Goal: Task Accomplishment & Management: Complete application form

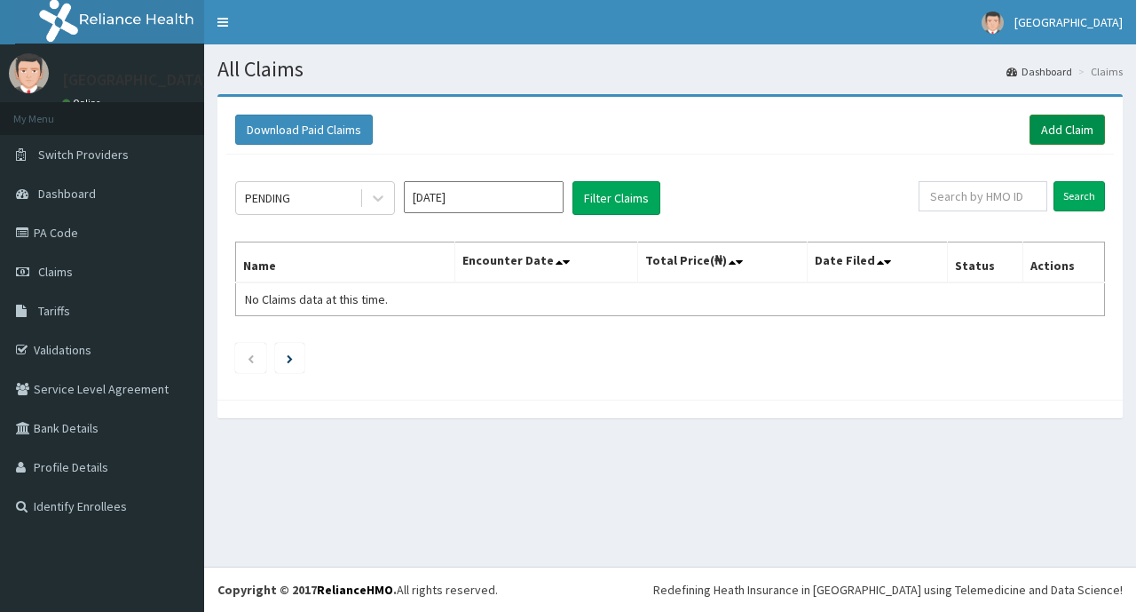
click at [1065, 136] on link "Add Claim" at bounding box center [1067, 130] width 75 height 30
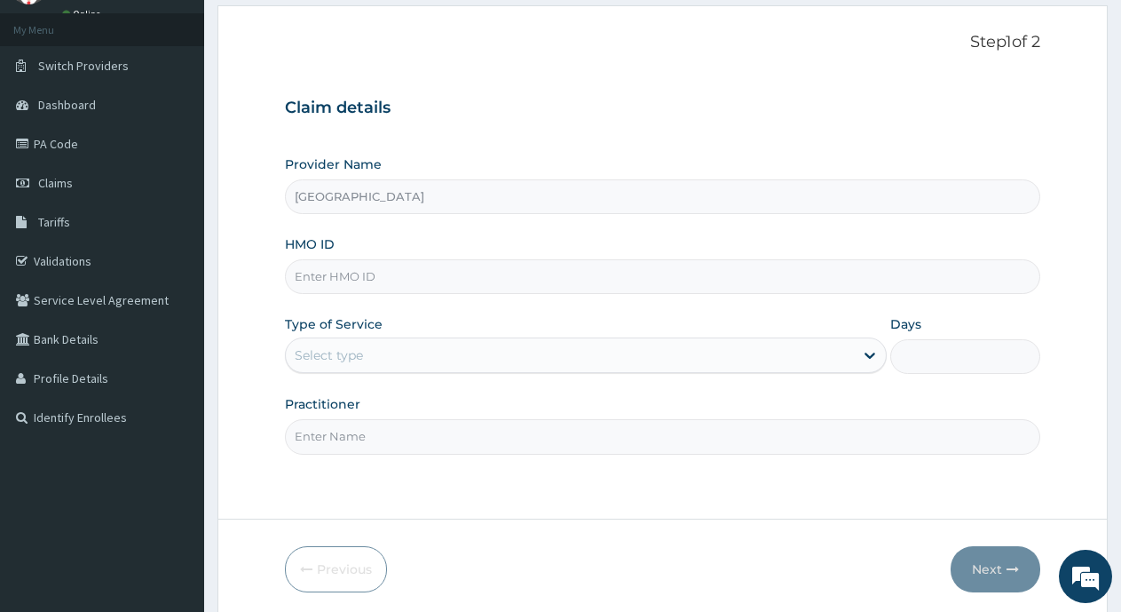
scroll to position [89, 0]
click at [544, 282] on input "HMO ID" at bounding box center [663, 276] width 756 height 35
type input "TCE/10192/A"
click at [392, 359] on div "Select type" at bounding box center [569, 355] width 567 height 28
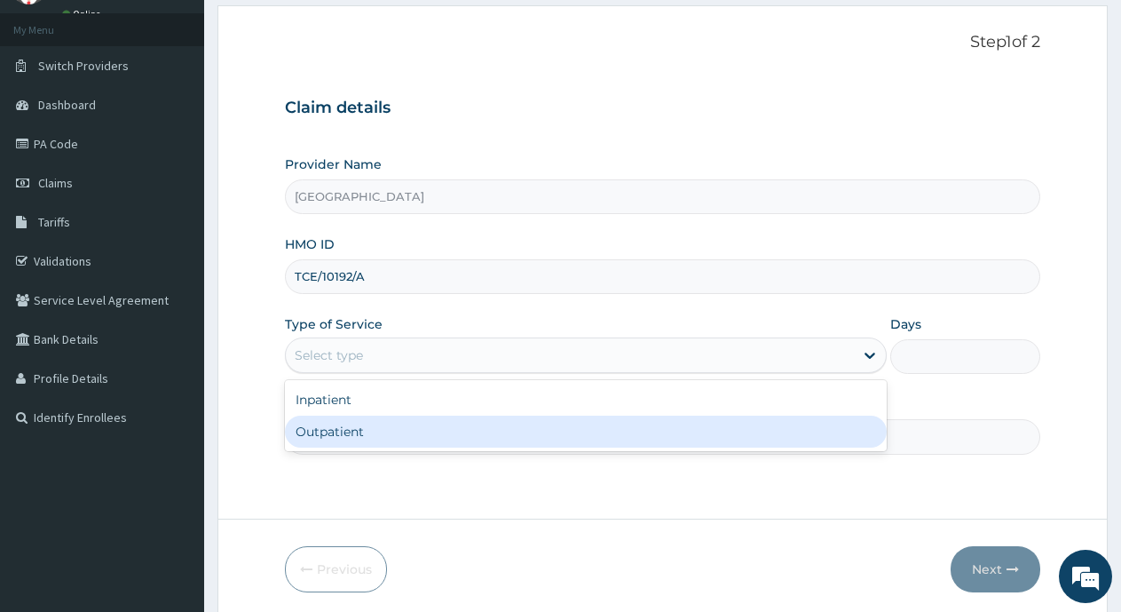
click at [376, 431] on div "Outpatient" at bounding box center [585, 432] width 601 height 32
type input "1"
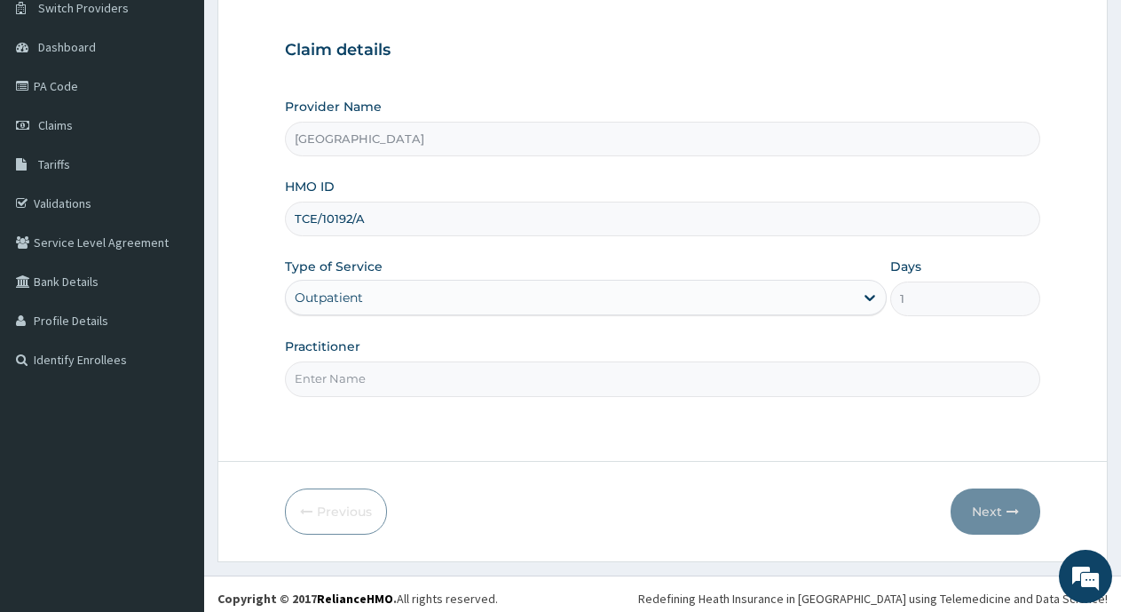
scroll to position [155, 0]
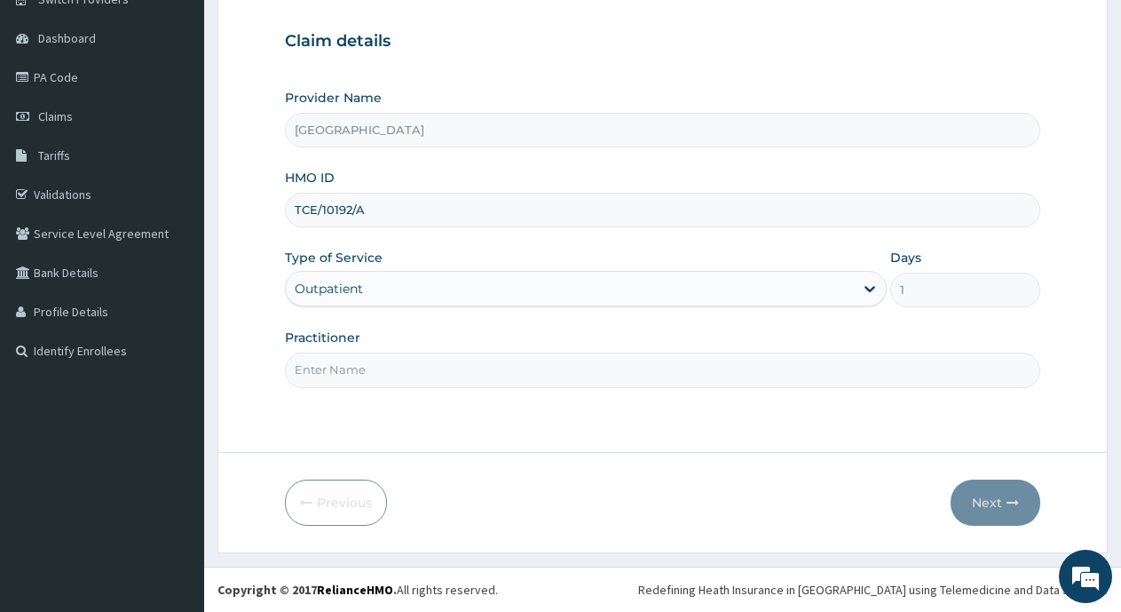
click at [459, 375] on input "Practitioner" at bounding box center [663, 369] width 756 height 35
type input "Dr Okangba"
click at [994, 509] on button "Next" at bounding box center [996, 502] width 90 height 46
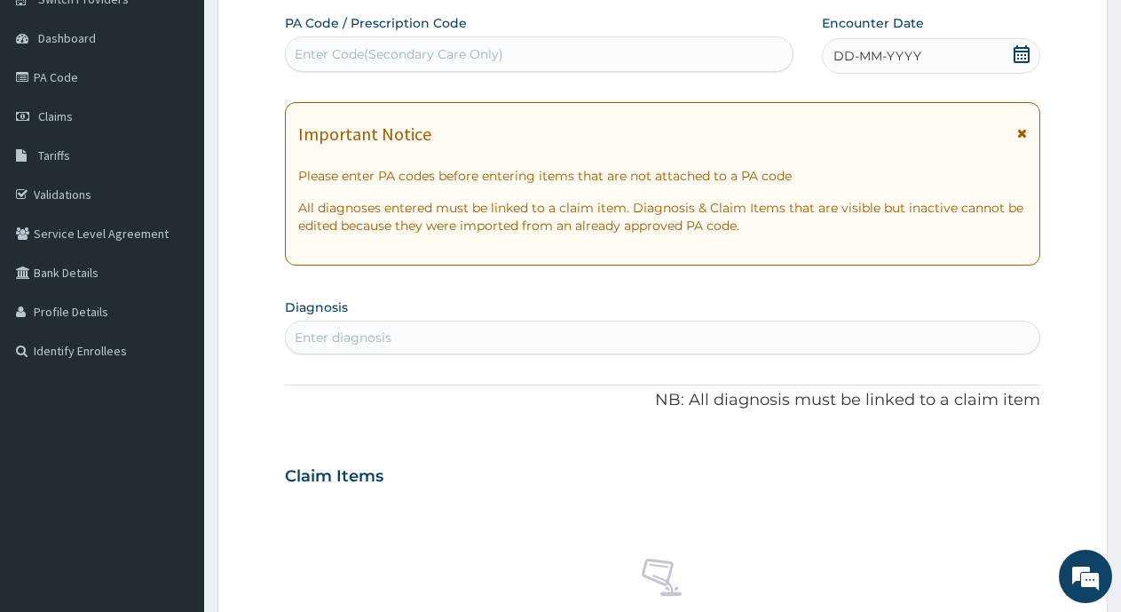
click at [1018, 54] on icon at bounding box center [1022, 54] width 16 height 18
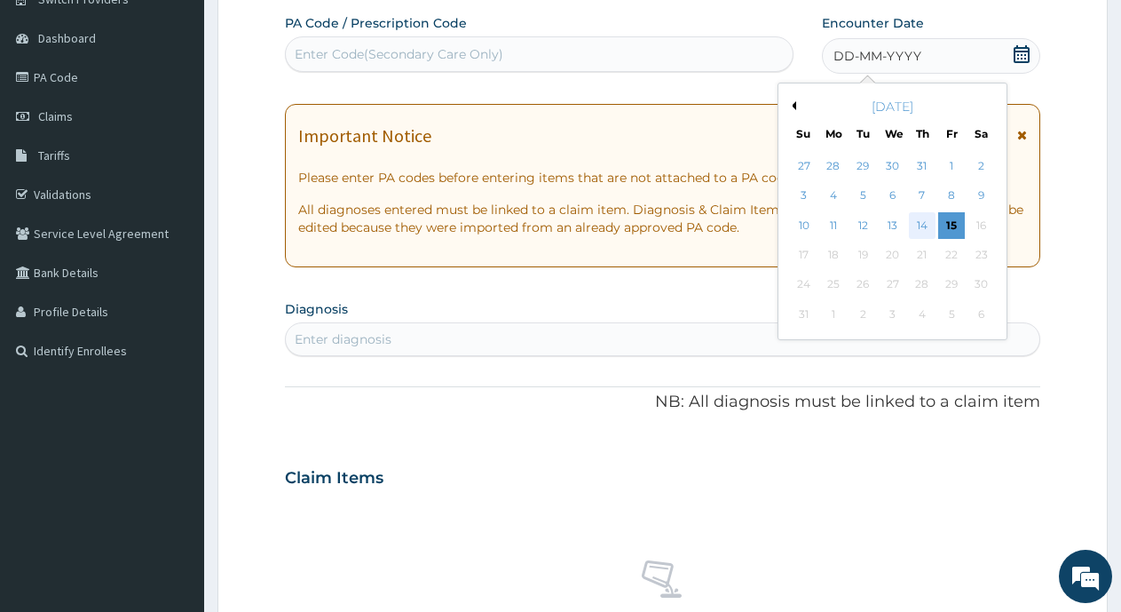
click at [927, 223] on div "14" at bounding box center [922, 225] width 27 height 27
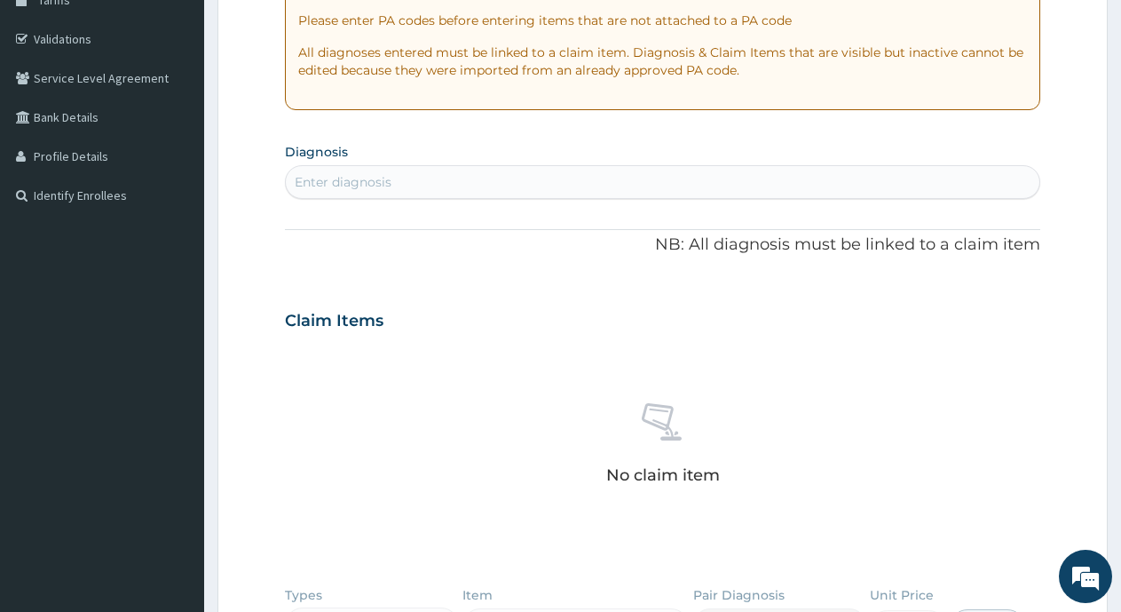
scroll to position [333, 0]
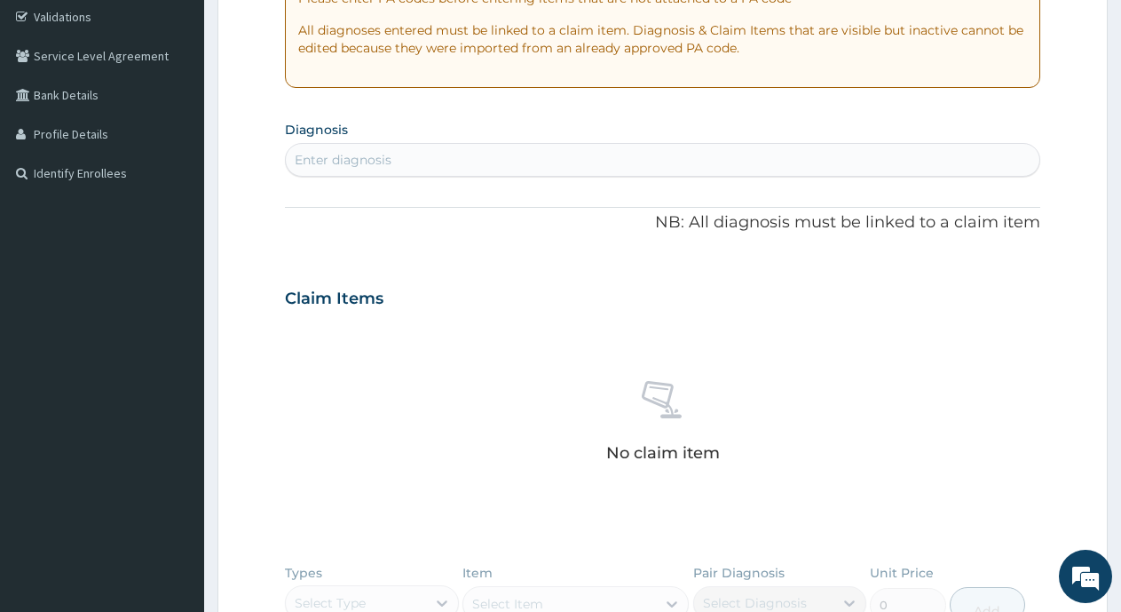
click at [582, 170] on div "Enter diagnosis" at bounding box center [663, 160] width 754 height 28
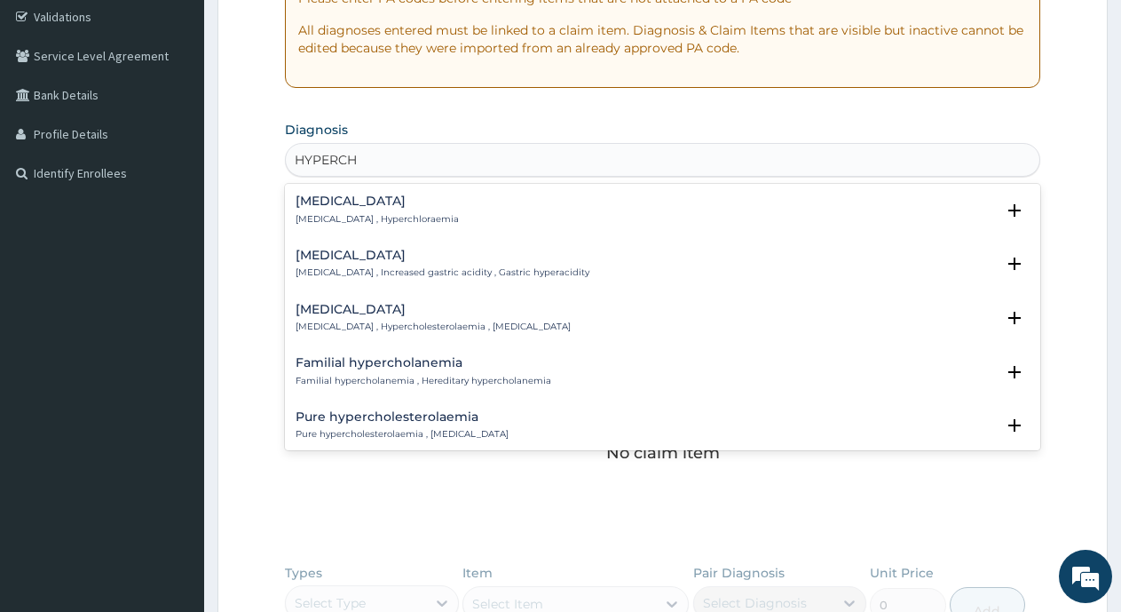
type input "HYPERCHO"
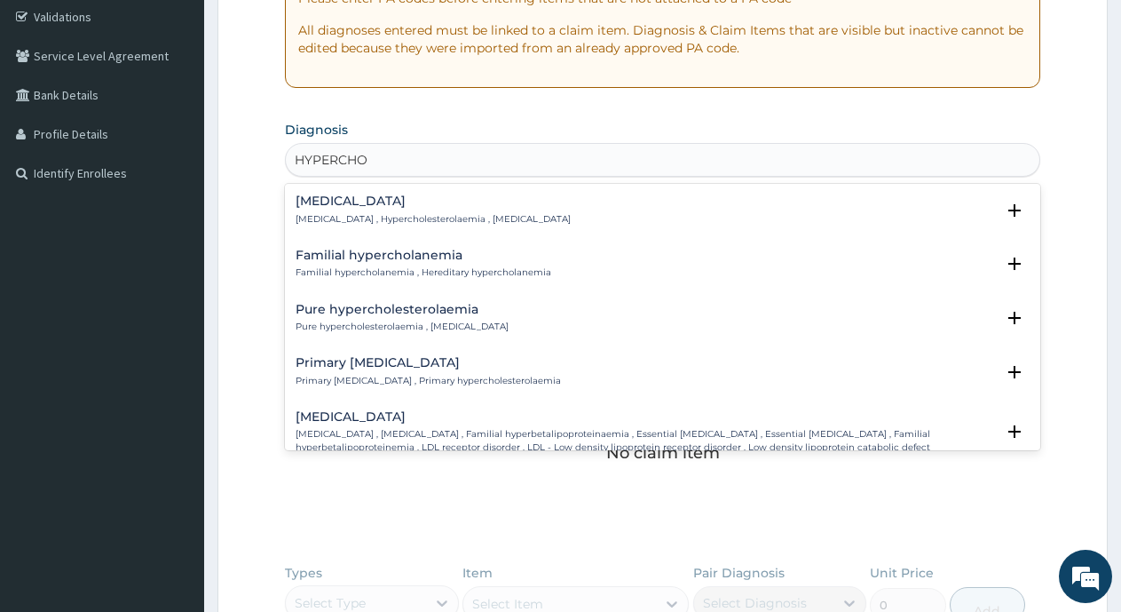
click at [514, 211] on div "[MEDICAL_DATA] [MEDICAL_DATA] , Hypercholesterolaemia , [MEDICAL_DATA]" at bounding box center [433, 209] width 275 height 31
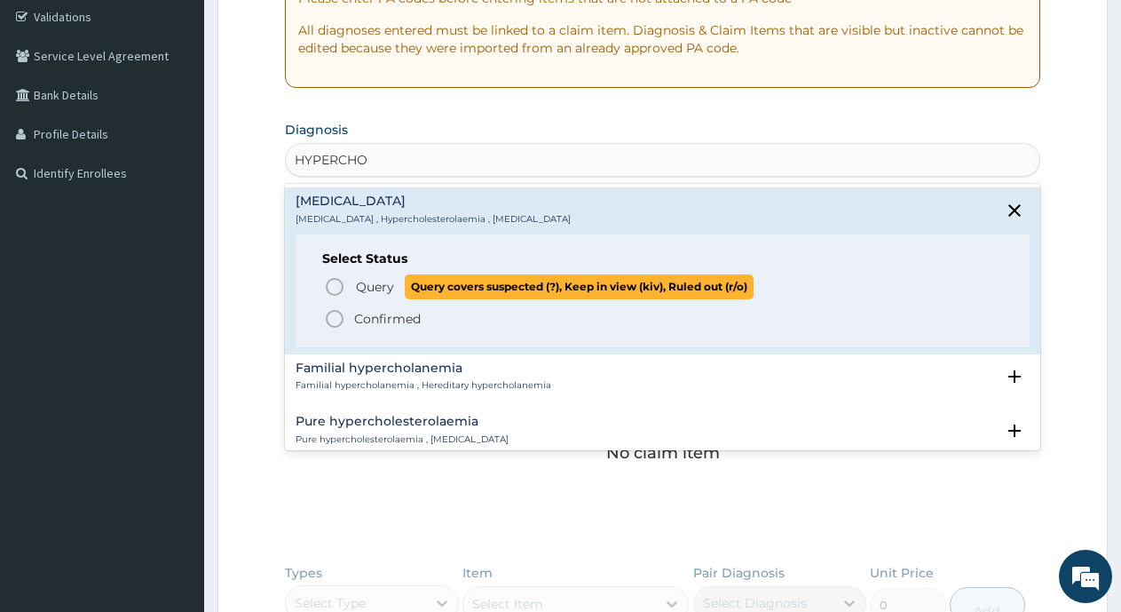
click at [338, 284] on icon "status option query" at bounding box center [334, 286] width 21 height 21
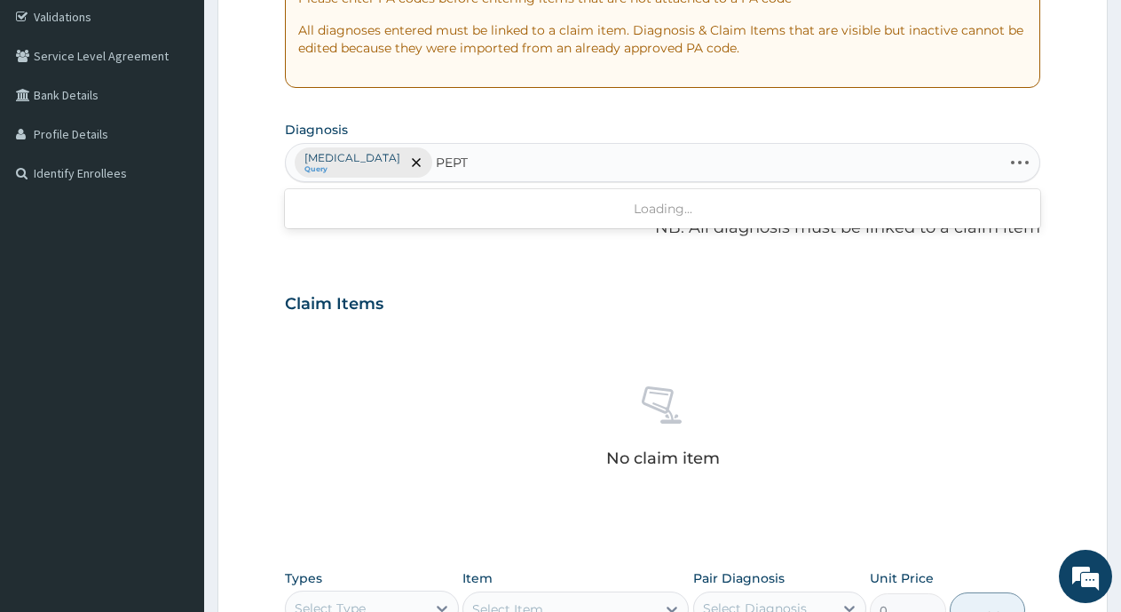
type input "PEPTI"
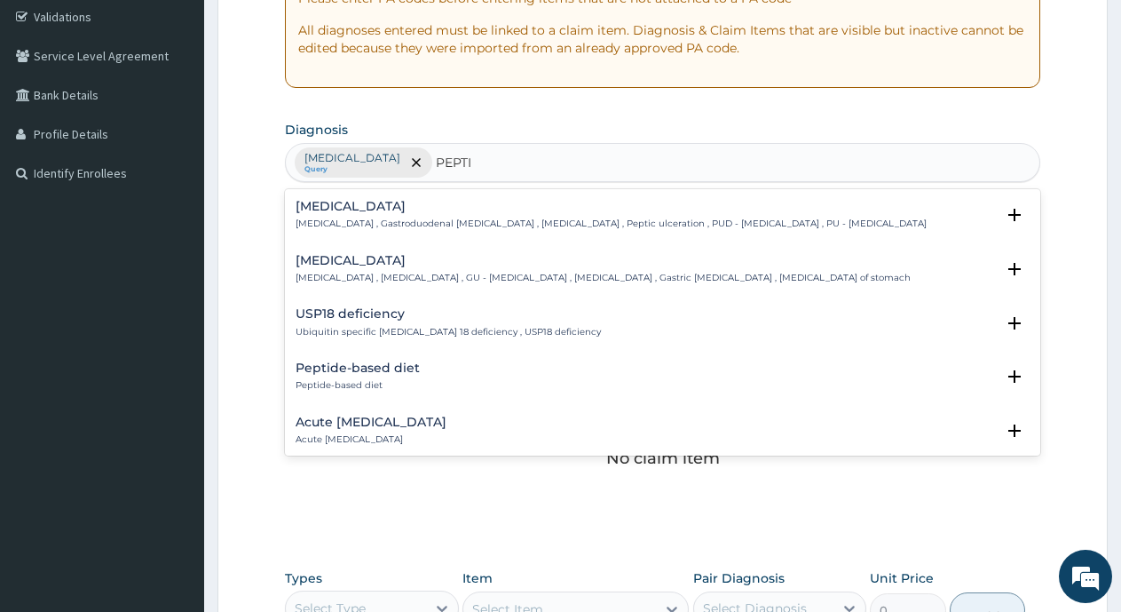
click at [448, 221] on p "Peptic ulcer , Gastroduodenal ulcer , Peptic ulcer disease , Peptic ulceration …" at bounding box center [611, 224] width 631 height 12
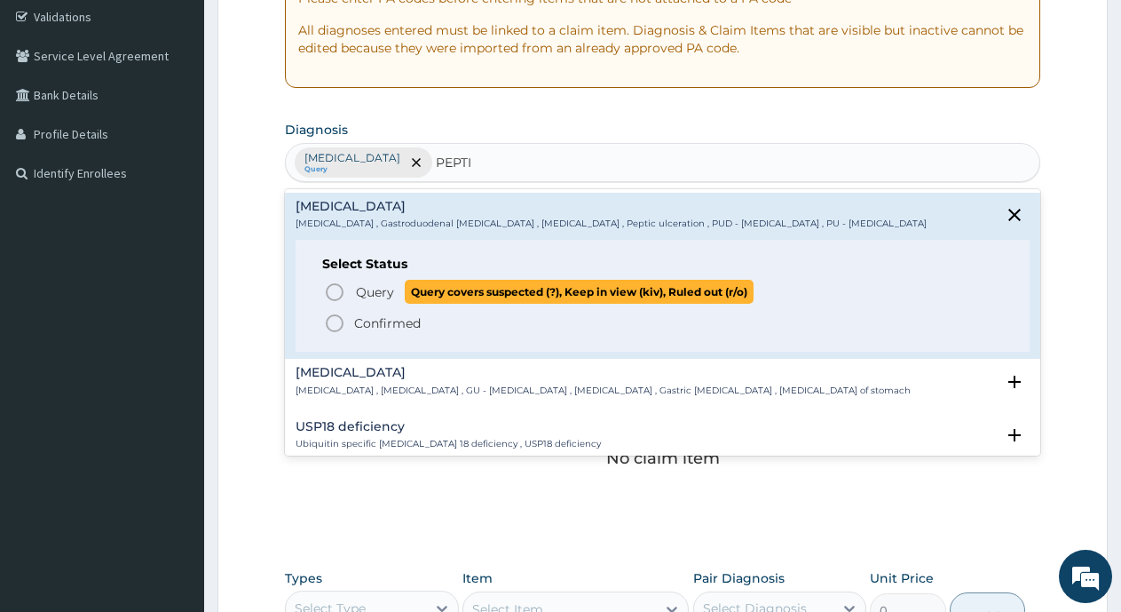
click at [327, 286] on icon "status option query" at bounding box center [334, 291] width 21 height 21
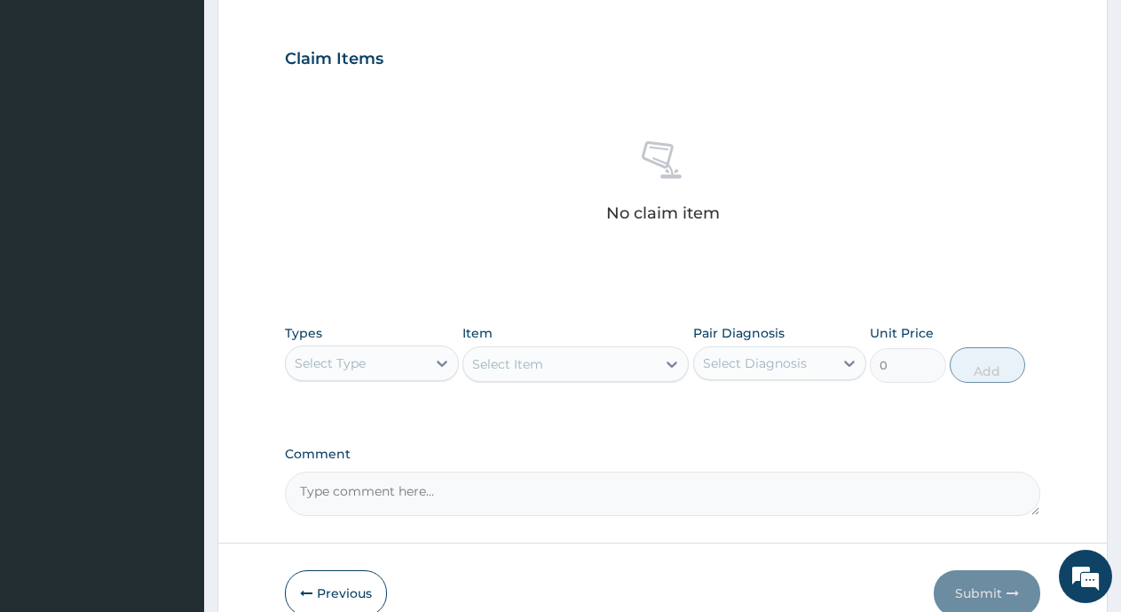
scroll to position [599, 0]
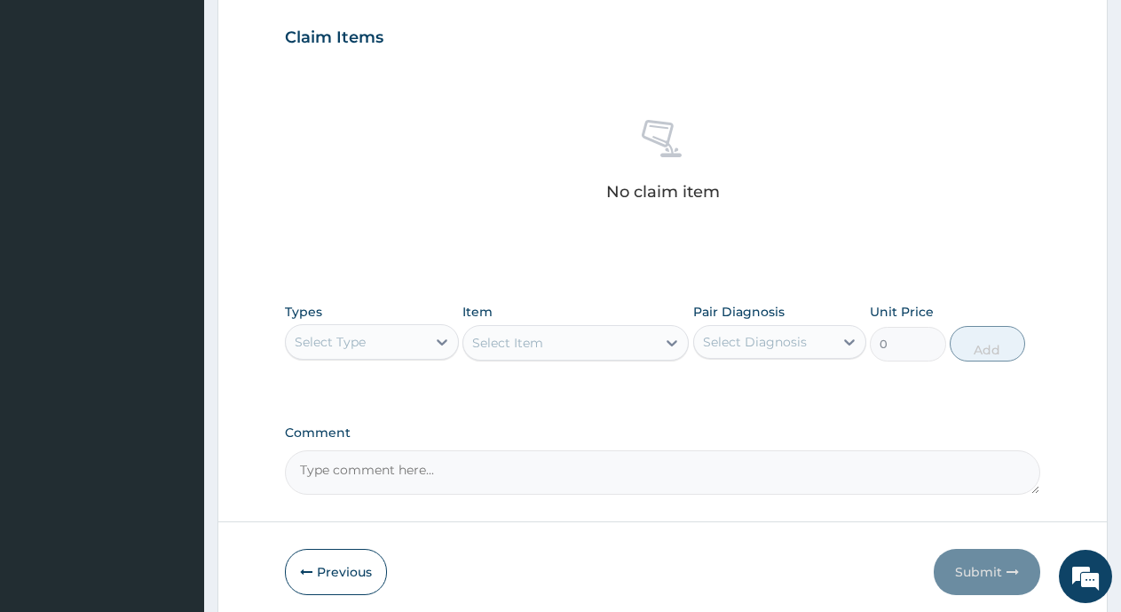
click at [396, 334] on div "Select Type" at bounding box center [356, 342] width 140 height 28
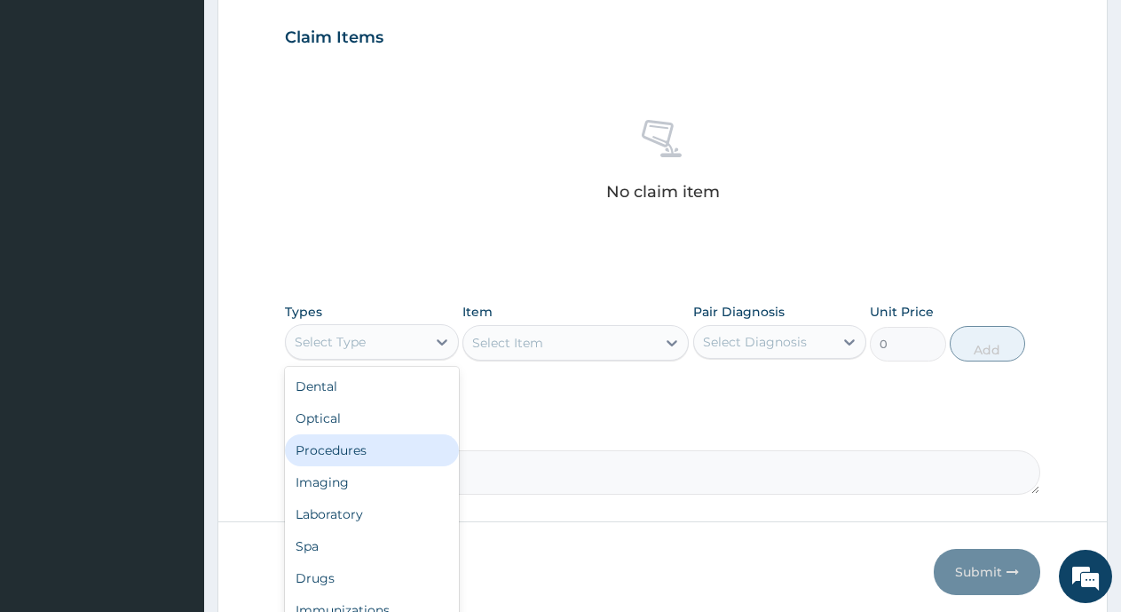
click at [325, 461] on div "Procedures" at bounding box center [372, 450] width 174 height 32
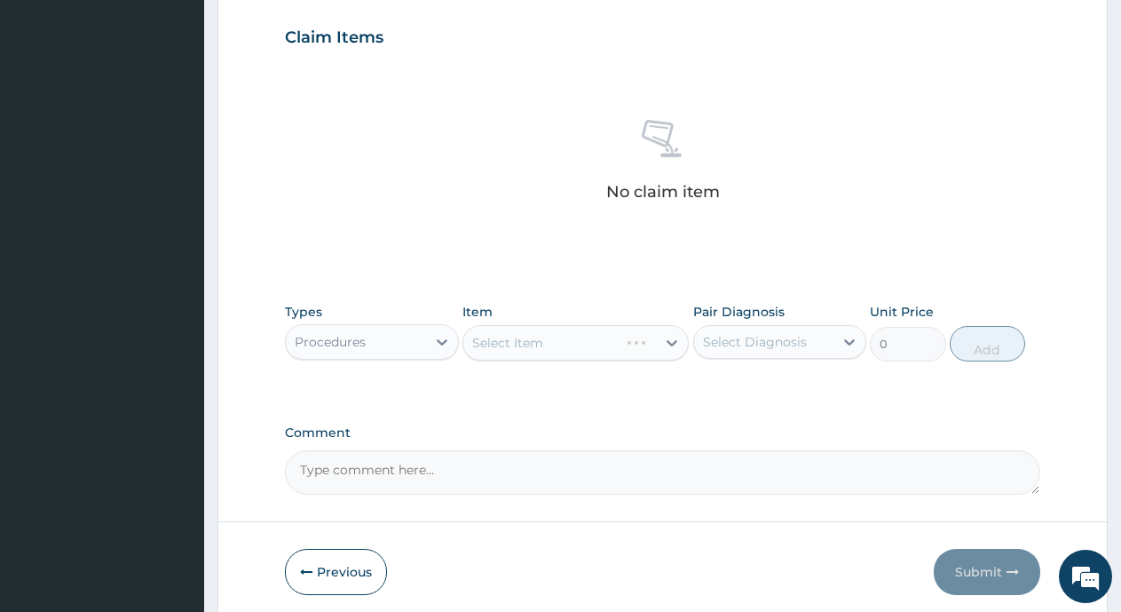
click at [508, 347] on div "Select Item" at bounding box center [576, 343] width 226 height 36
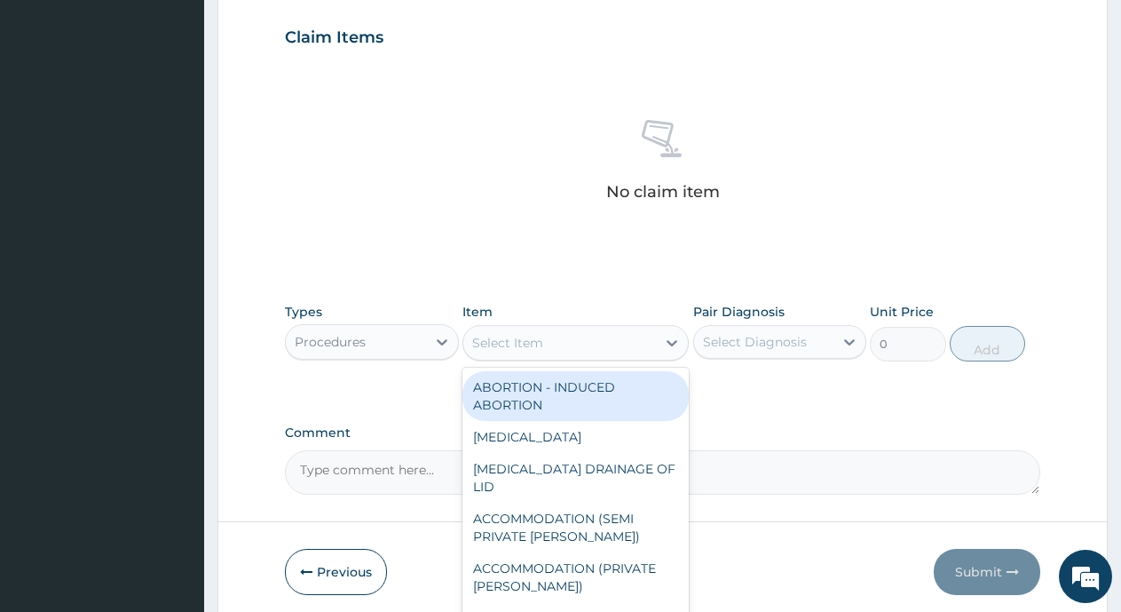
click at [501, 348] on div "Select Item" at bounding box center [507, 343] width 71 height 18
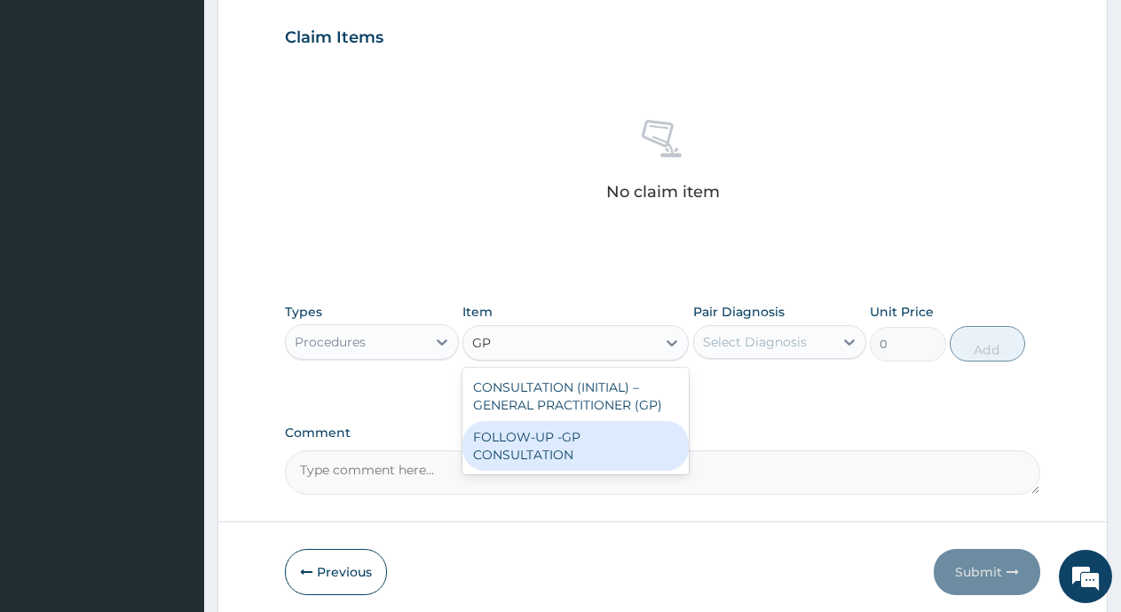
type input "GP"
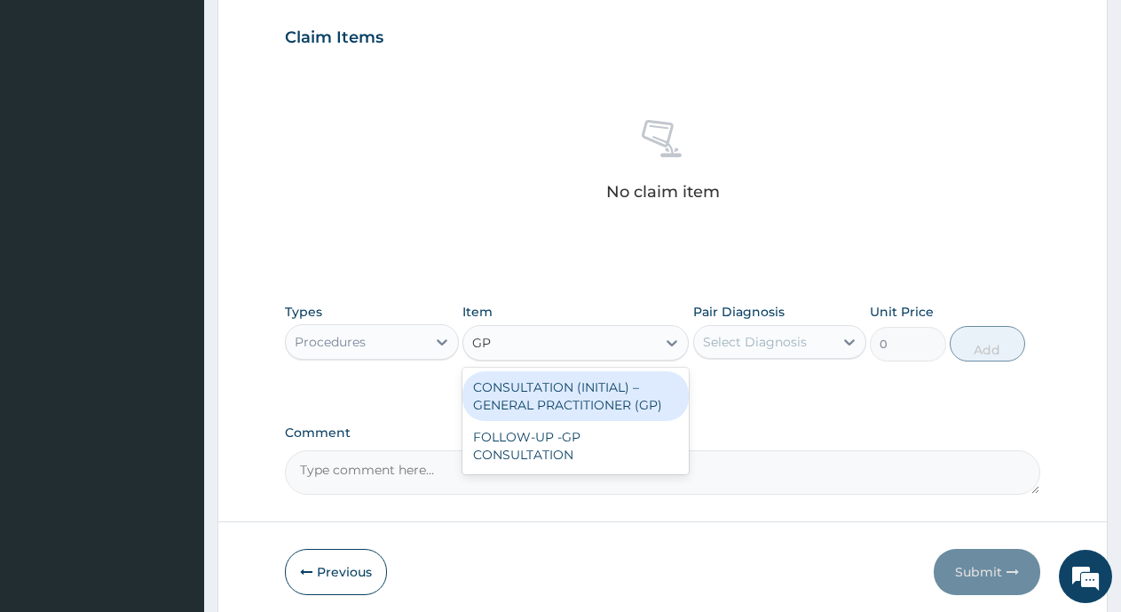
click at [511, 386] on div "CONSULTATION (INITIAL) – GENERAL PRACTITIONER (GP)" at bounding box center [576, 396] width 226 height 50
type input "3000"
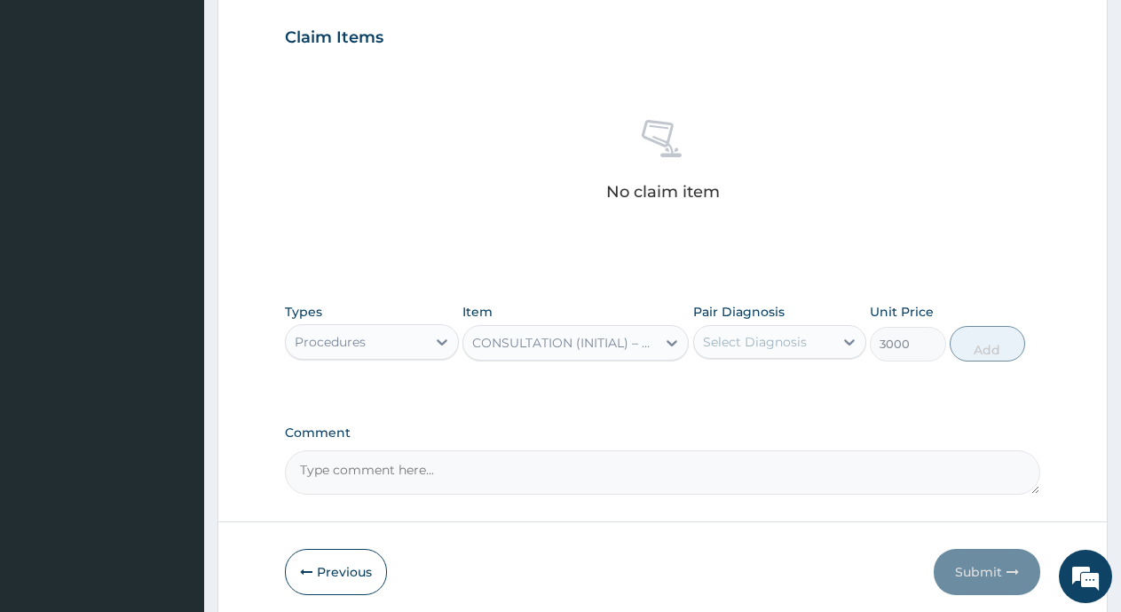
click at [744, 340] on div "Select Diagnosis" at bounding box center [755, 342] width 104 height 18
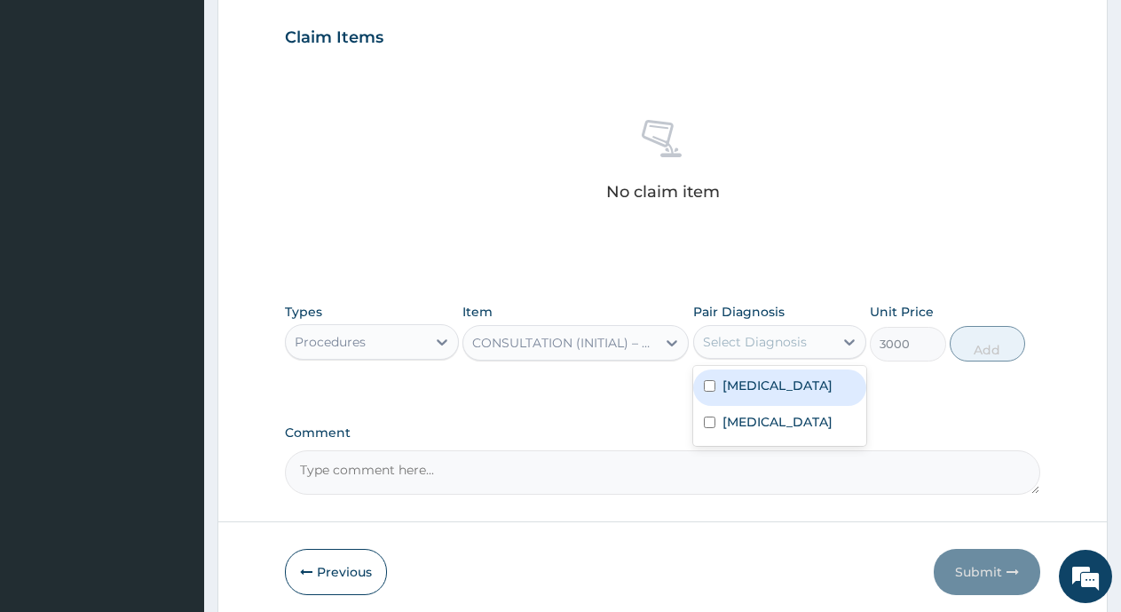
click at [709, 390] on input "checkbox" at bounding box center [710, 386] width 12 height 12
checkbox input "true"
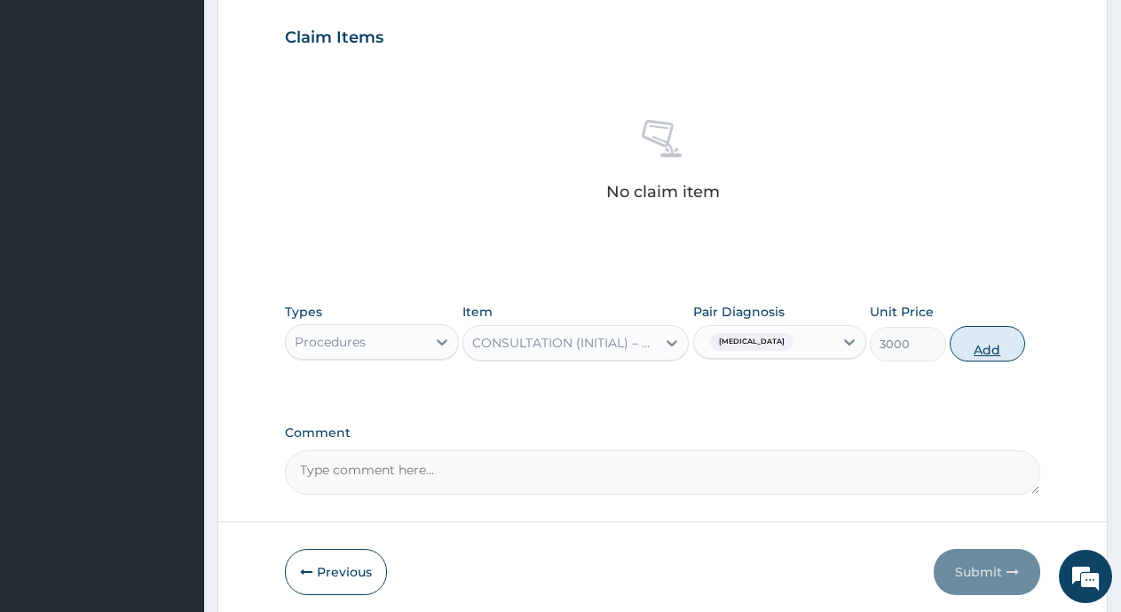
click at [979, 352] on button "Add" at bounding box center [987, 344] width 75 height 36
type input "0"
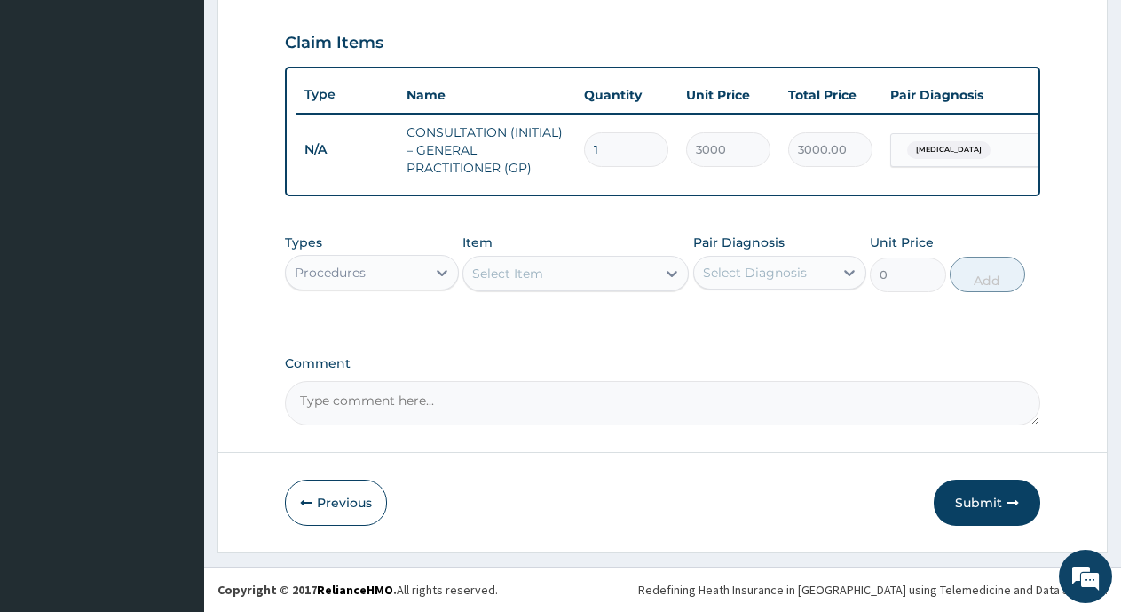
click at [395, 268] on div "Procedures" at bounding box center [356, 272] width 140 height 28
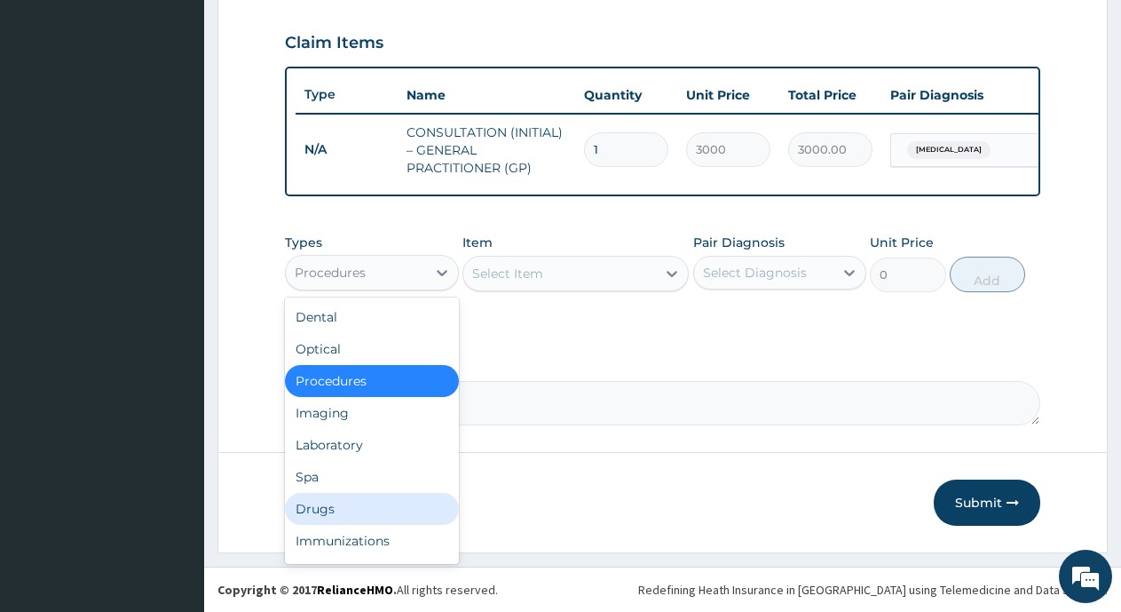
click at [305, 510] on div "Drugs" at bounding box center [372, 509] width 174 height 32
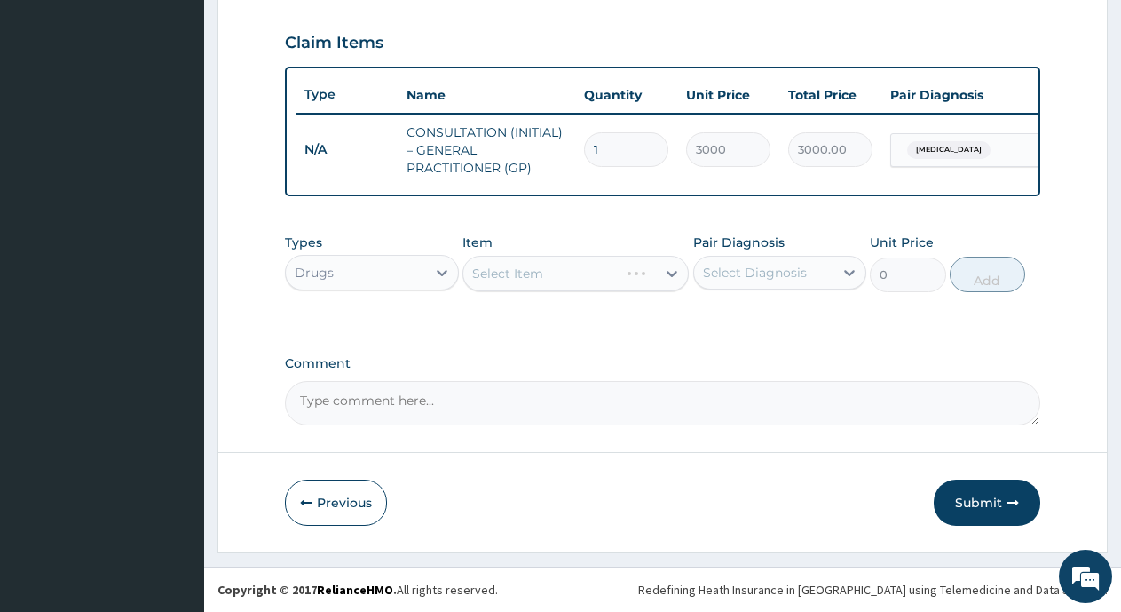
click at [566, 291] on div "Select Item" at bounding box center [576, 274] width 226 height 36
click at [574, 281] on div "Select Item" at bounding box center [576, 274] width 226 height 36
click at [537, 291] on div "Select Item" at bounding box center [576, 274] width 226 height 36
click at [512, 279] on div "Select Item" at bounding box center [507, 274] width 71 height 18
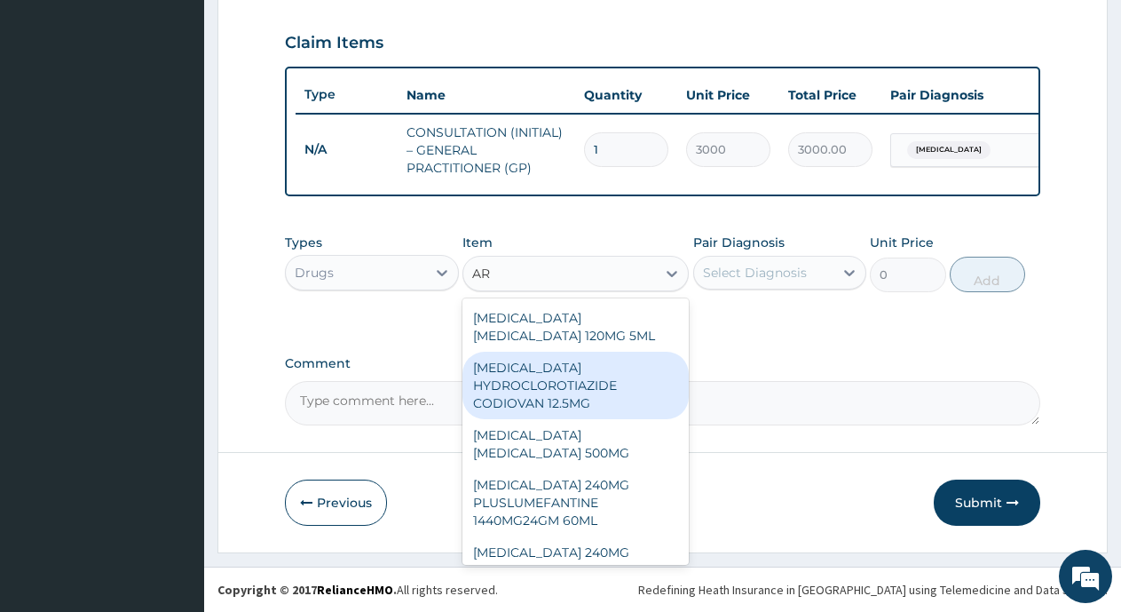
type input "A"
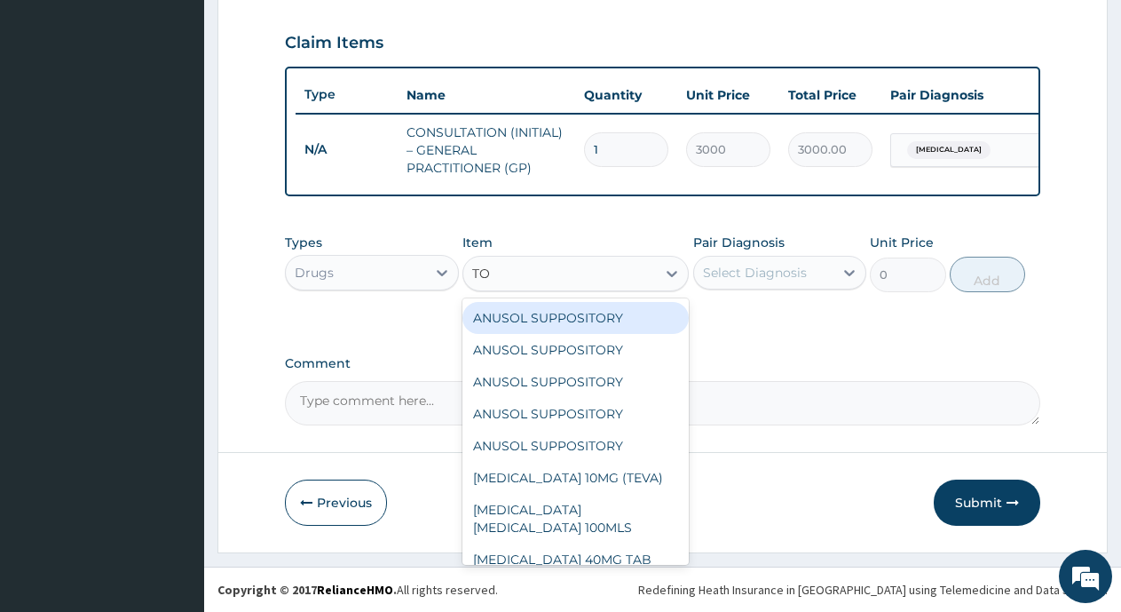
type input "T"
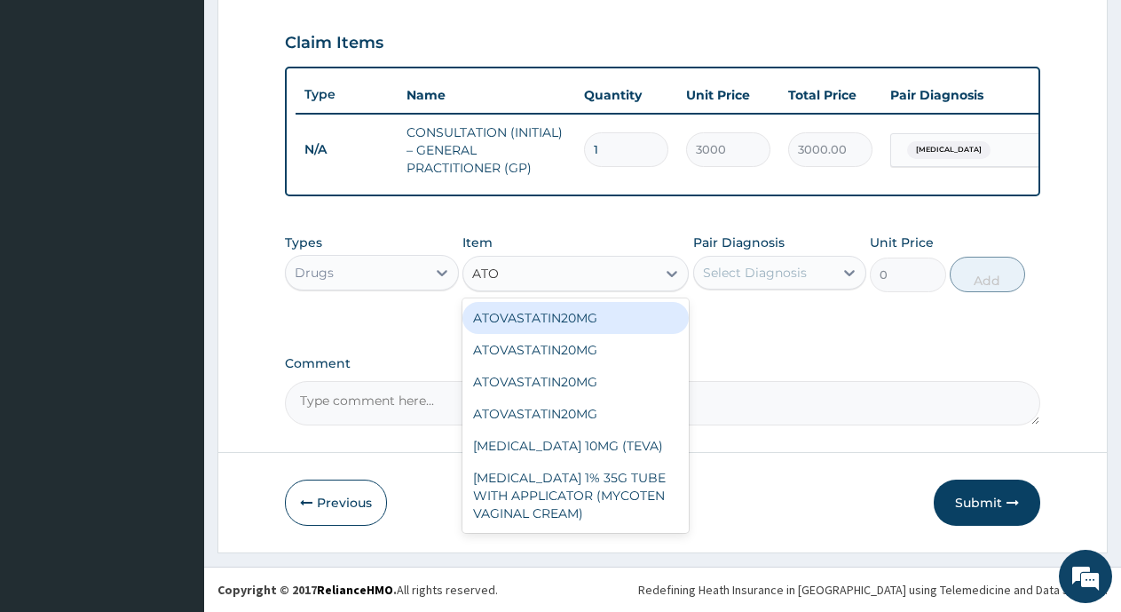
type input "ATOR"
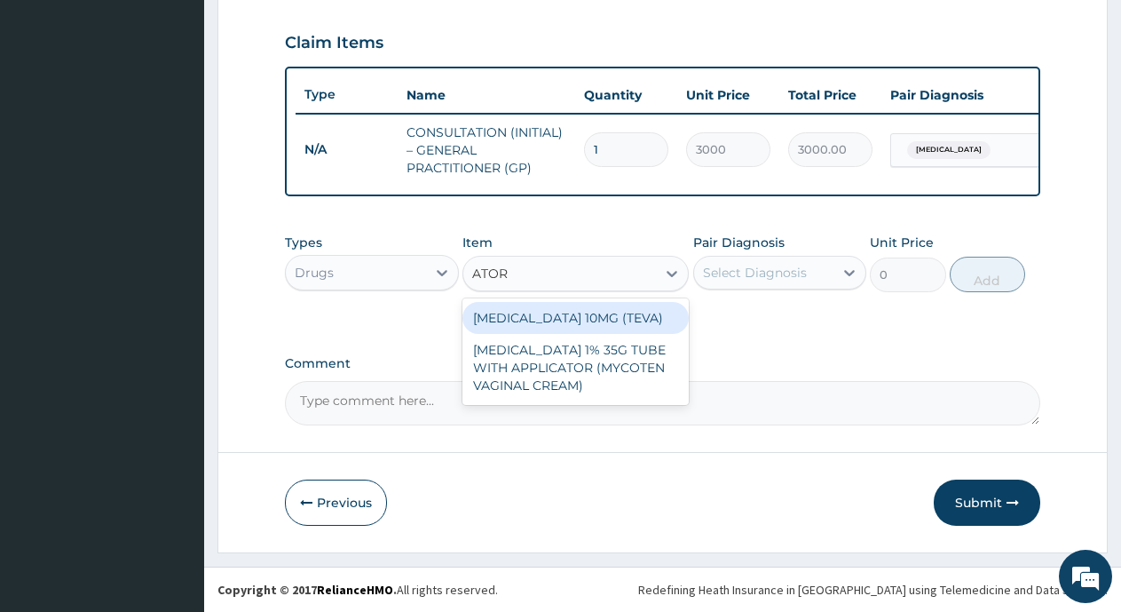
click at [507, 333] on div "[MEDICAL_DATA] 10MG (TEVA)" at bounding box center [576, 318] width 226 height 32
type input "140"
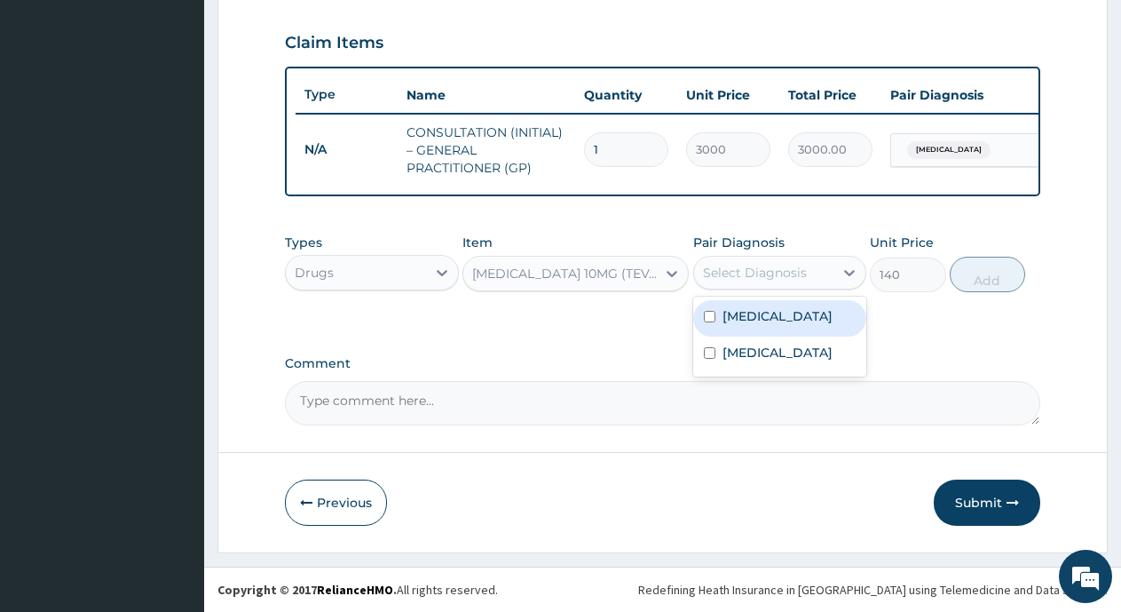
click at [753, 278] on div "Select Diagnosis" at bounding box center [755, 273] width 104 height 18
click at [706, 322] on input "checkbox" at bounding box center [710, 317] width 12 height 12
checkbox input "true"
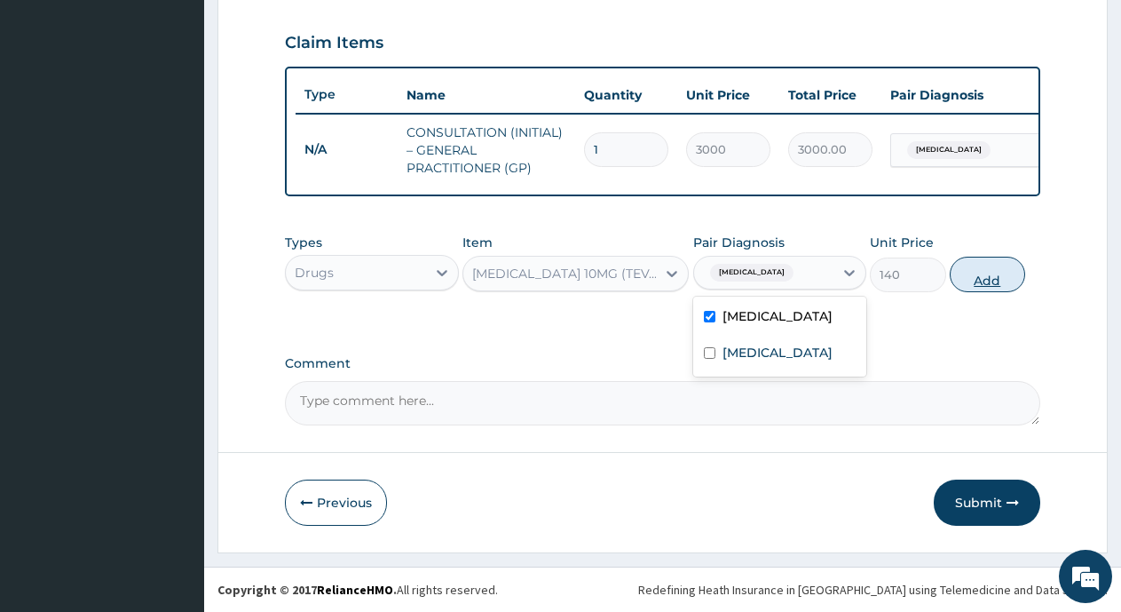
click at [979, 292] on button "Add" at bounding box center [987, 275] width 75 height 36
type input "0"
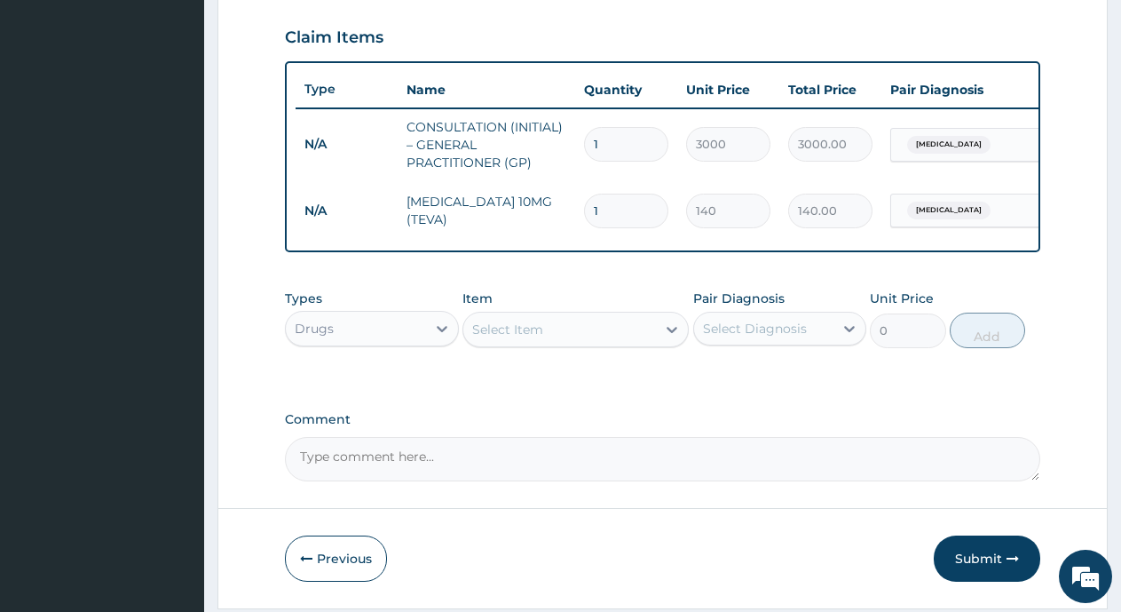
click at [584, 344] on div "Select Item" at bounding box center [559, 329] width 193 height 28
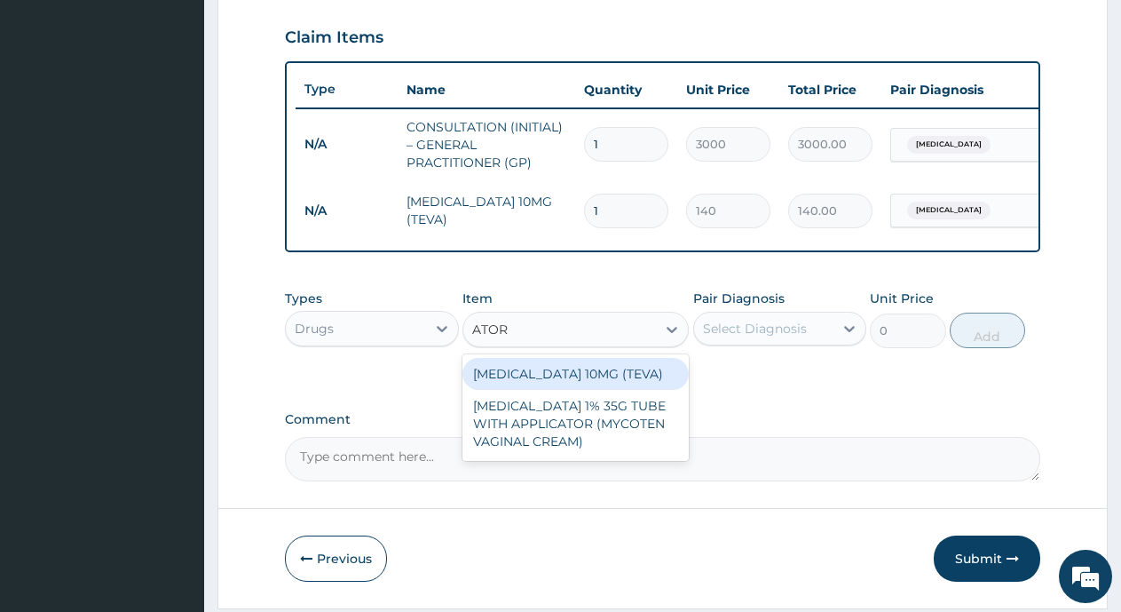
type input "ATOR"
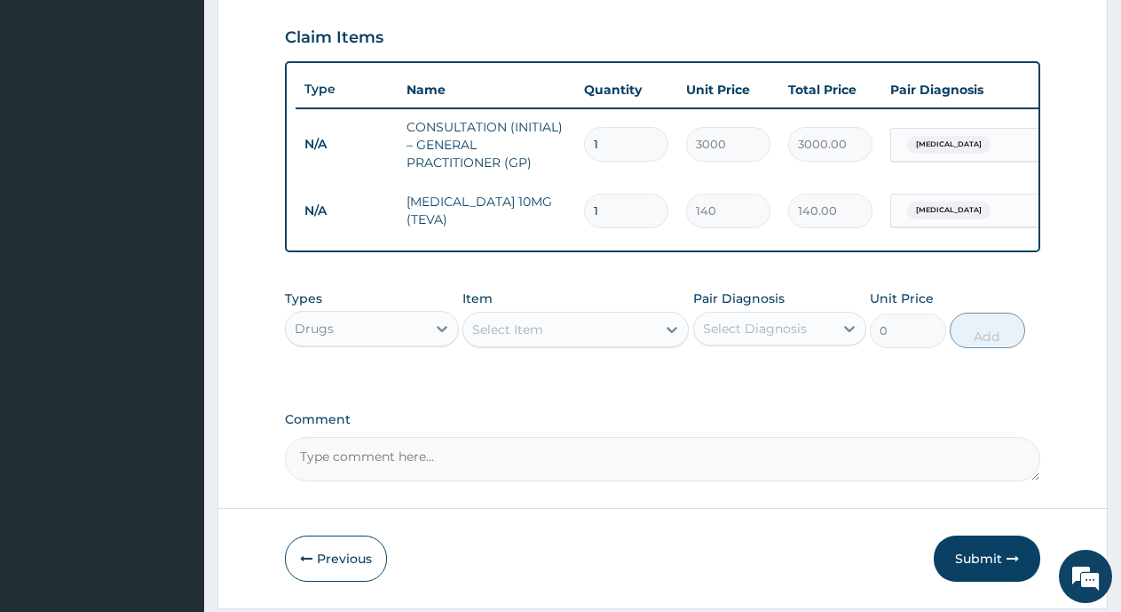
click at [495, 338] on div "Select Item" at bounding box center [507, 330] width 71 height 18
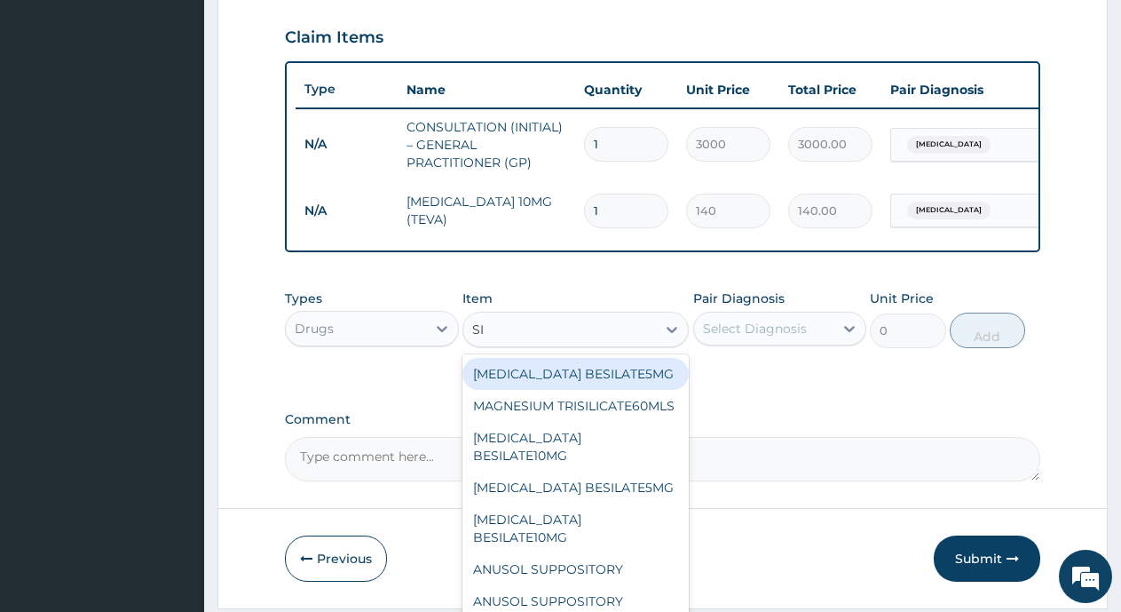
type input "SIM"
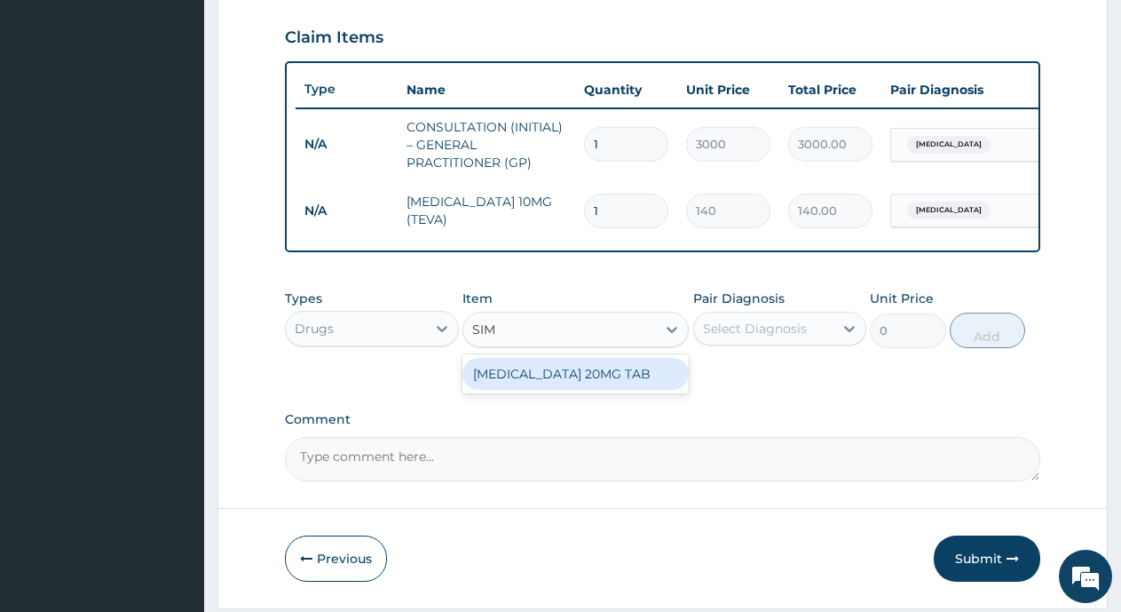
click at [645, 389] on div "SIMVASTATIN 20MG TAB" at bounding box center [576, 374] width 226 height 32
type input "40"
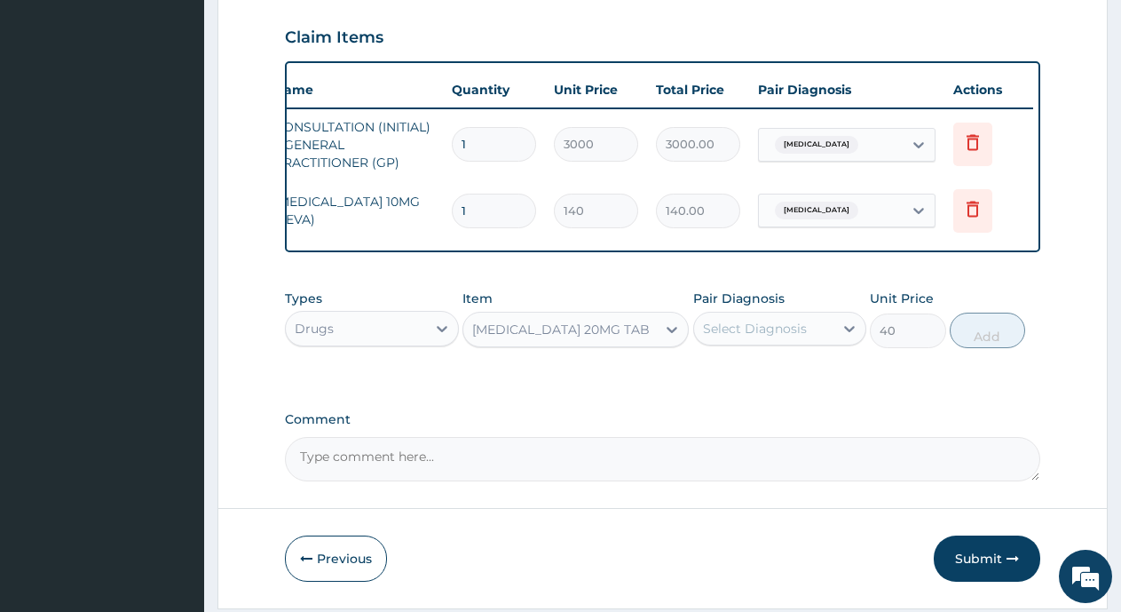
scroll to position [0, 136]
click at [978, 210] on icon at bounding box center [969, 208] width 21 height 21
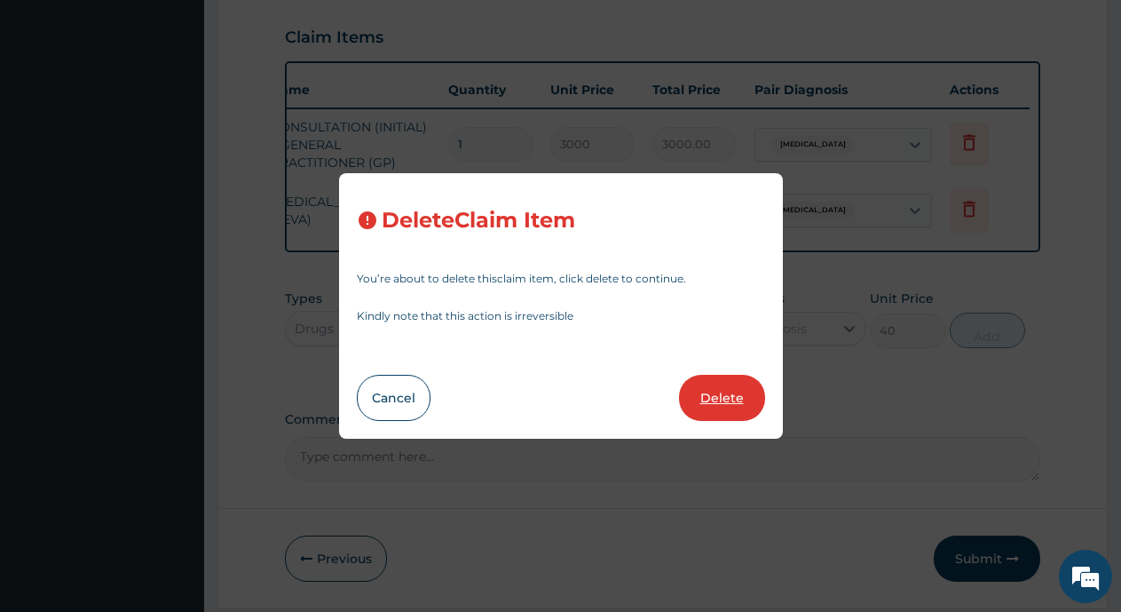
click at [709, 389] on button "Delete" at bounding box center [722, 398] width 86 height 46
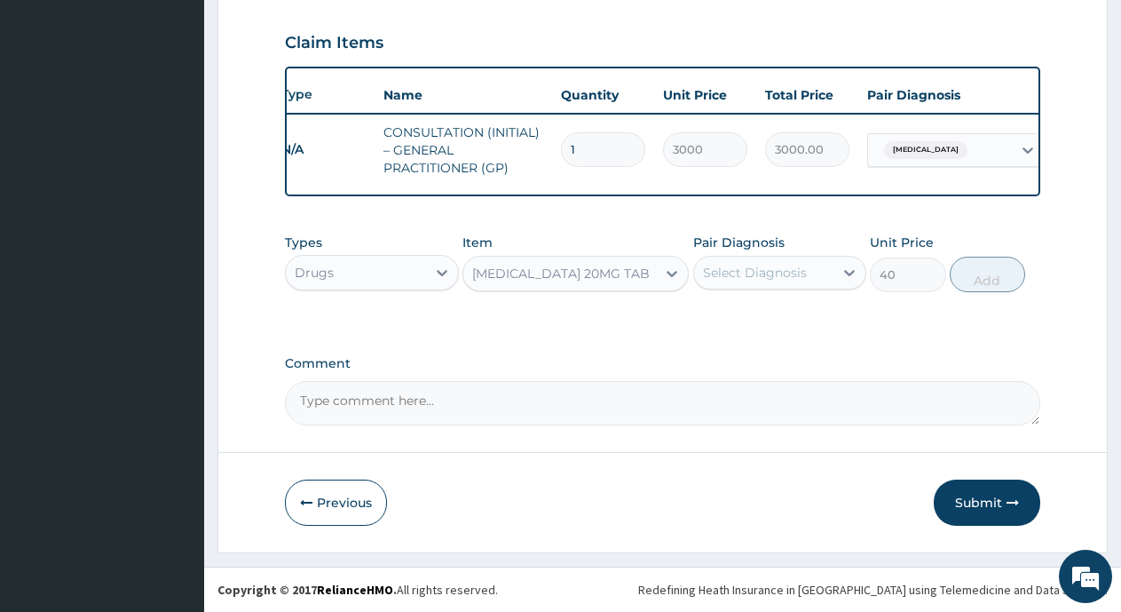
scroll to position [0, 0]
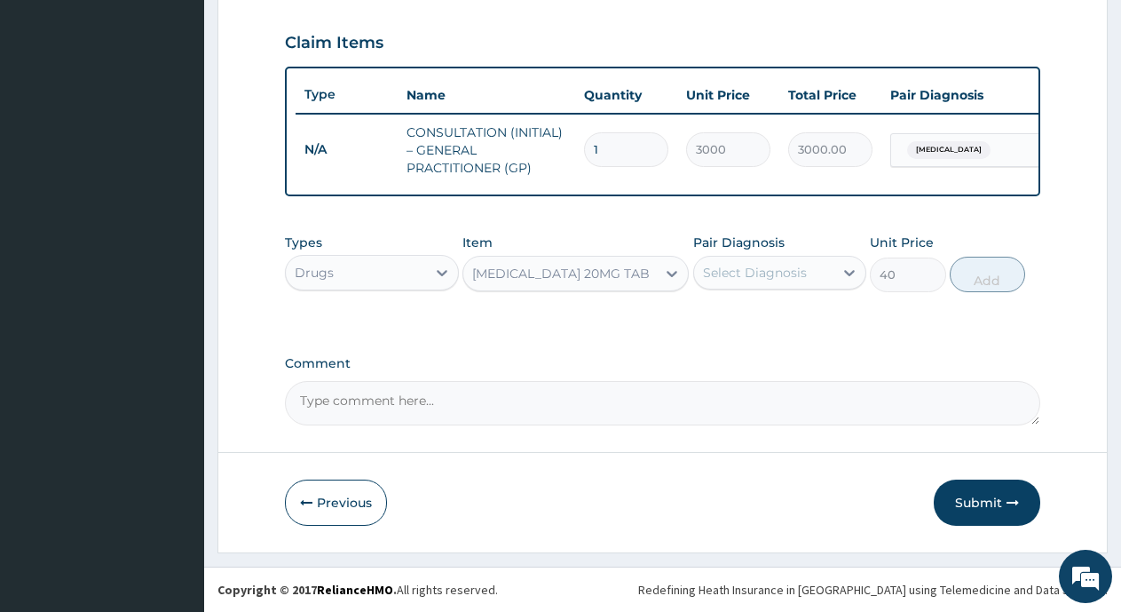
click at [652, 287] on div "SIMVASTATIN 20MG TAB" at bounding box center [559, 273] width 193 height 28
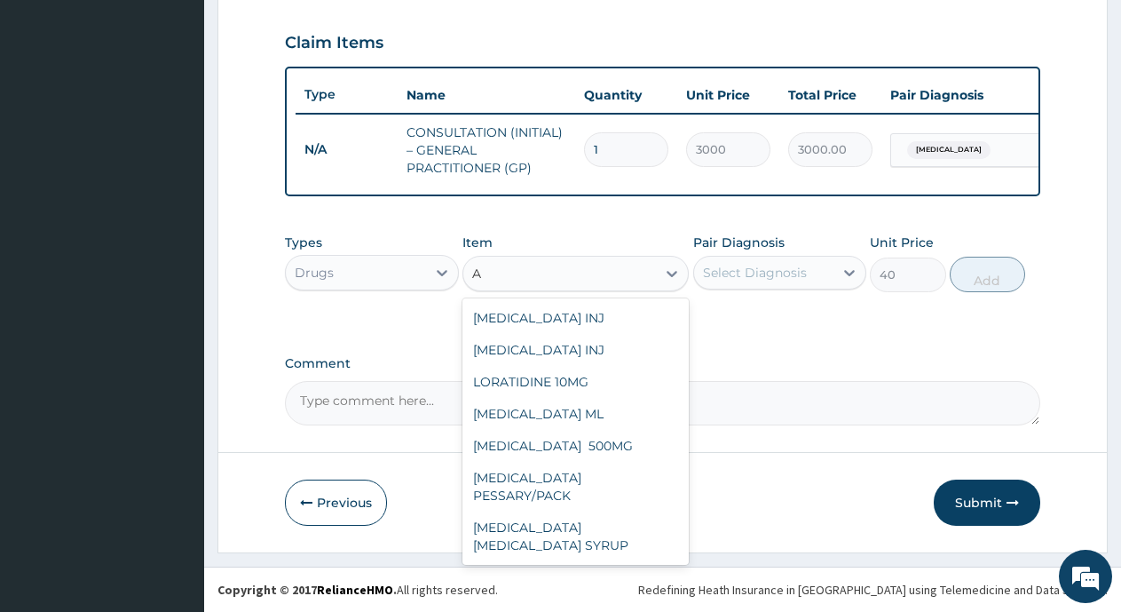
scroll to position [31978, 0]
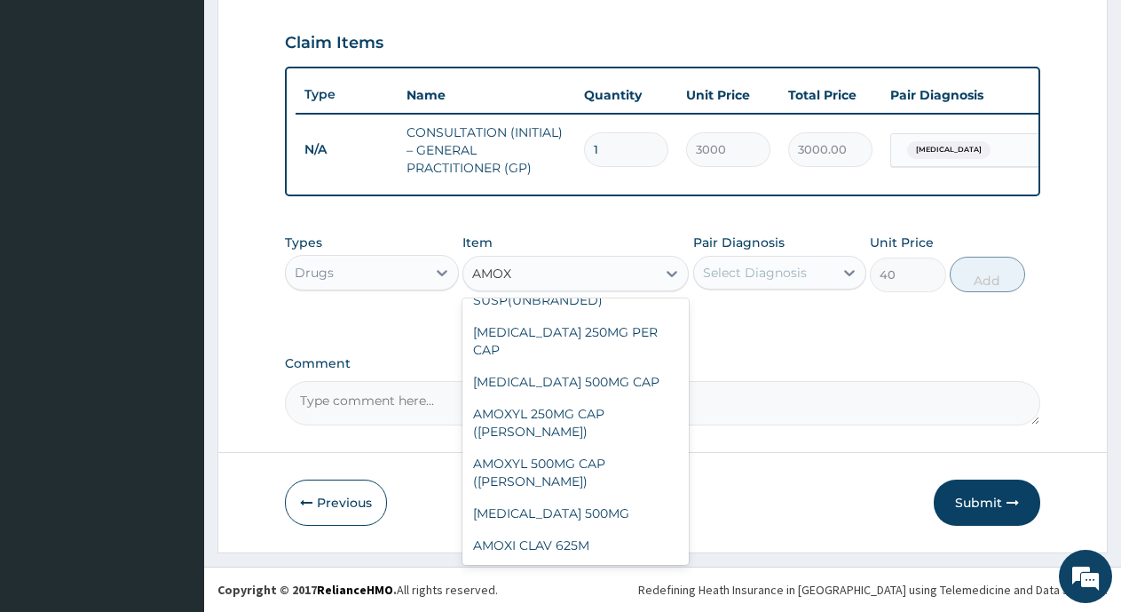
type input "AMOXI"
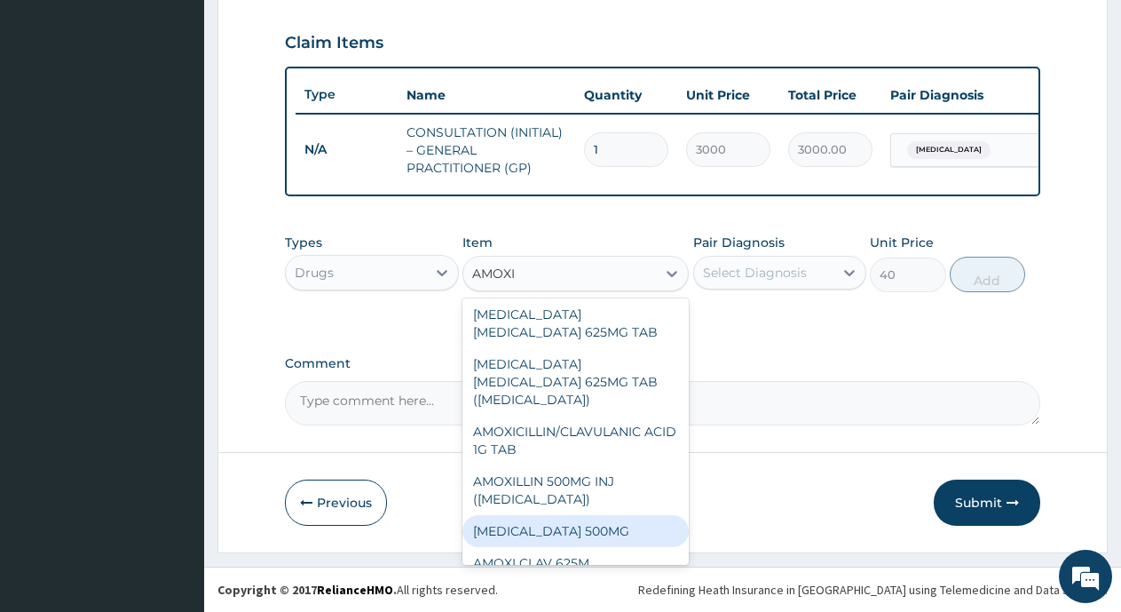
scroll to position [609, 0]
click at [559, 515] on div "AMOXICILLIN 500MG" at bounding box center [576, 531] width 226 height 32
type input "100"
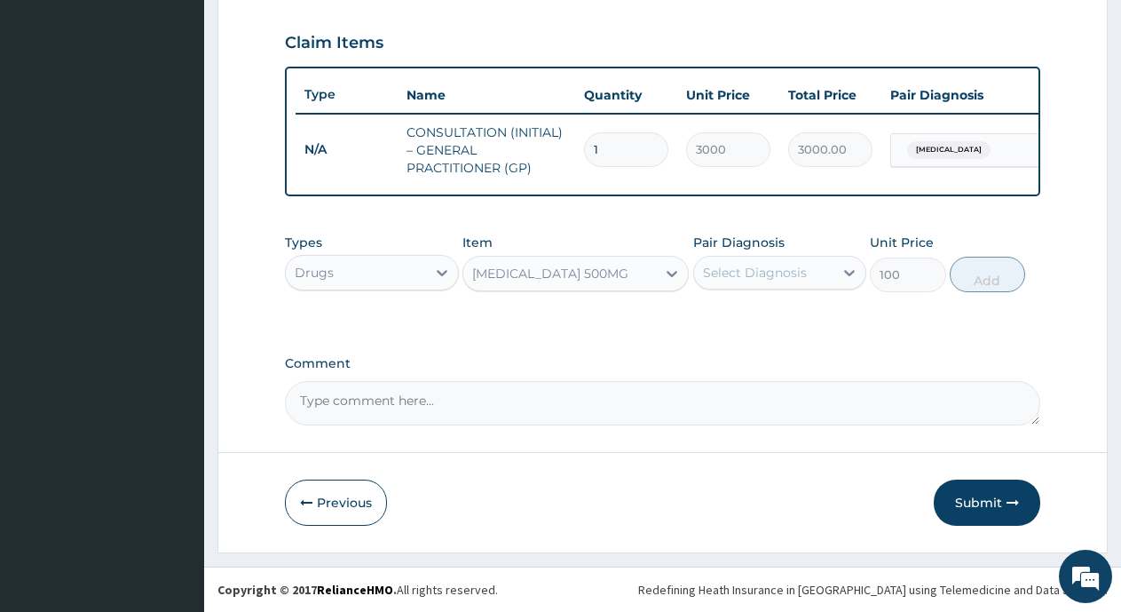
click at [776, 273] on div "Select Diagnosis" at bounding box center [755, 273] width 104 height 18
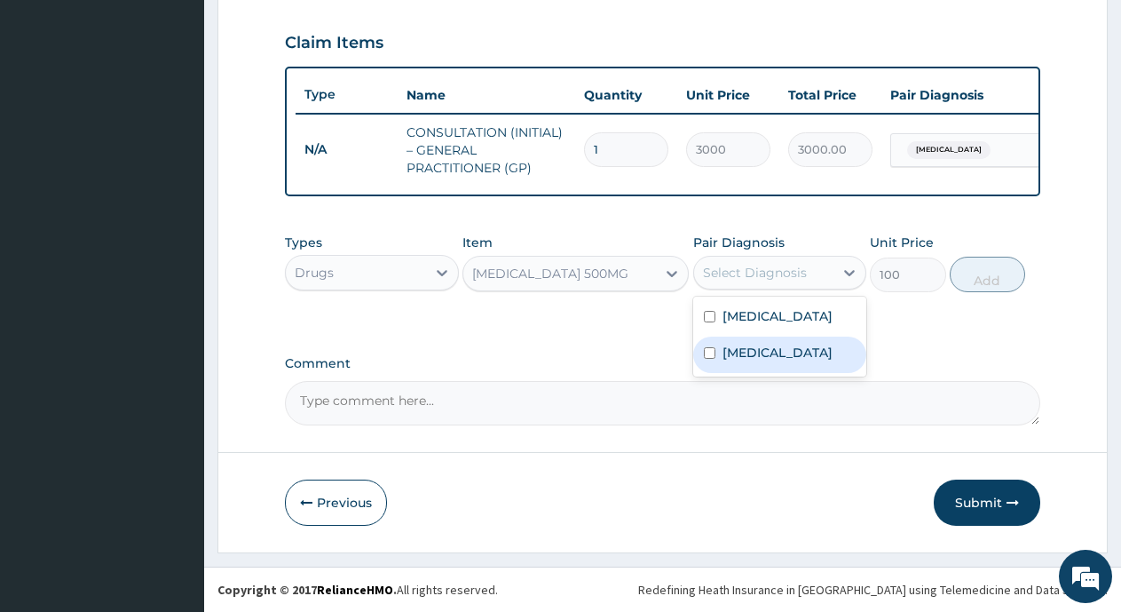
click at [710, 355] on input "checkbox" at bounding box center [710, 353] width 12 height 12
checkbox input "true"
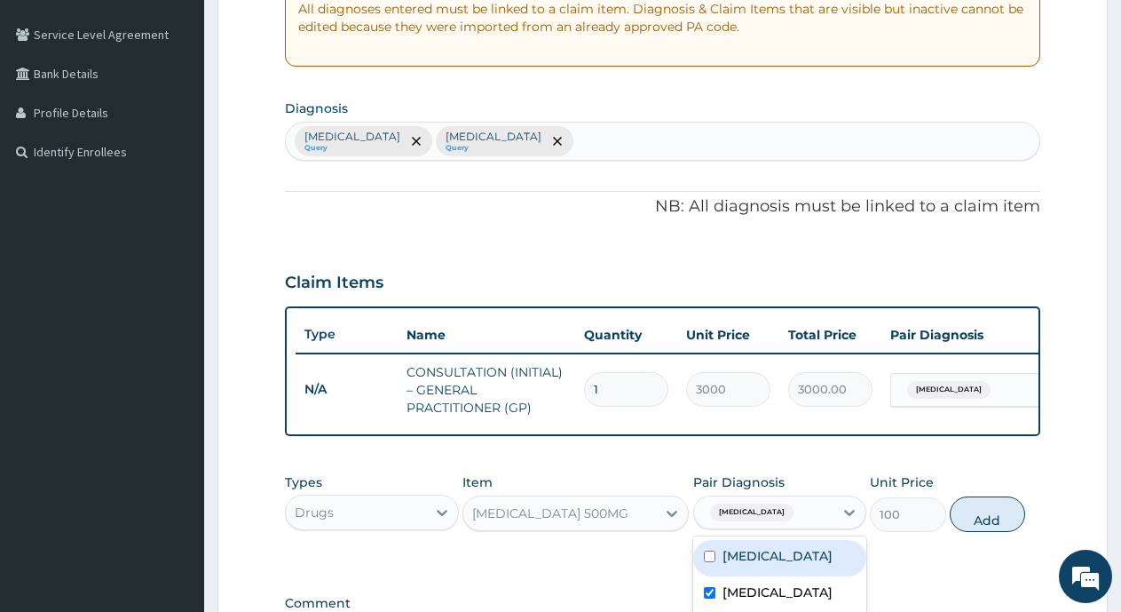
scroll to position [343, 0]
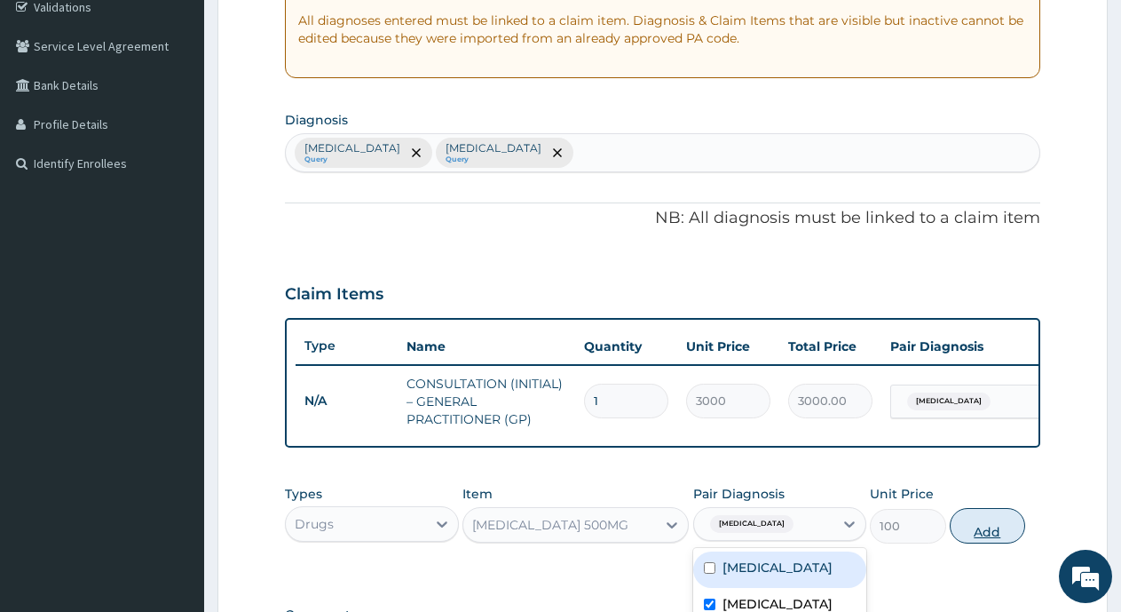
click at [988, 542] on button "Add" at bounding box center [987, 526] width 75 height 36
type input "0"
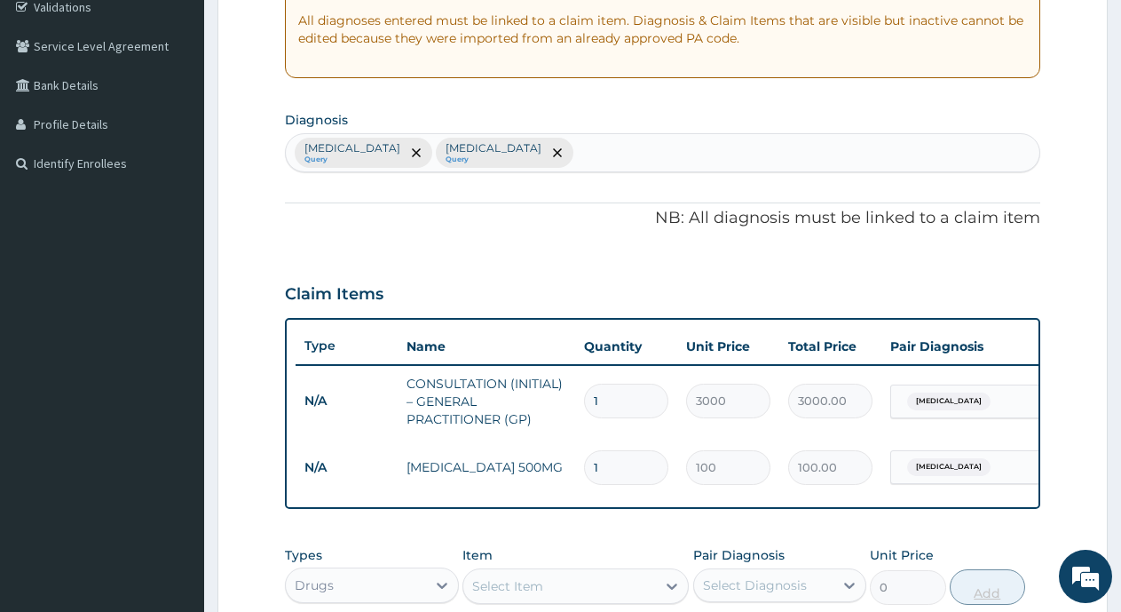
type input "10"
type input "1000.00"
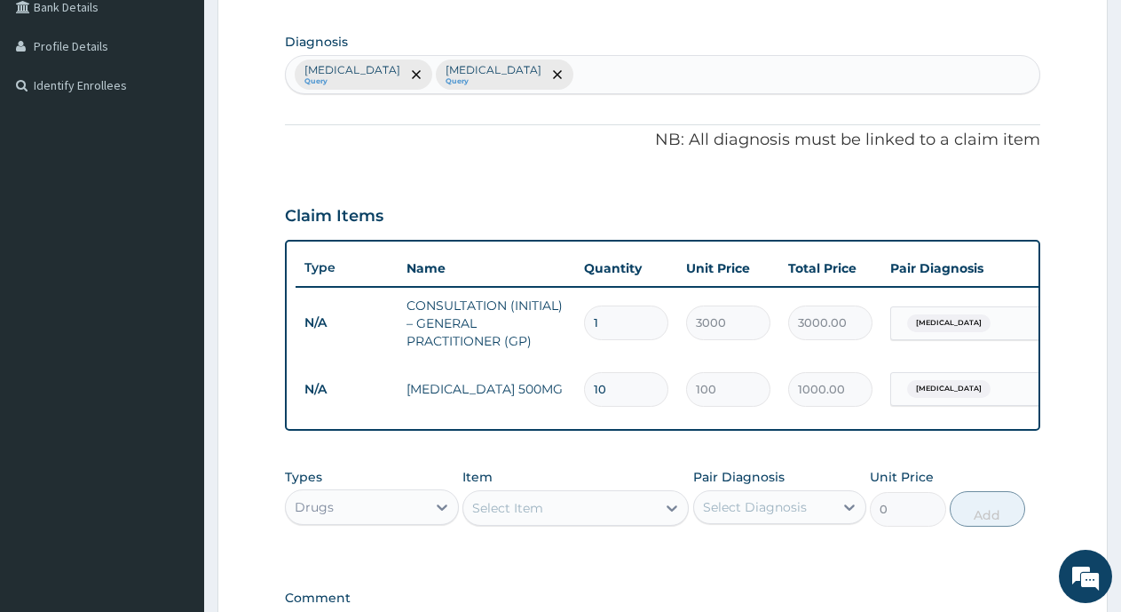
scroll to position [432, 0]
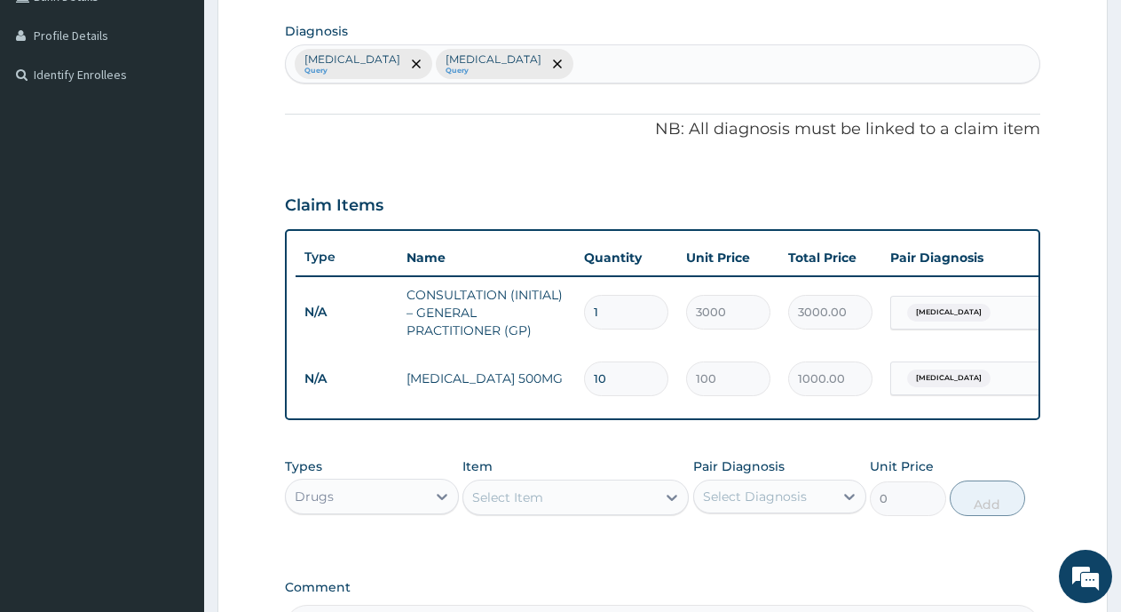
type input "10"
click at [620, 511] on div "Select Item" at bounding box center [559, 497] width 193 height 28
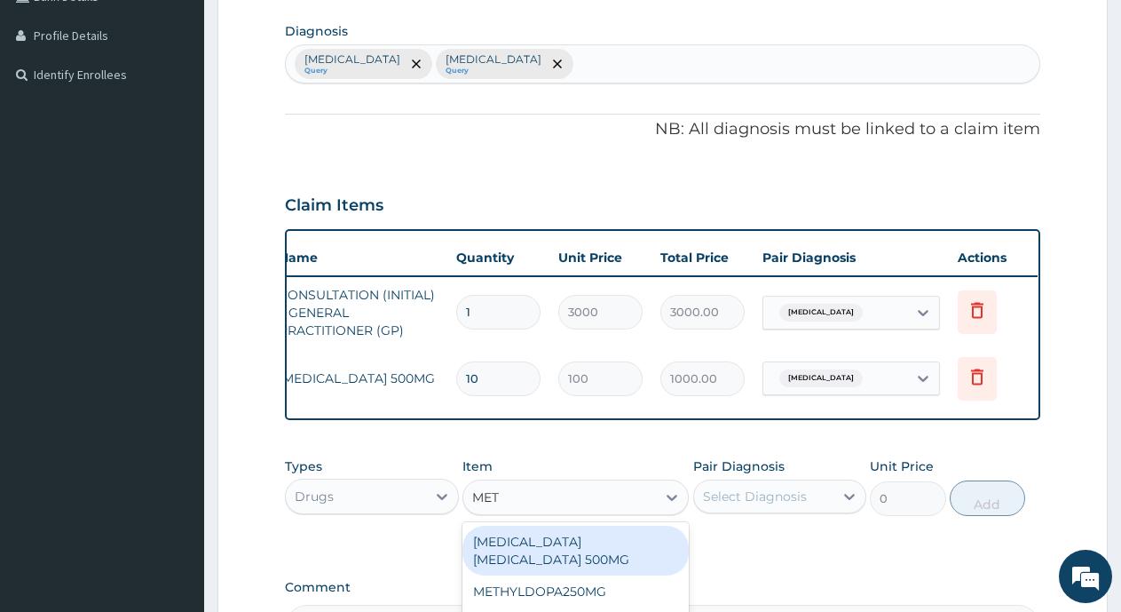
scroll to position [0, 136]
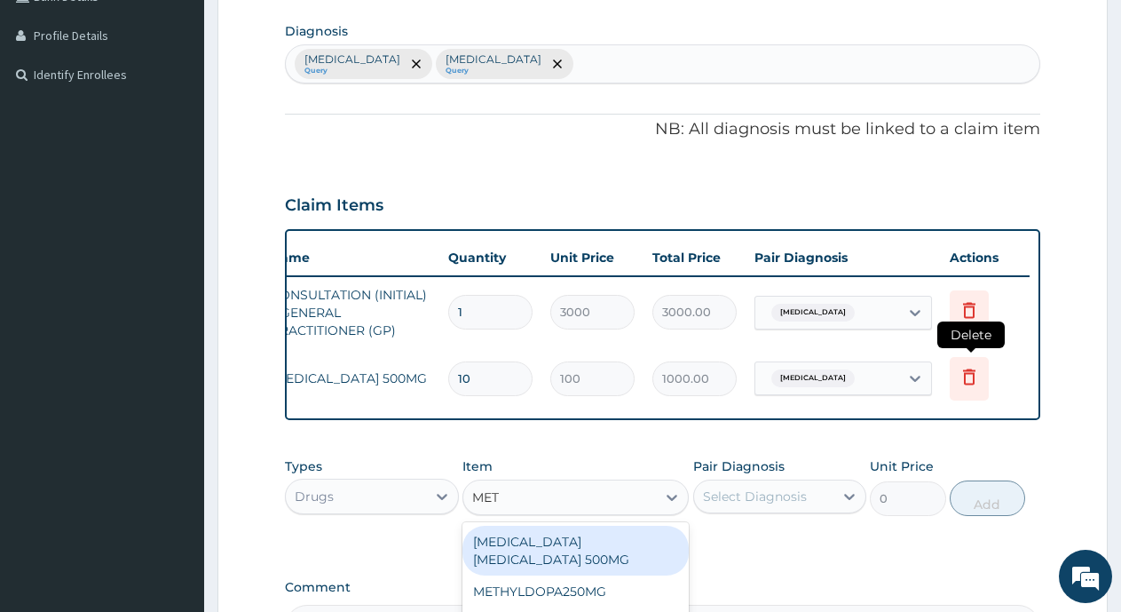
type input "MET"
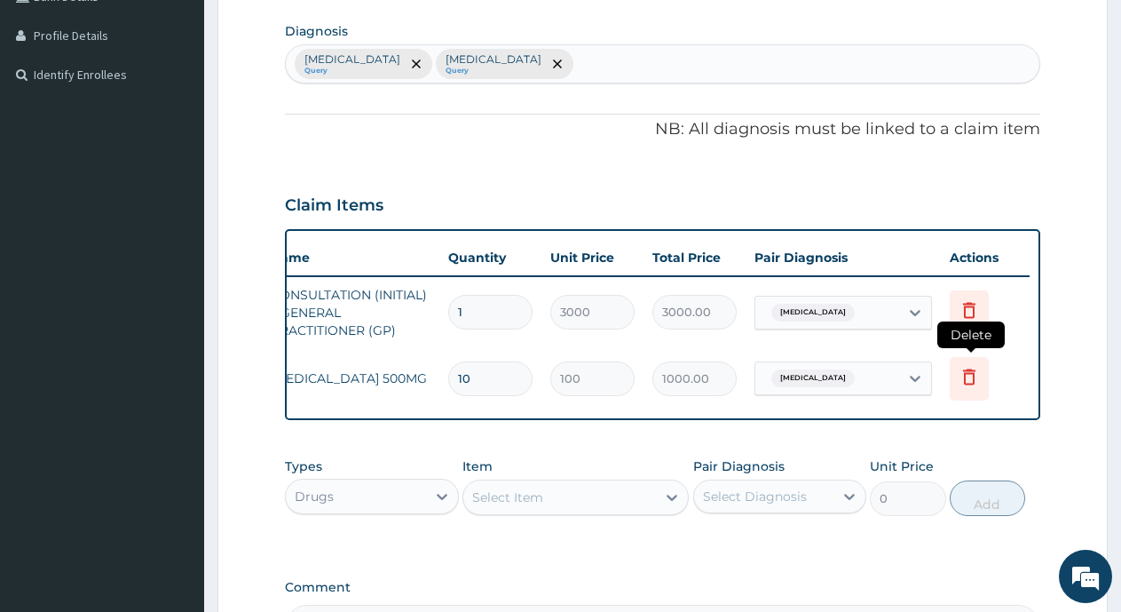
click at [978, 378] on icon at bounding box center [969, 376] width 21 height 21
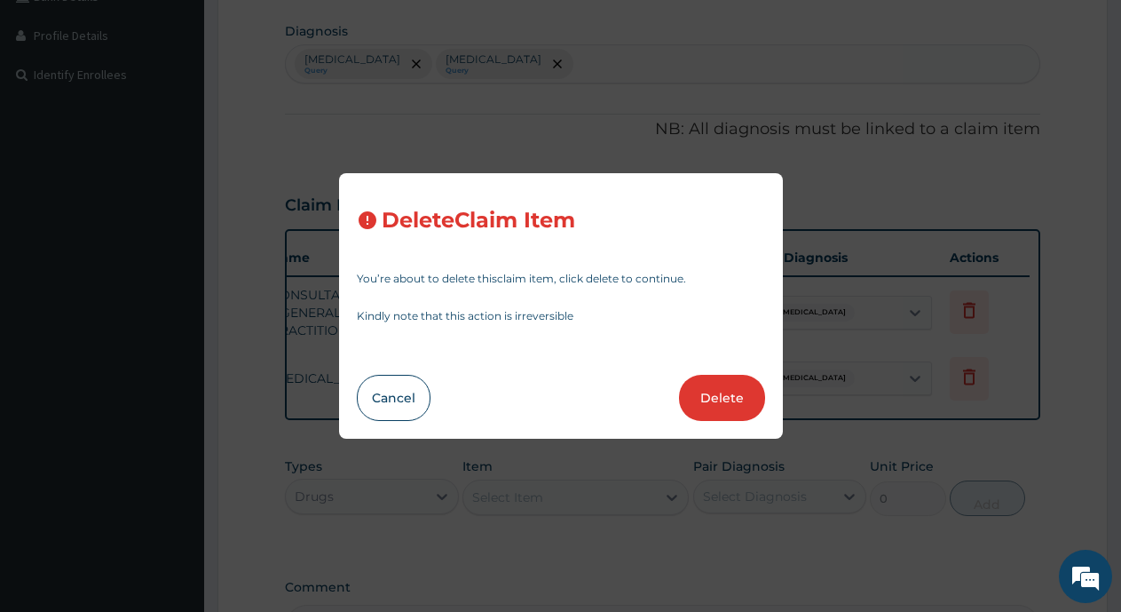
click at [740, 396] on button "Delete" at bounding box center [722, 398] width 86 height 46
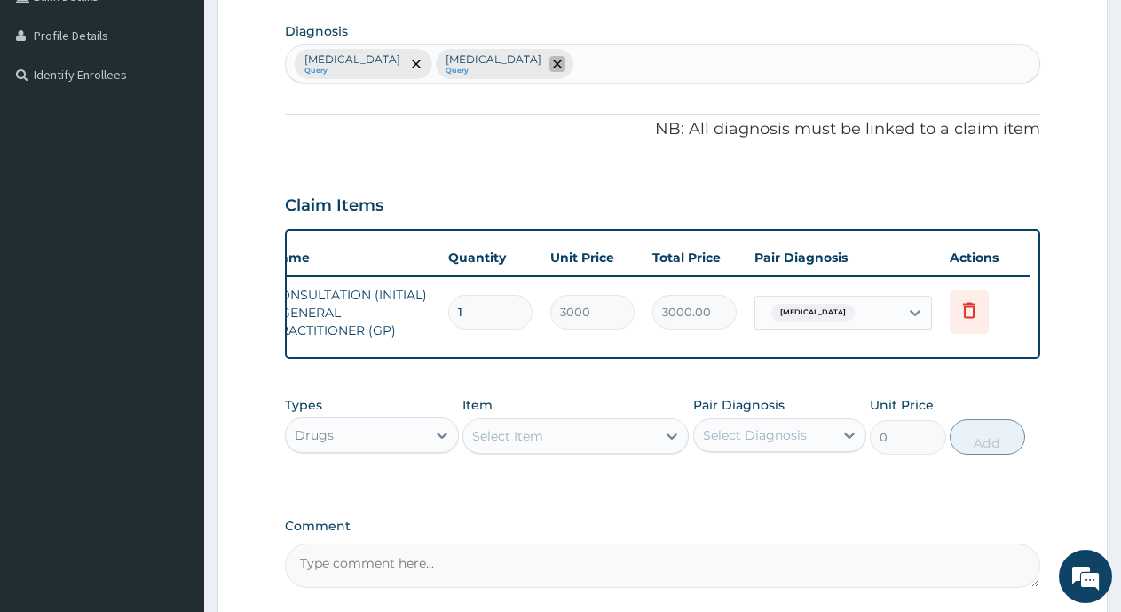
click at [553, 60] on icon "remove selection option" at bounding box center [557, 63] width 9 height 9
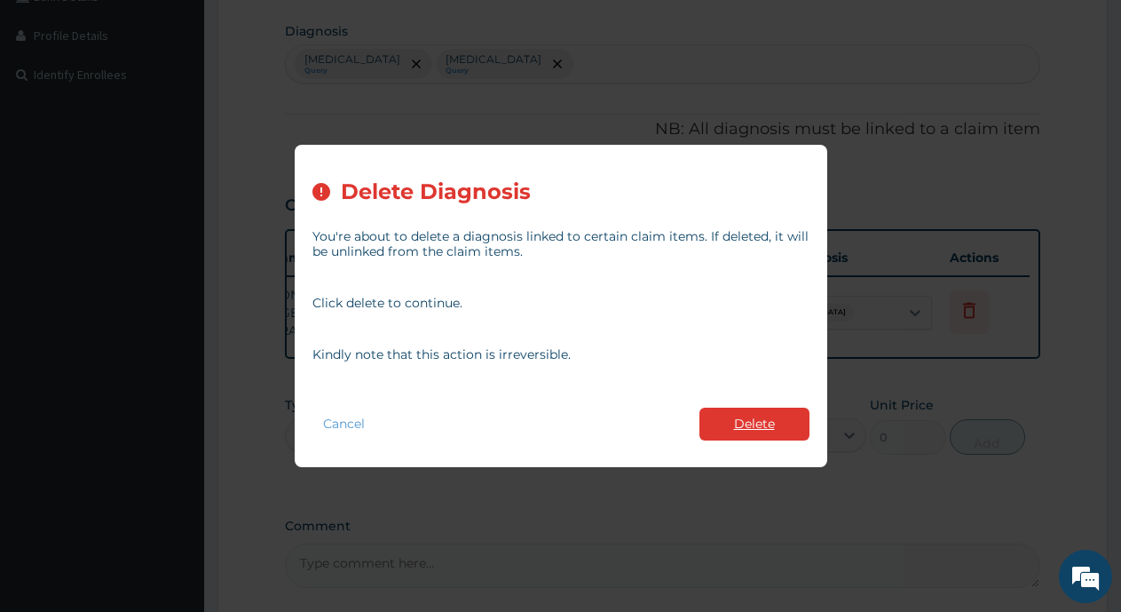
click at [796, 418] on button "Delete" at bounding box center [755, 424] width 110 height 33
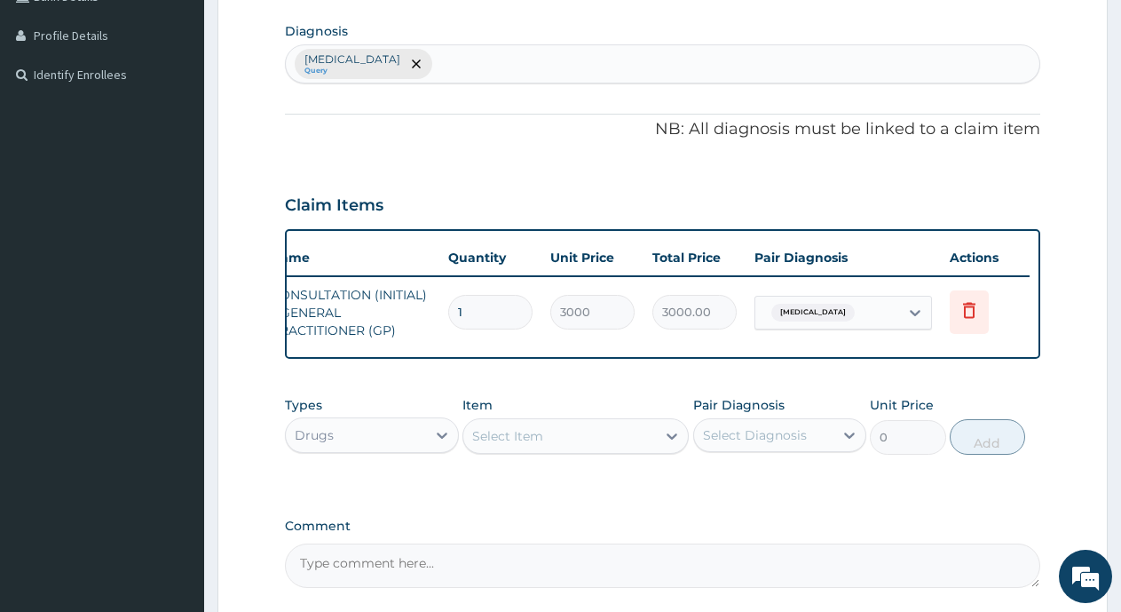
click at [478, 71] on div "Hypercholesterolemia Query" at bounding box center [663, 63] width 754 height 37
type input "H-PYLO"
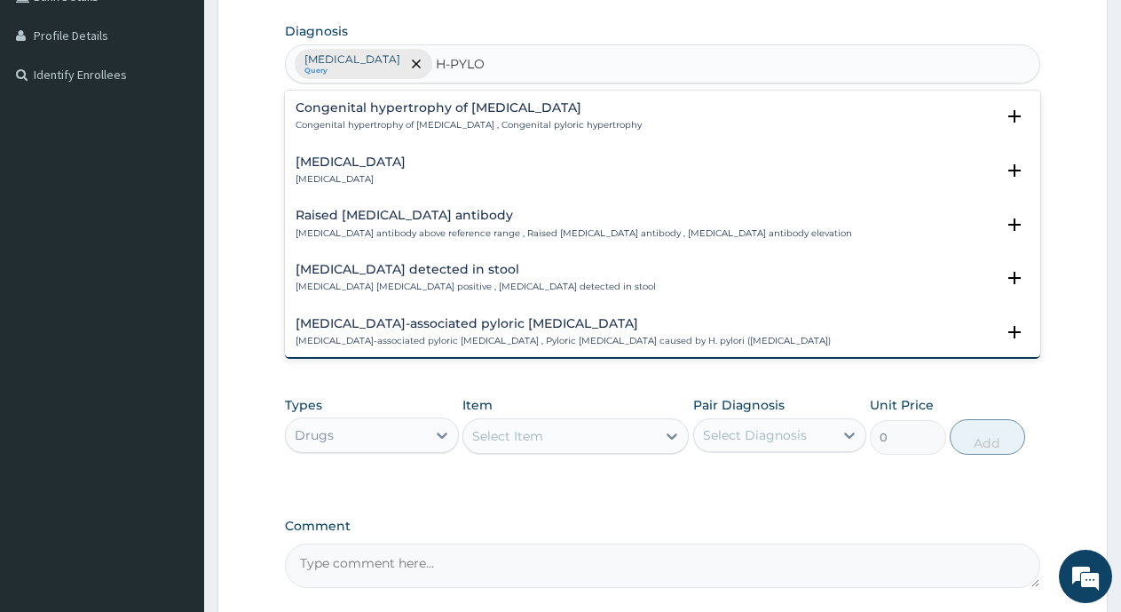
click at [513, 280] on div "Helicobacter pylori detected in stool Helicobacter pylori stool test positive ,…" at bounding box center [476, 278] width 360 height 31
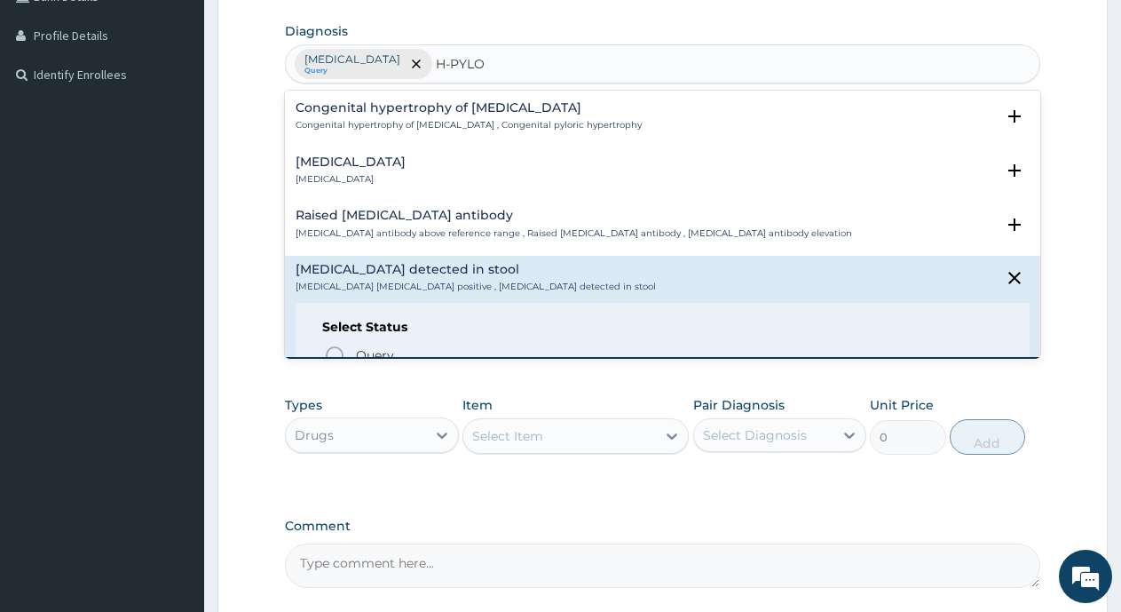
scroll to position [178, 0]
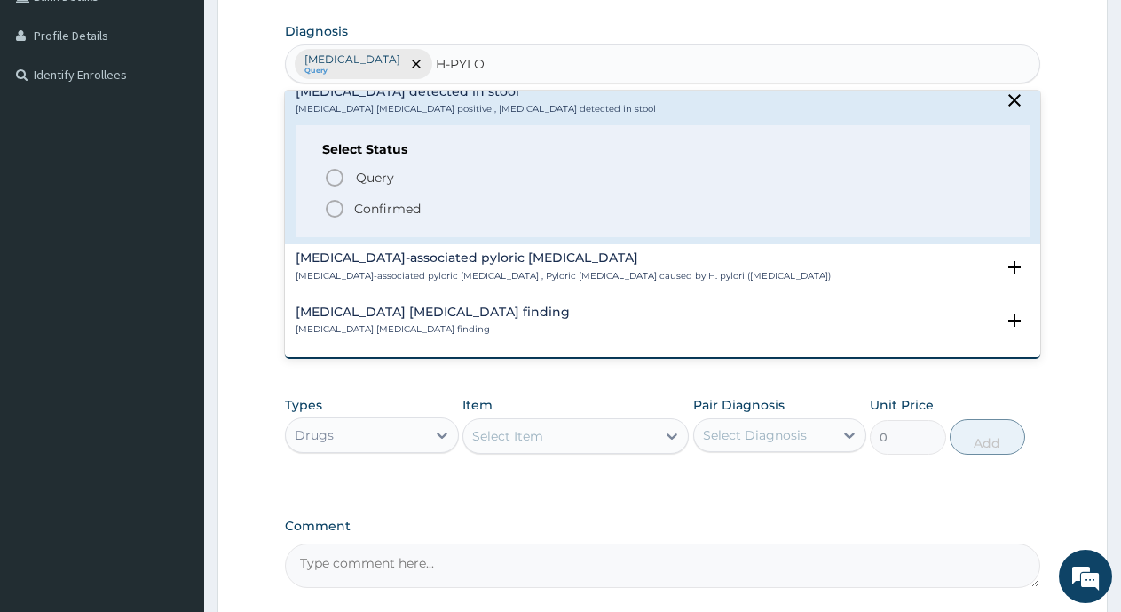
click at [328, 208] on circle "status option filled" at bounding box center [335, 209] width 16 height 16
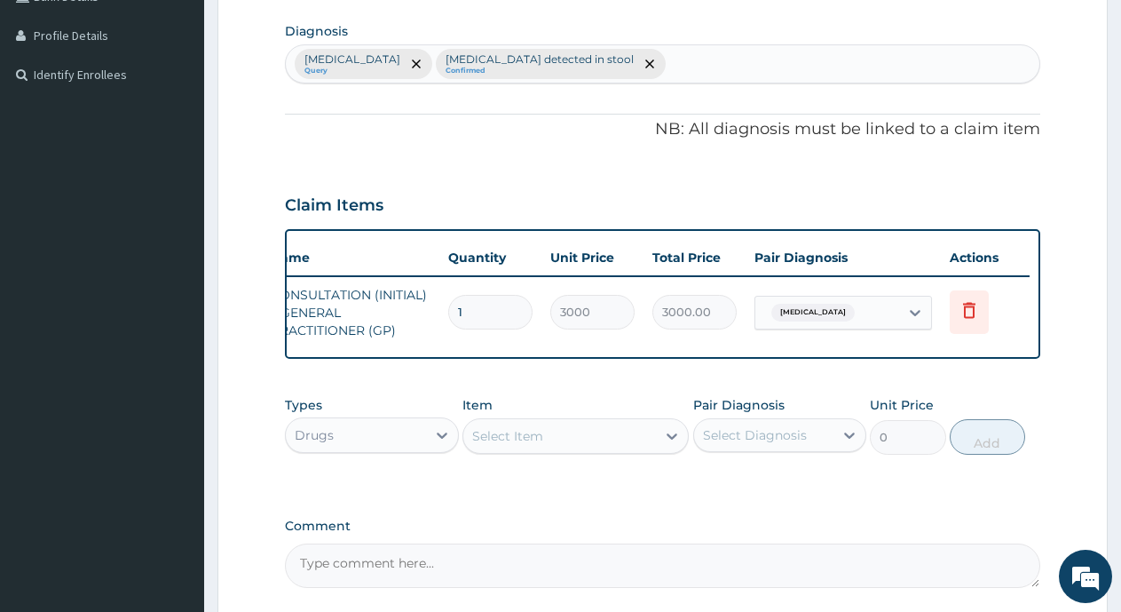
drag, startPoint x: 569, startPoint y: 449, endPoint x: 597, endPoint y: 443, distance: 28.2
click at [569, 448] on div "Select Item" at bounding box center [559, 436] width 193 height 28
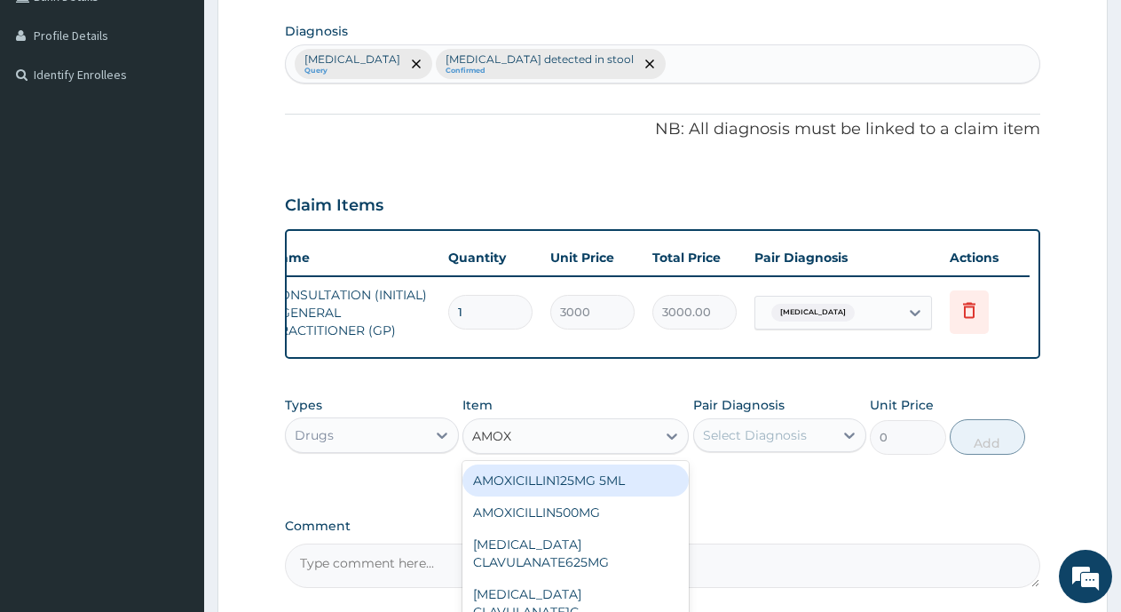
type input "AMOXI"
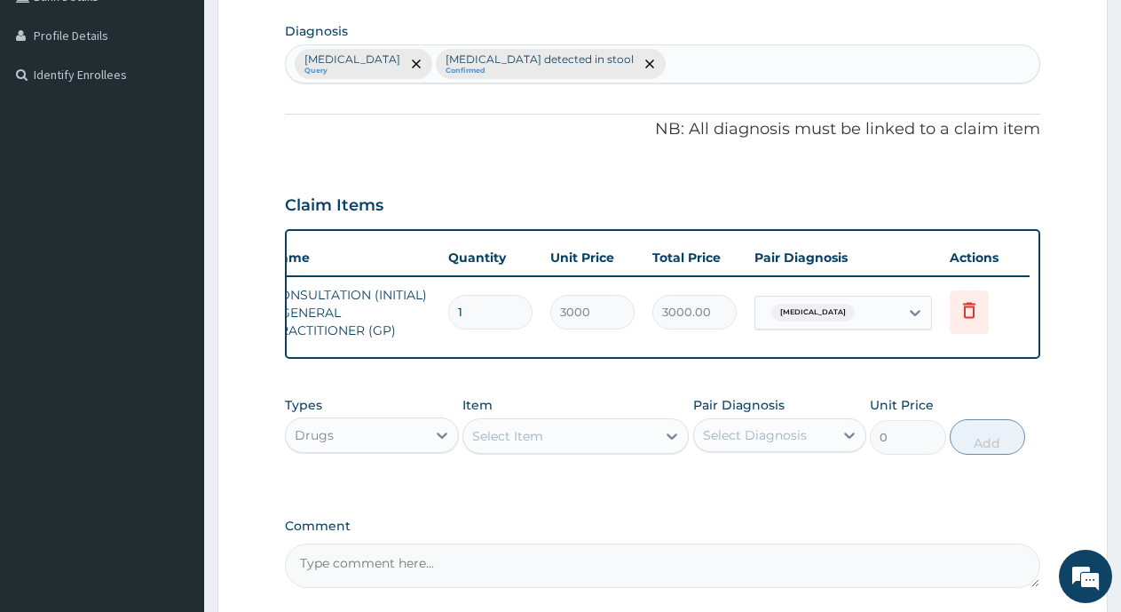
drag, startPoint x: 598, startPoint y: 441, endPoint x: 741, endPoint y: 505, distance: 157.4
click at [628, 450] on div "Select Item" at bounding box center [559, 436] width 193 height 28
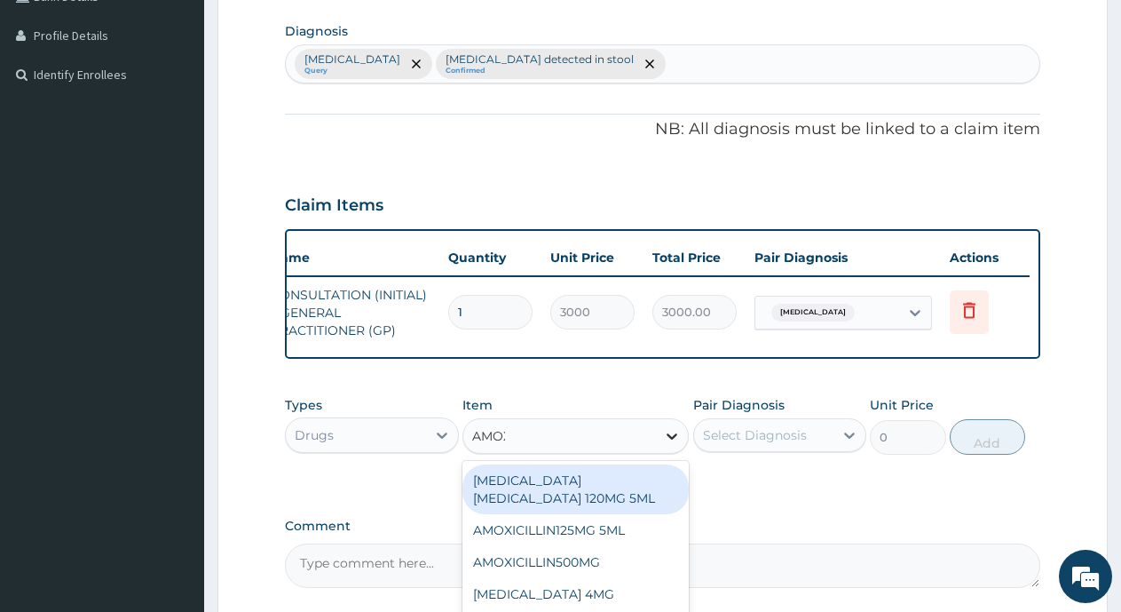
type input "AMOXI"
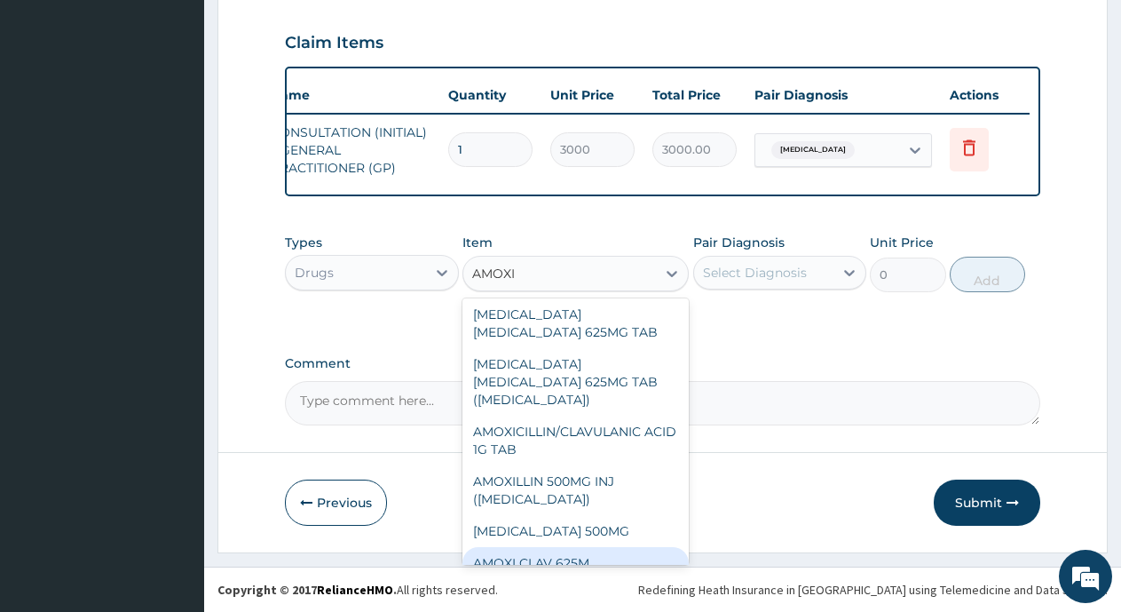
scroll to position [786, 0]
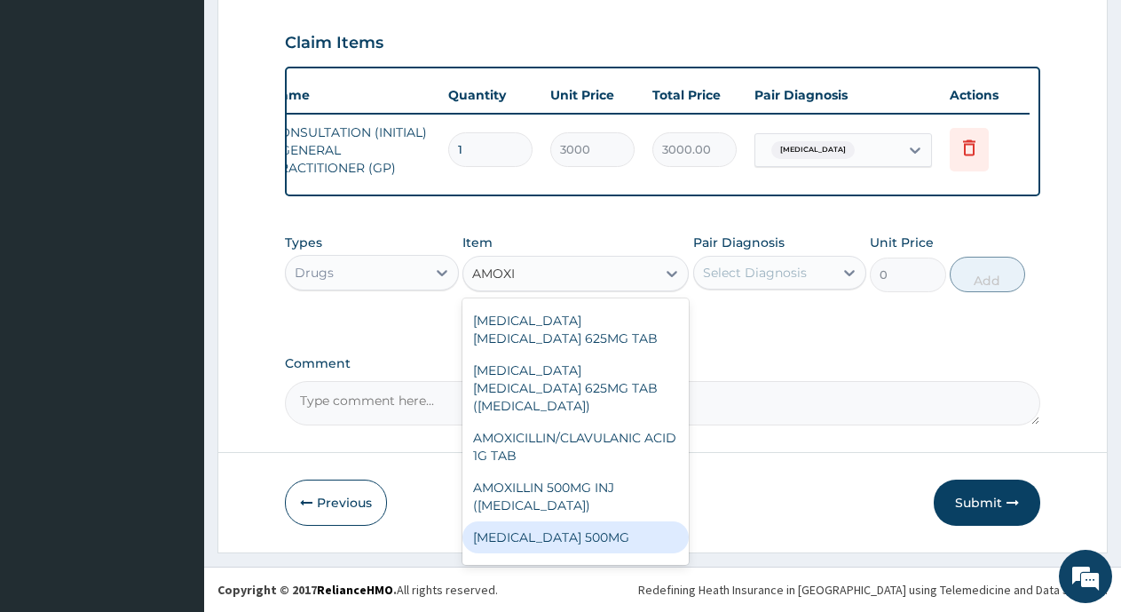
click at [546, 527] on div "AMOXICILLIN 500MG" at bounding box center [576, 537] width 226 height 32
type input "100"
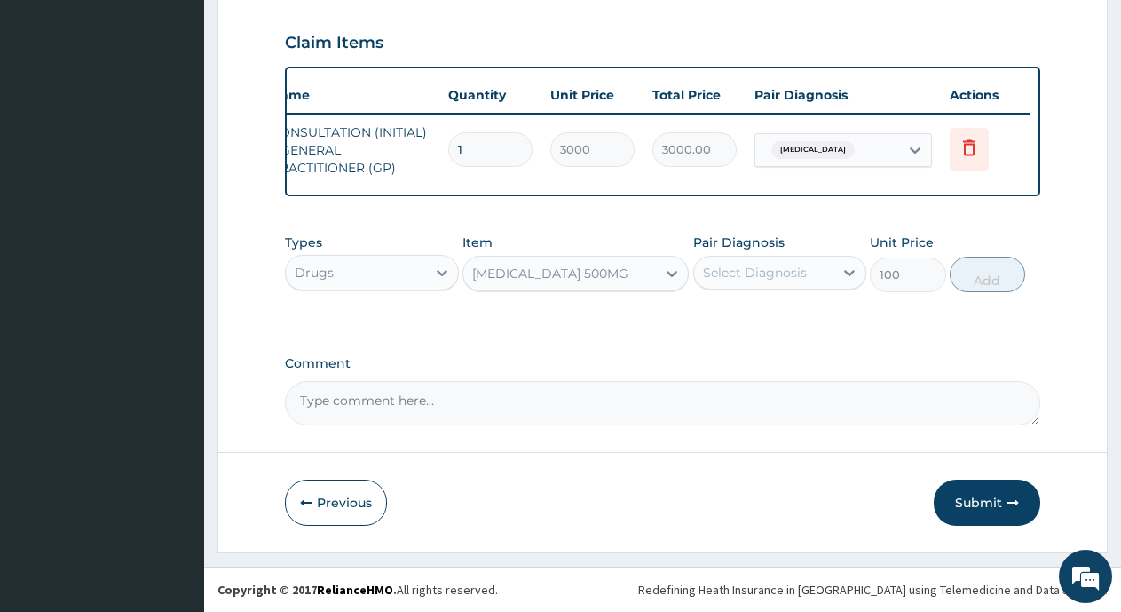
click at [789, 281] on div "Select Diagnosis" at bounding box center [764, 272] width 140 height 28
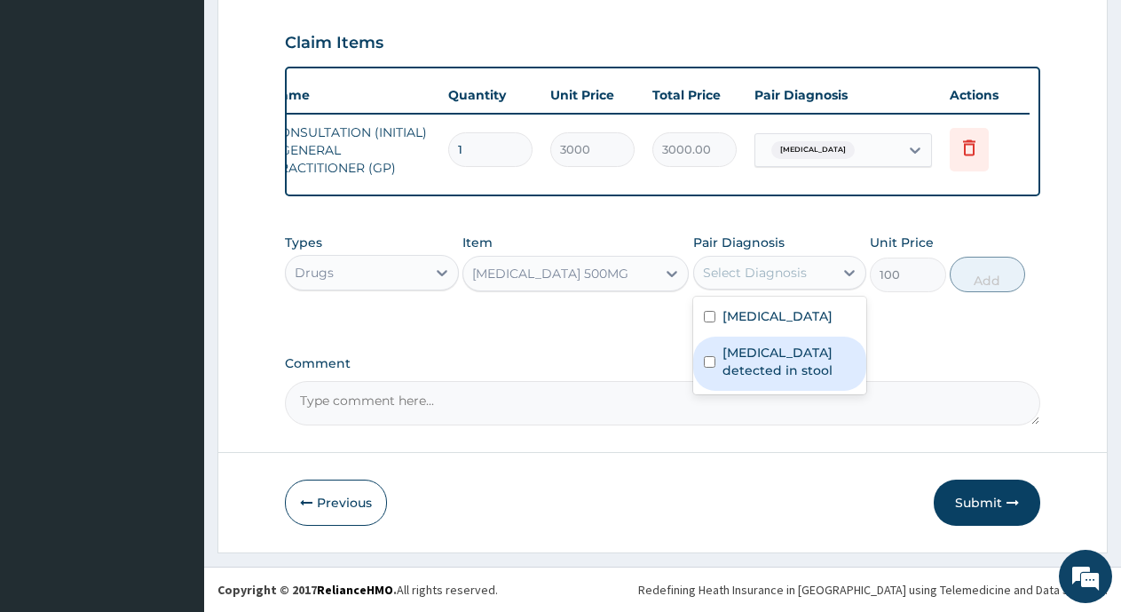
click at [704, 362] on input "checkbox" at bounding box center [710, 362] width 12 height 12
checkbox input "true"
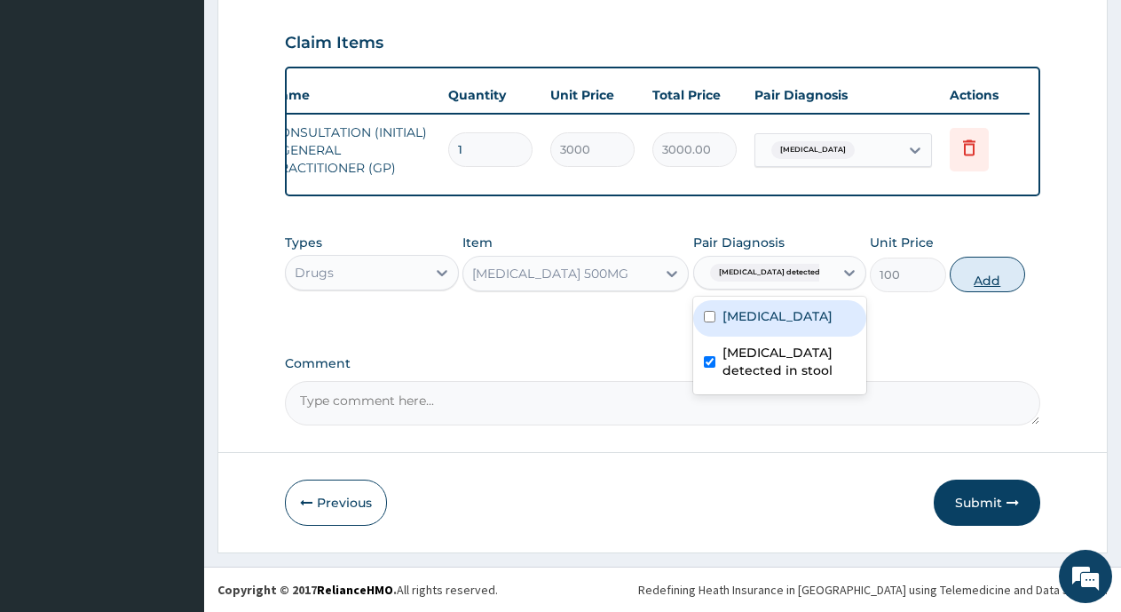
click at [987, 288] on button "Add" at bounding box center [987, 275] width 75 height 36
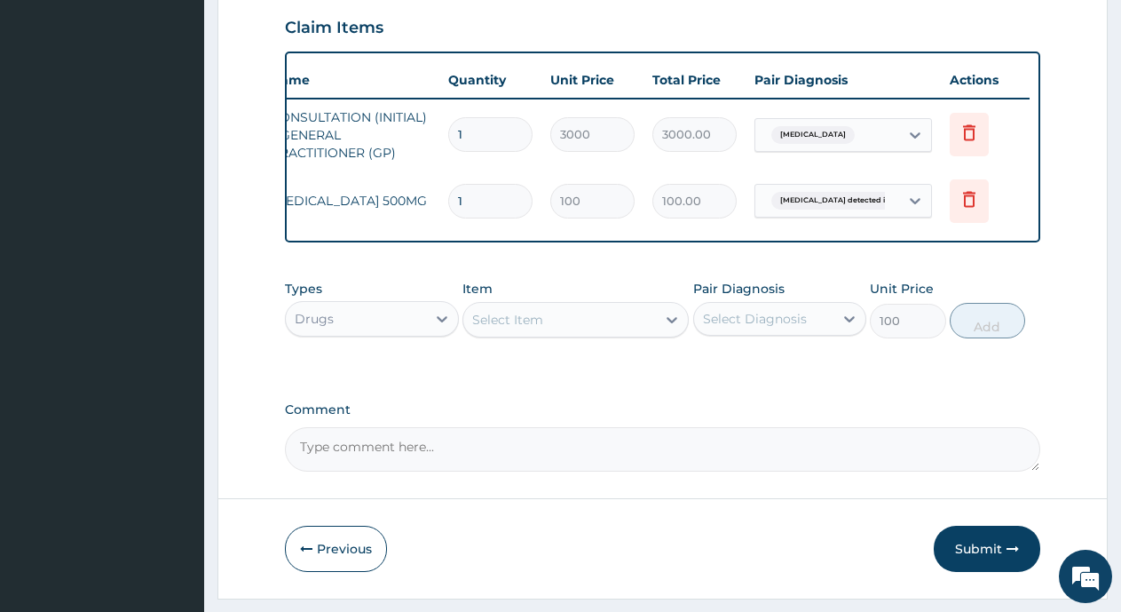
type input "0"
type input "10"
type input "1000.00"
type input "10"
click at [546, 332] on div "Select Item" at bounding box center [559, 319] width 193 height 28
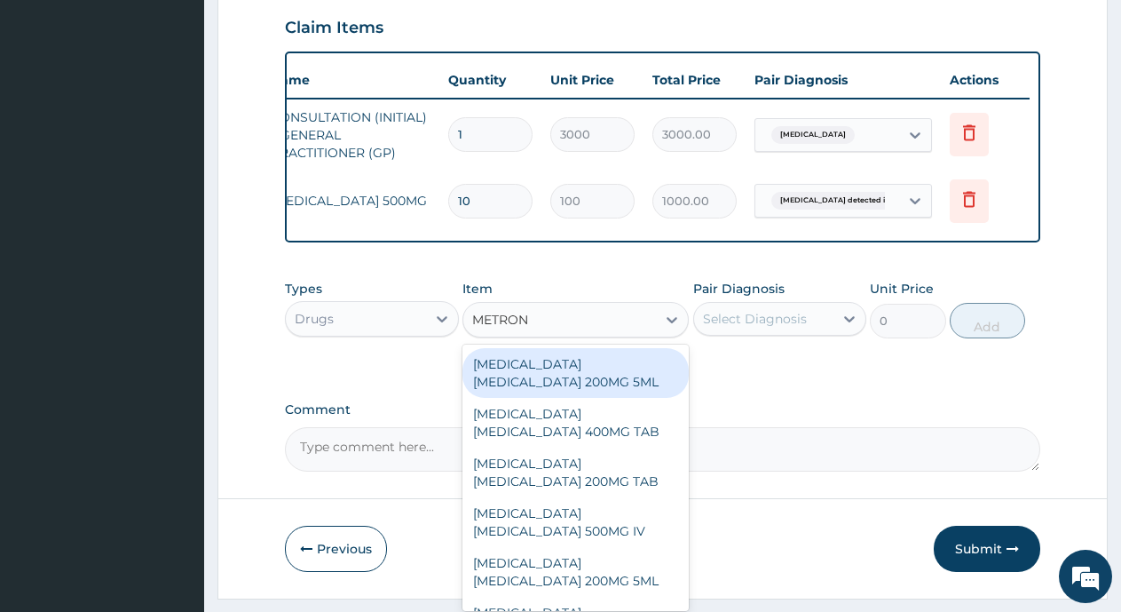
type input "METRONI"
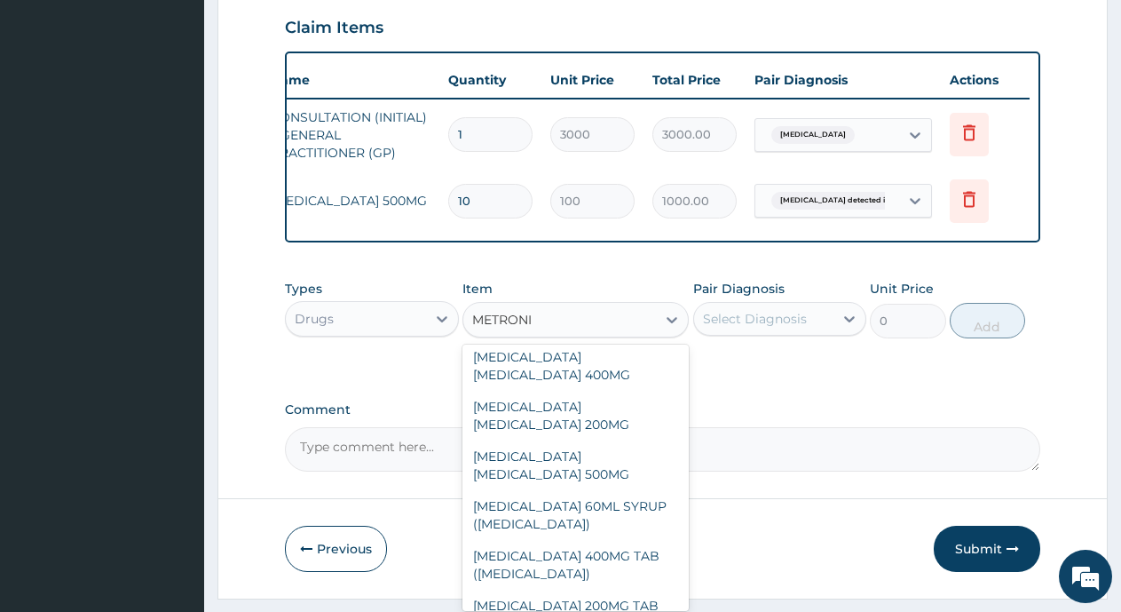
scroll to position [781, 0]
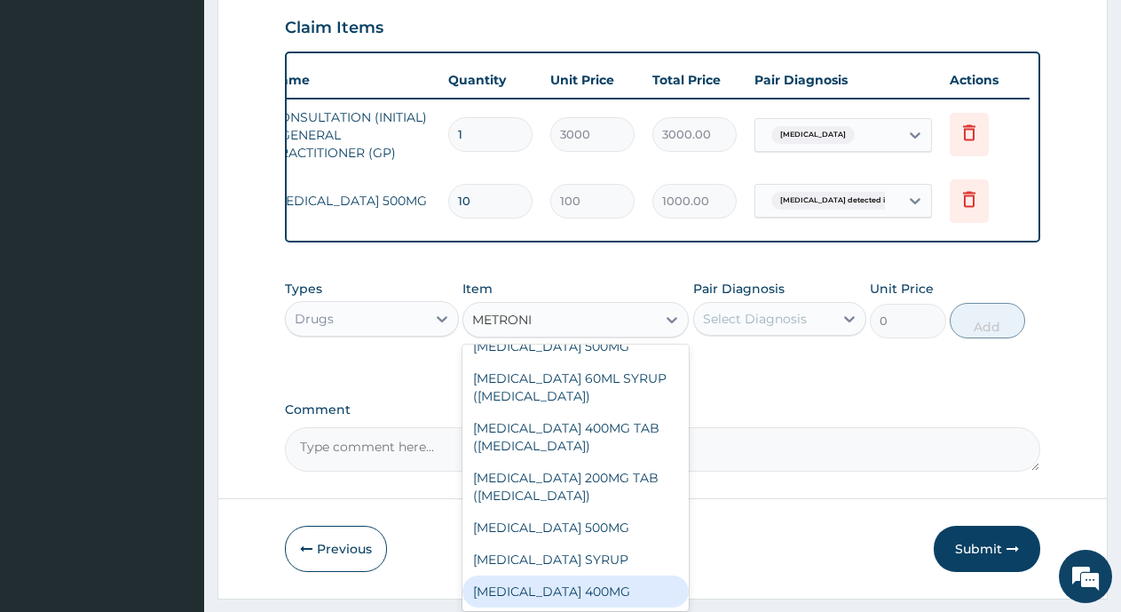
click at [551, 599] on div "METRONIDAZOLE 400MG" at bounding box center [576, 591] width 226 height 32
type input "60"
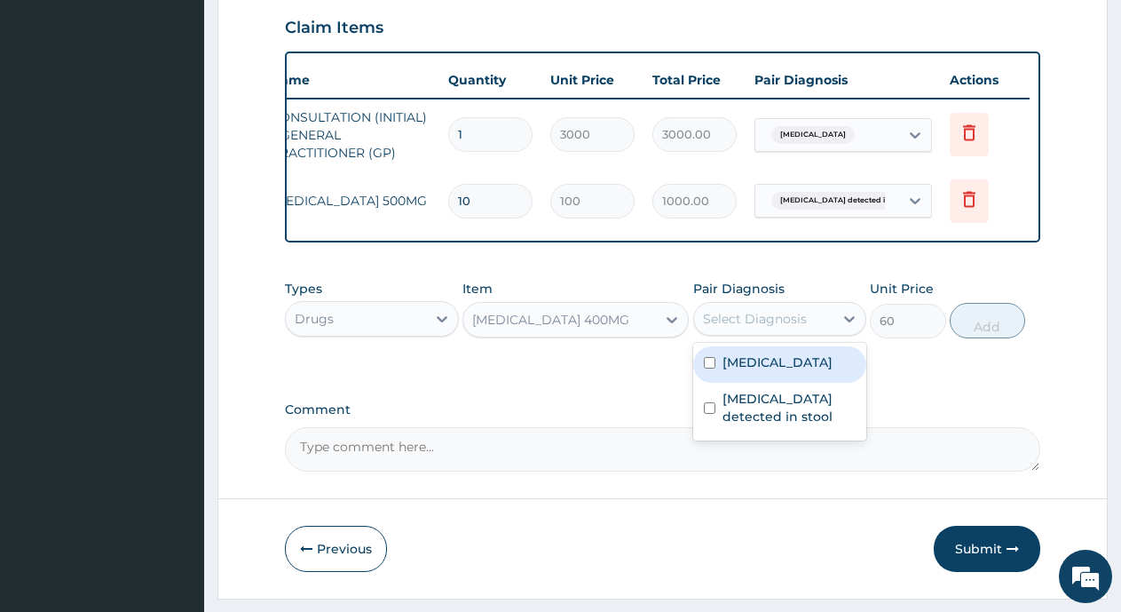
click at [798, 328] on div "Select Diagnosis" at bounding box center [755, 319] width 104 height 18
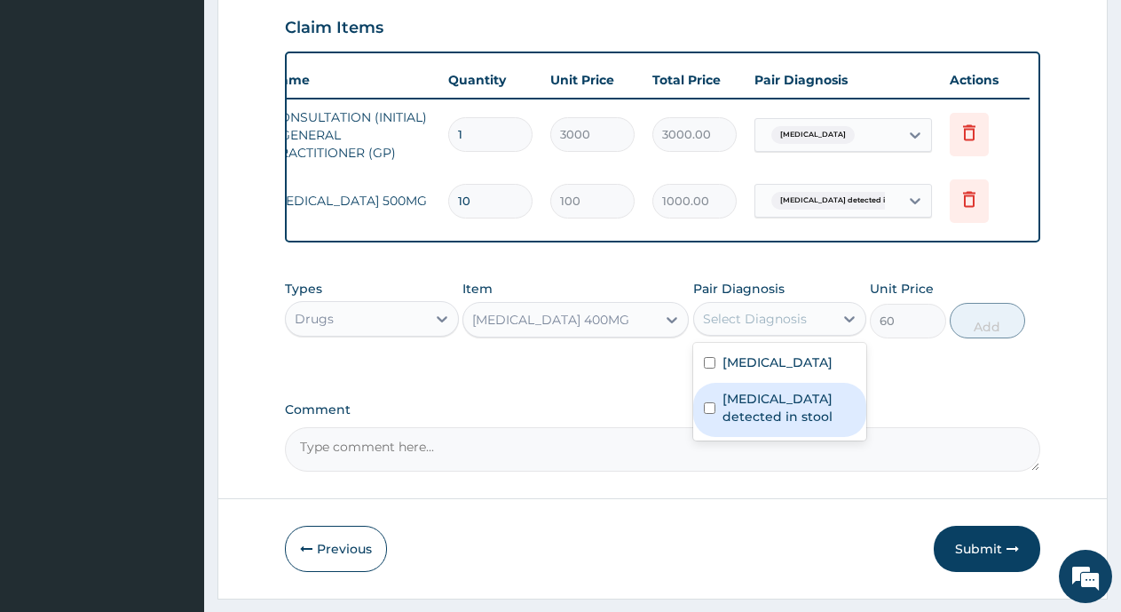
click at [706, 414] on input "checkbox" at bounding box center [710, 408] width 12 height 12
checkbox input "true"
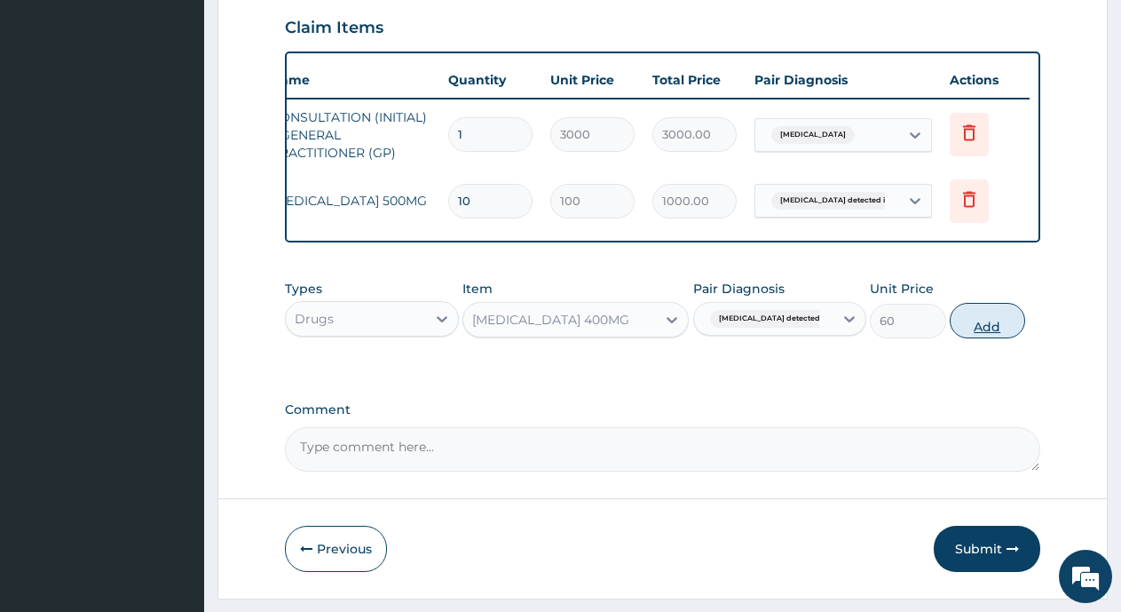
click at [1003, 338] on button "Add" at bounding box center [987, 321] width 75 height 36
type input "0"
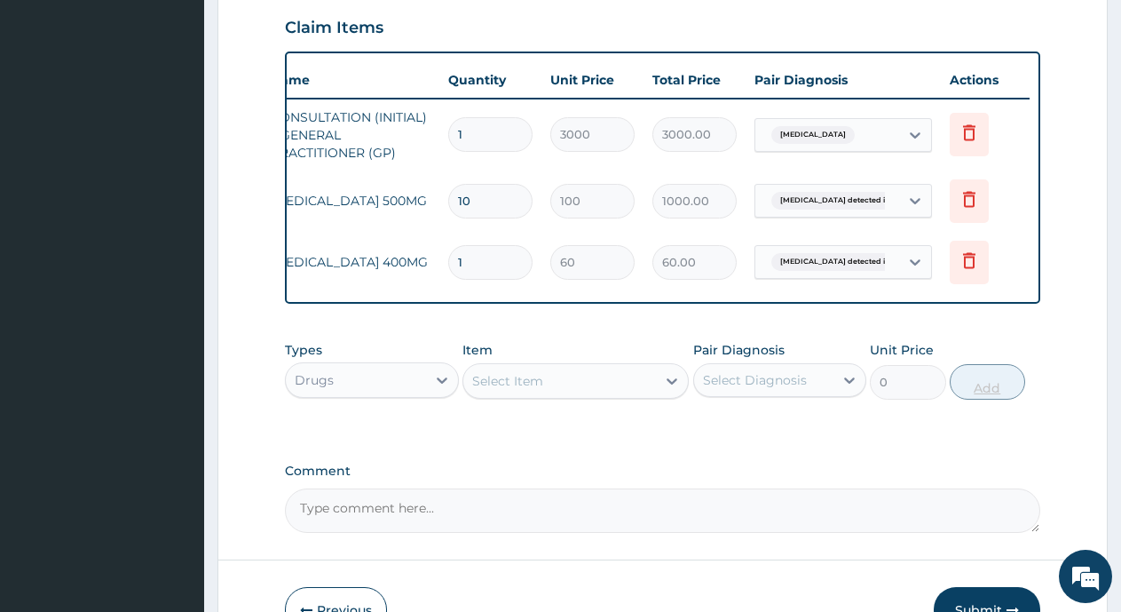
type input "15"
type input "900.00"
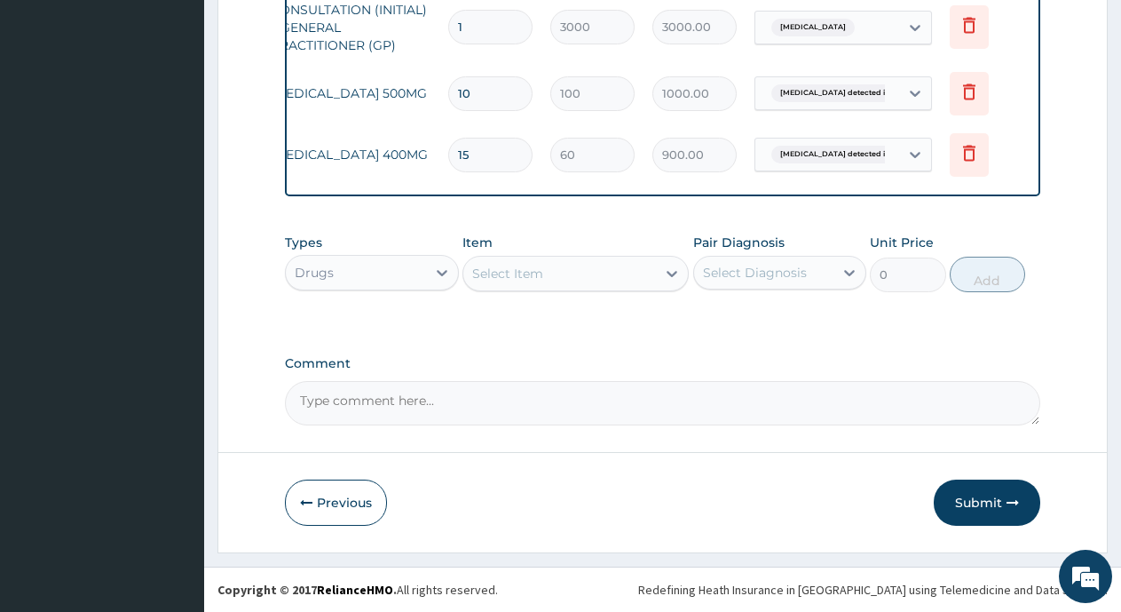
scroll to position [732, 0]
type input "15"
click at [980, 502] on button "Submit" at bounding box center [987, 502] width 107 height 46
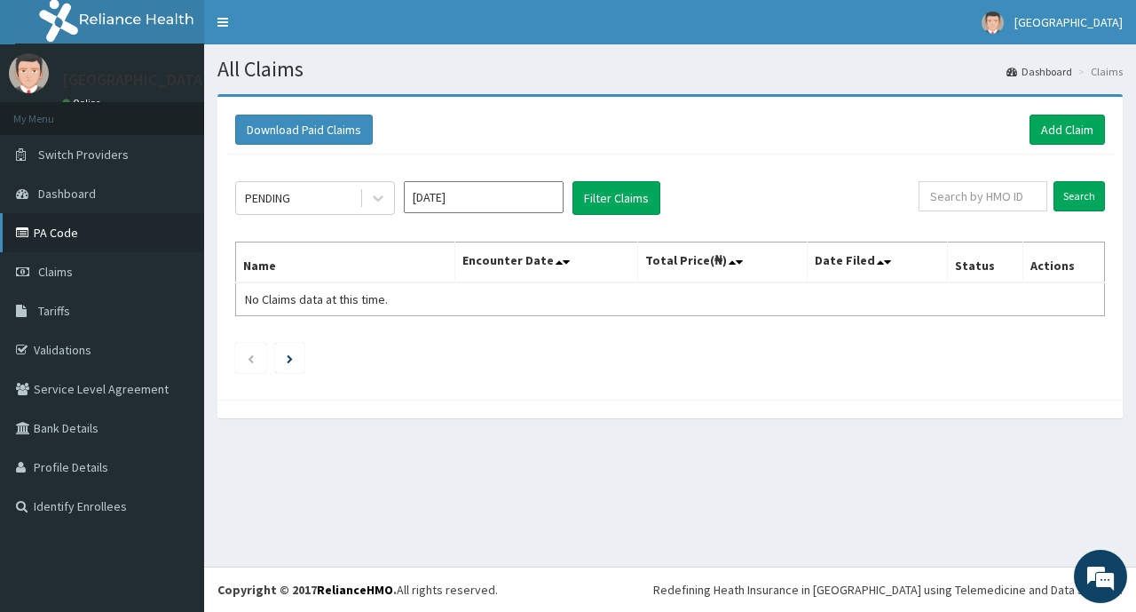
click at [55, 234] on link "PA Code" at bounding box center [102, 232] width 204 height 39
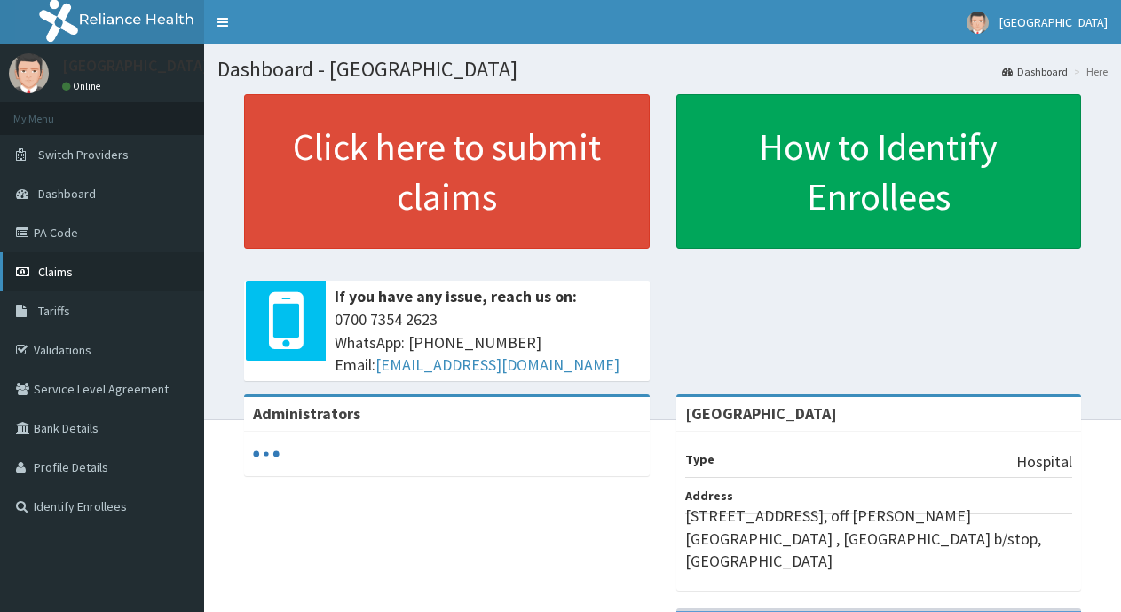
click at [90, 288] on link "Claims" at bounding box center [102, 271] width 204 height 39
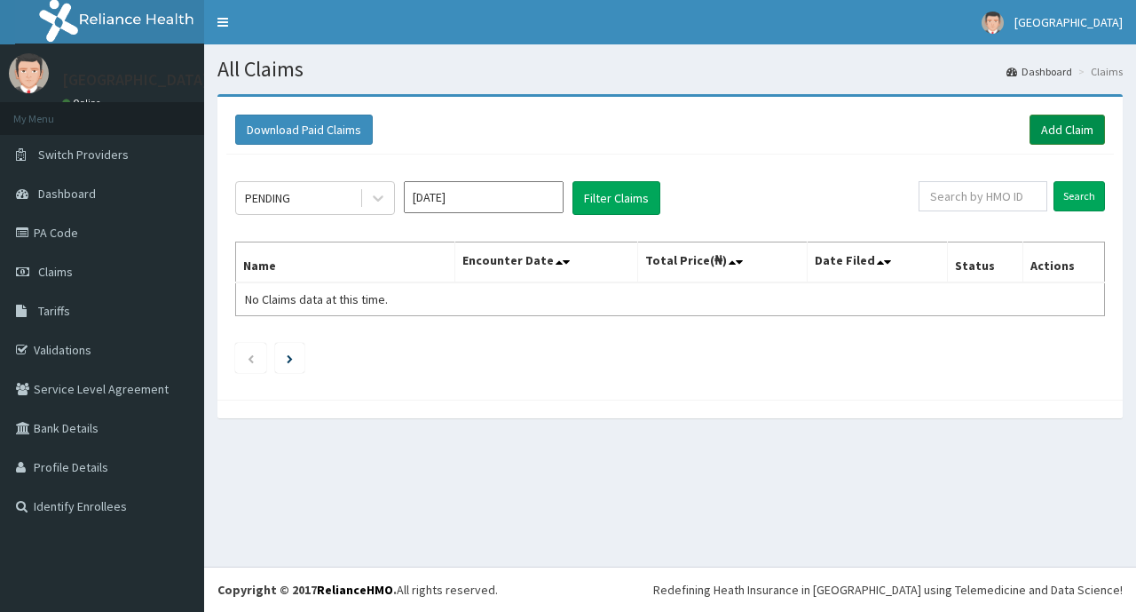
click at [1056, 125] on link "Add Claim" at bounding box center [1067, 130] width 75 height 30
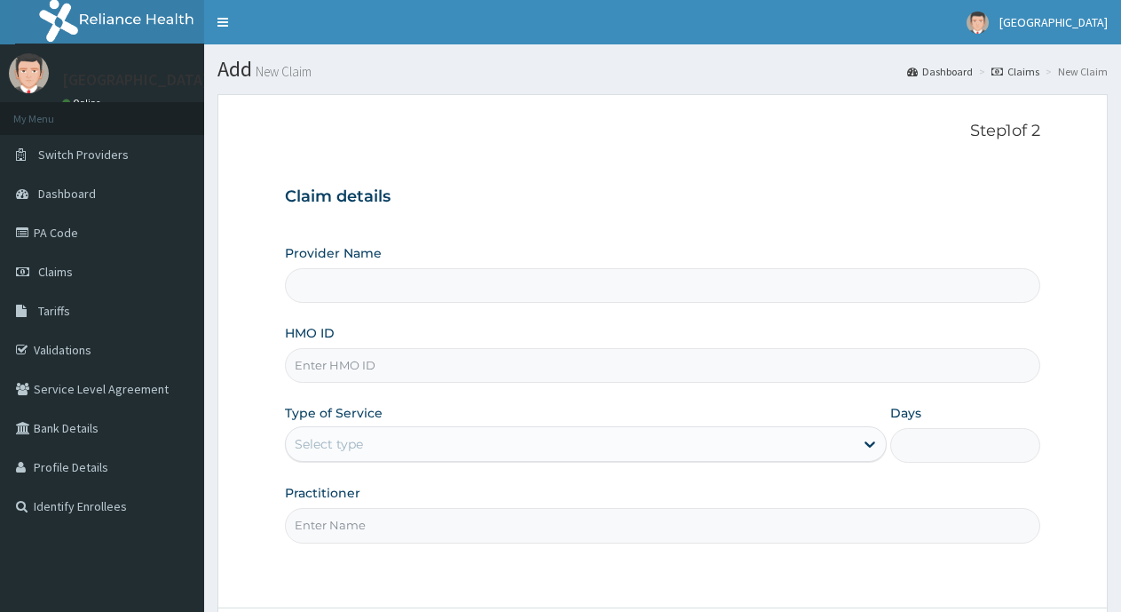
drag, startPoint x: 0, startPoint y: 0, endPoint x: 573, endPoint y: 366, distance: 679.5
click at [573, 366] on input "HMO ID" at bounding box center [663, 365] width 756 height 35
type input "[GEOGRAPHIC_DATA]"
type input "TCE/10192/A"
click at [657, 436] on div "Select type" at bounding box center [569, 444] width 567 height 28
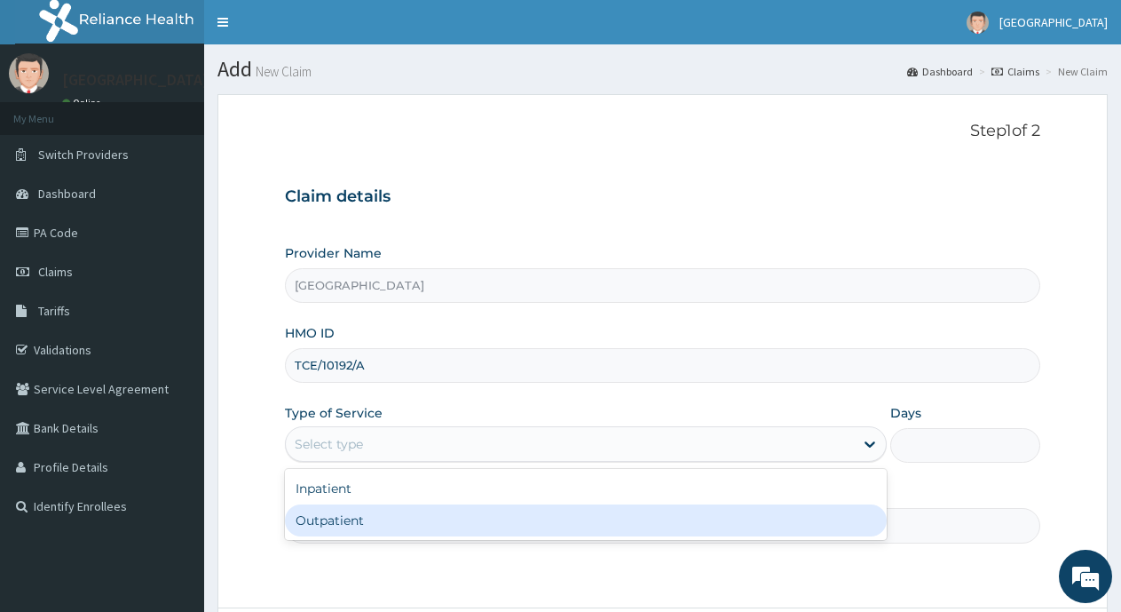
click at [532, 505] on div "Outpatient" at bounding box center [585, 520] width 601 height 32
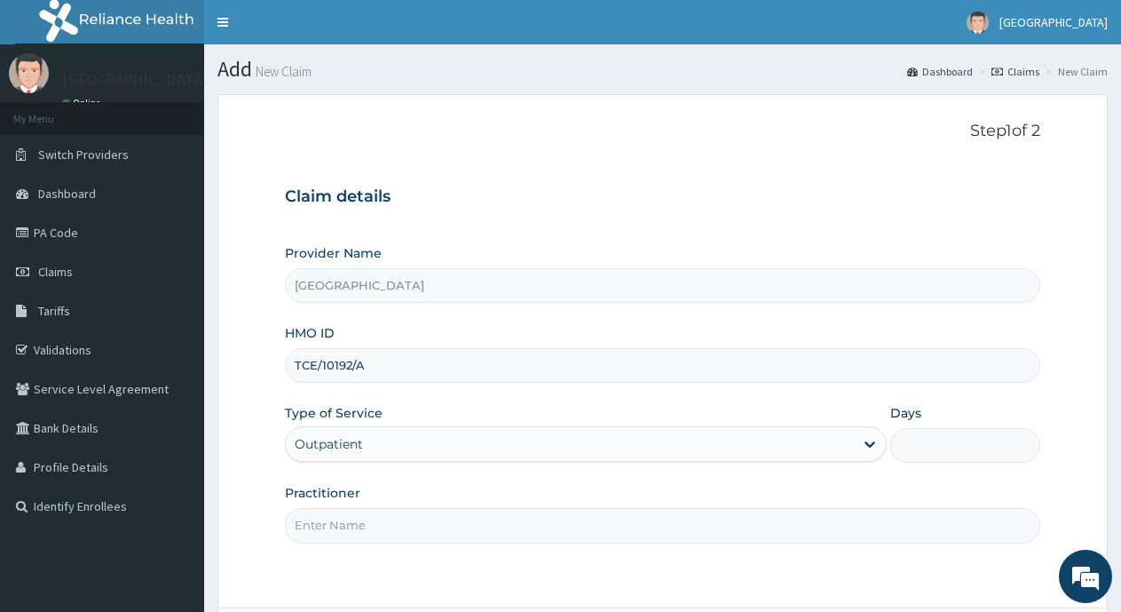
type input "1"
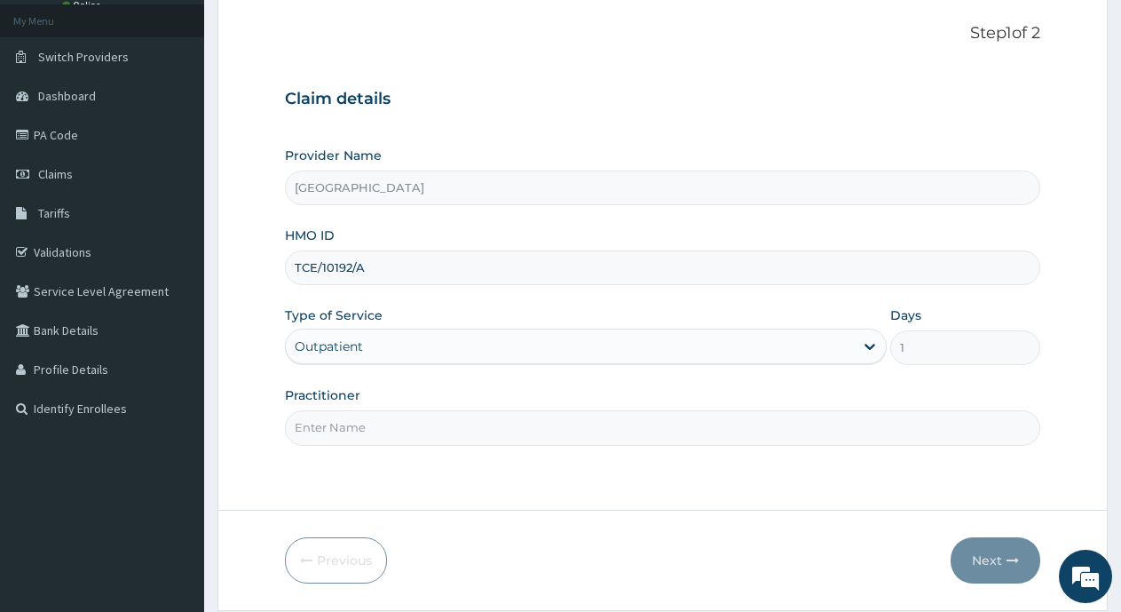
scroll to position [155, 0]
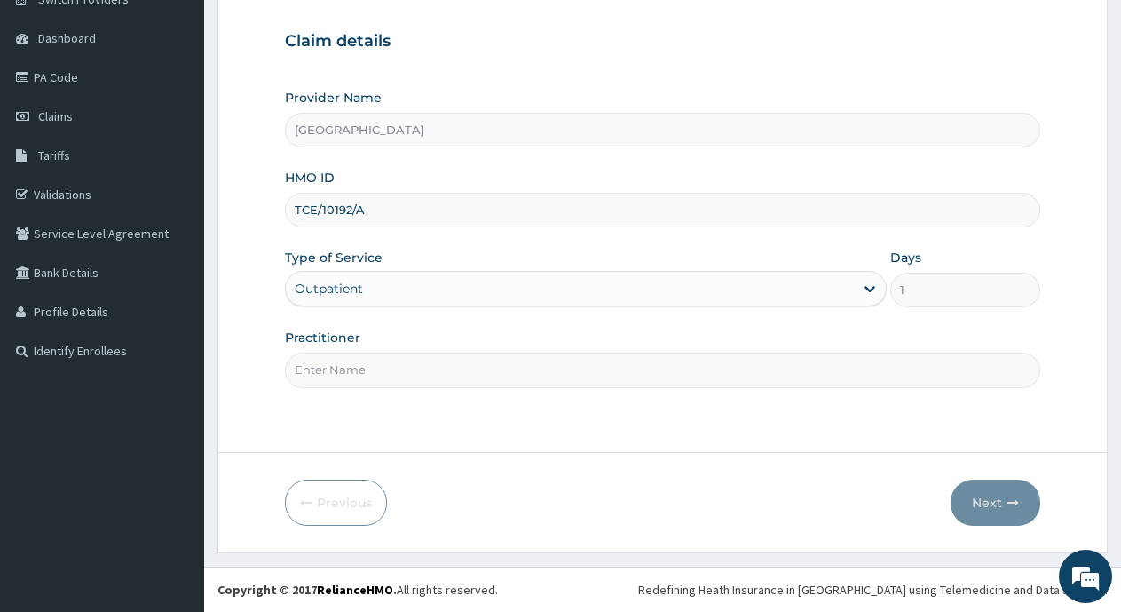
click at [639, 387] on input "Practitioner" at bounding box center [663, 369] width 756 height 35
type input "Dr Okangba"
click at [982, 503] on button "Next" at bounding box center [996, 502] width 90 height 46
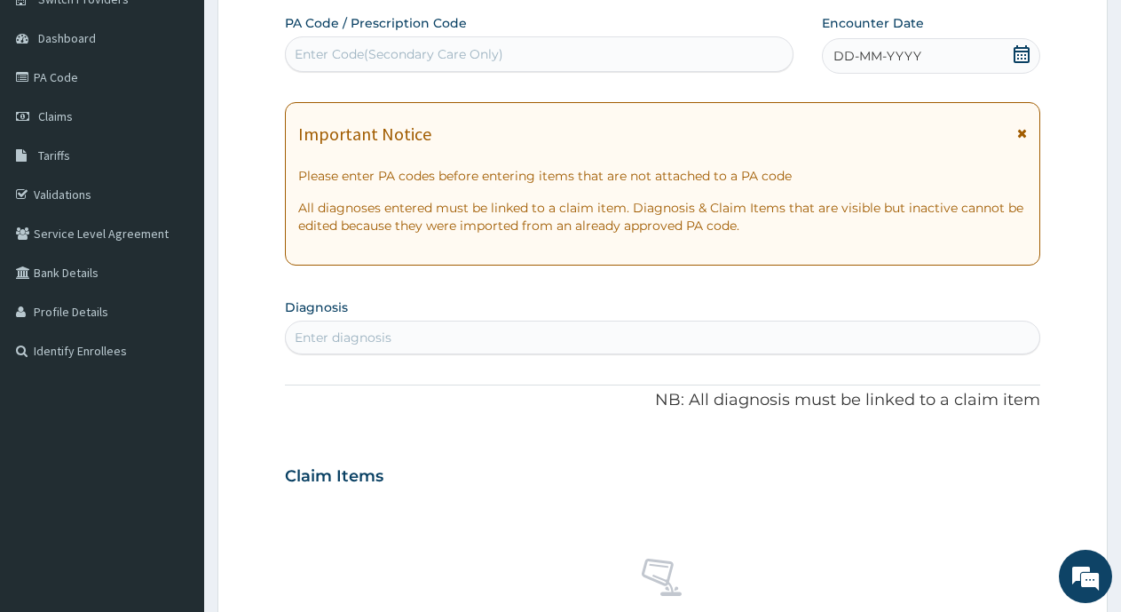
click at [1025, 61] on icon at bounding box center [1022, 54] width 16 height 18
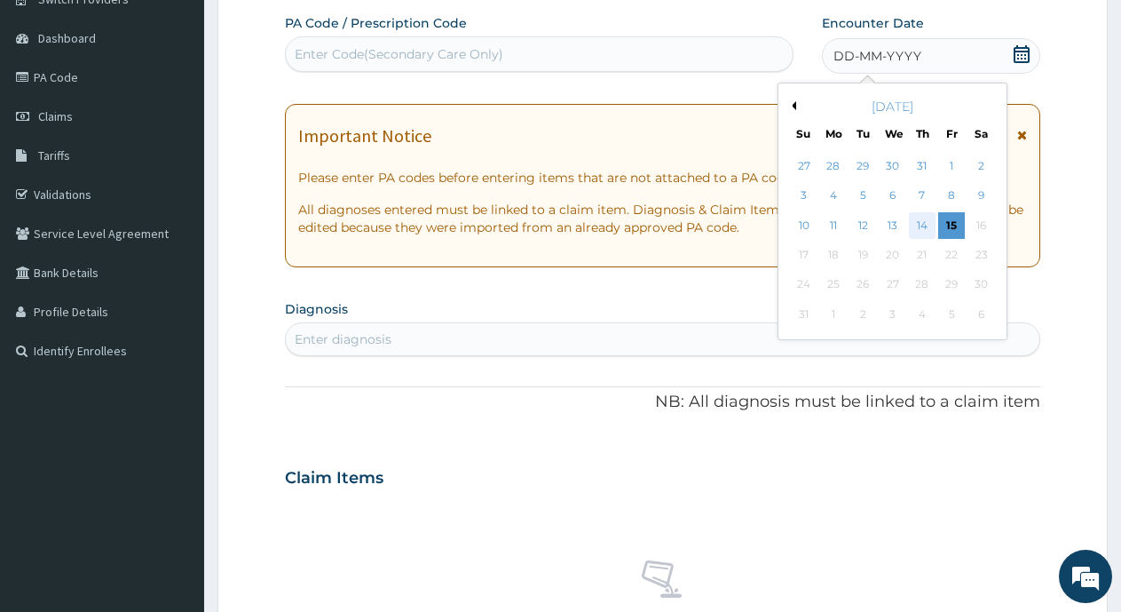
click at [918, 222] on div "14" at bounding box center [922, 225] width 27 height 27
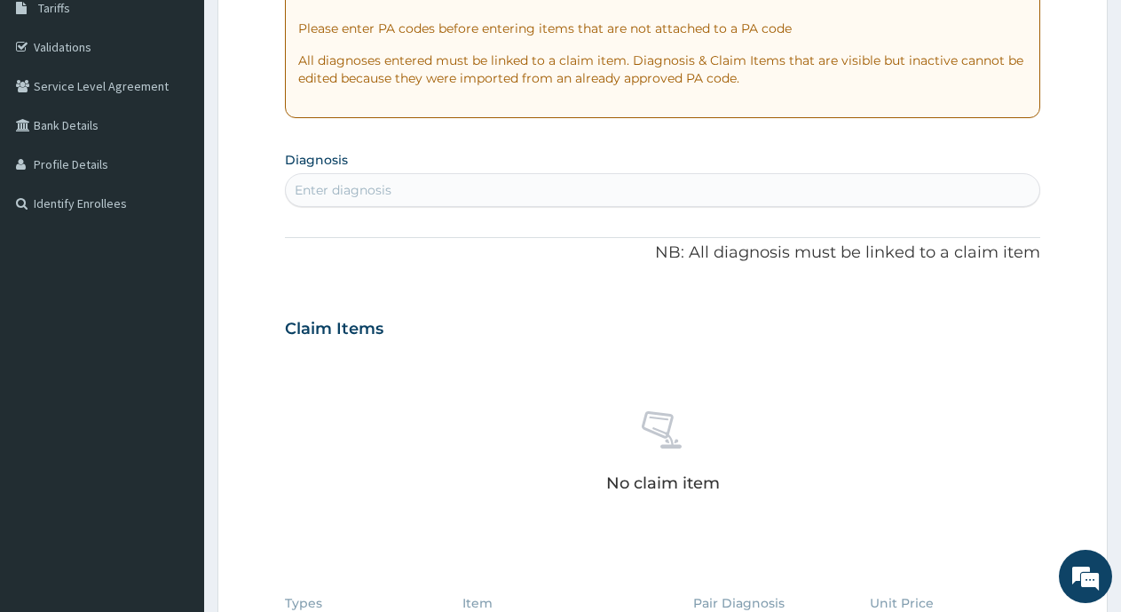
scroll to position [333, 0]
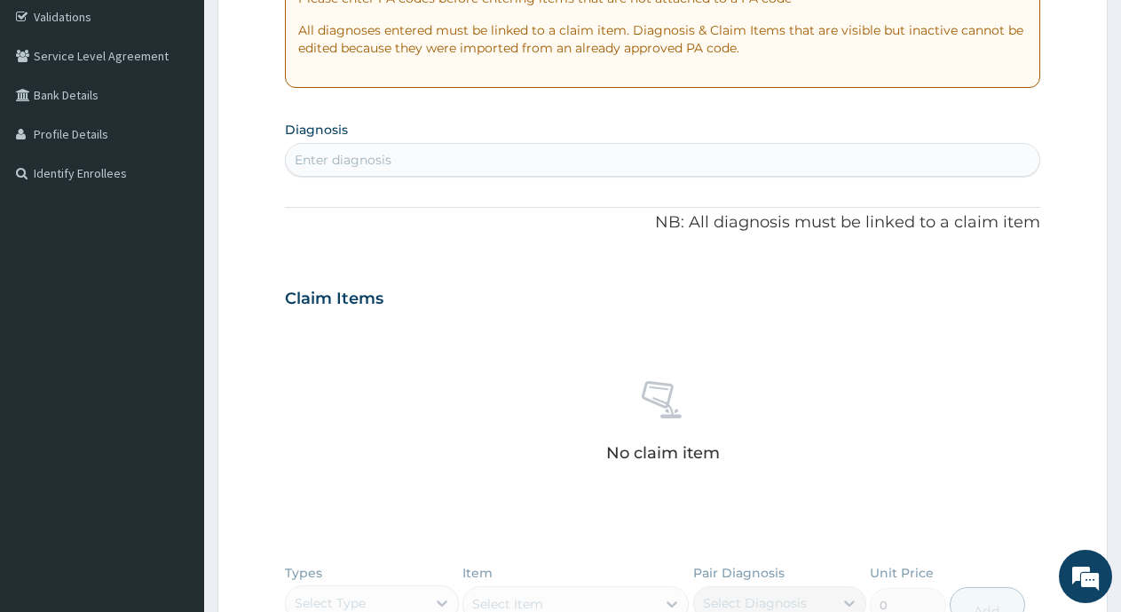
click at [662, 162] on div "Enter diagnosis" at bounding box center [663, 160] width 754 height 28
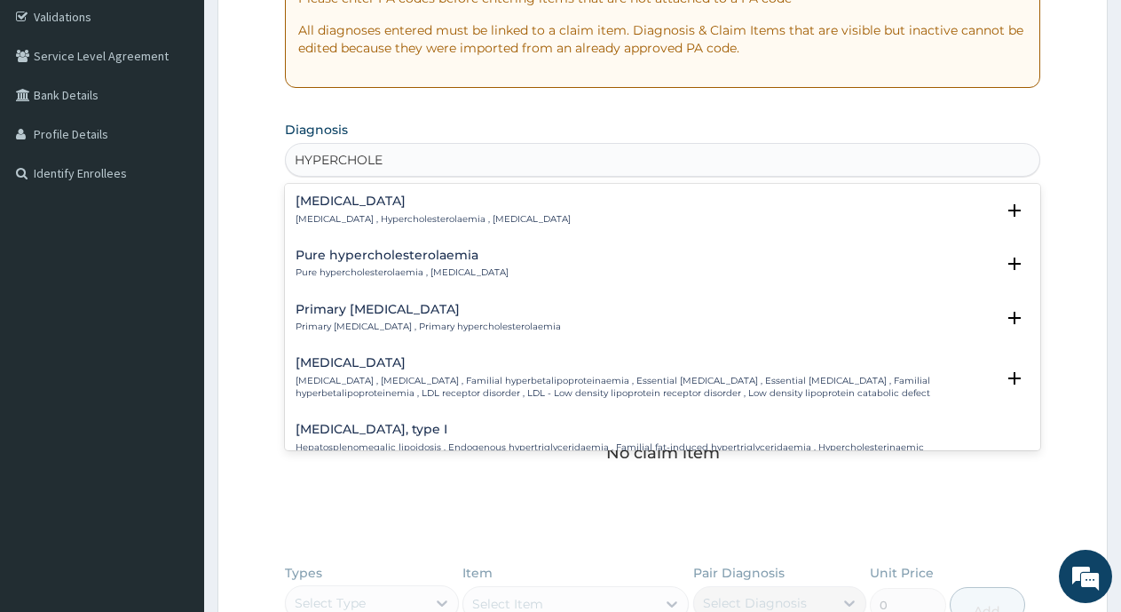
type input "HYPERCHOLES"
click at [372, 211] on div "Hypercholesterolemia Hypercholesterolemia , Hypercholesterolaemia , High choles…" at bounding box center [433, 209] width 275 height 31
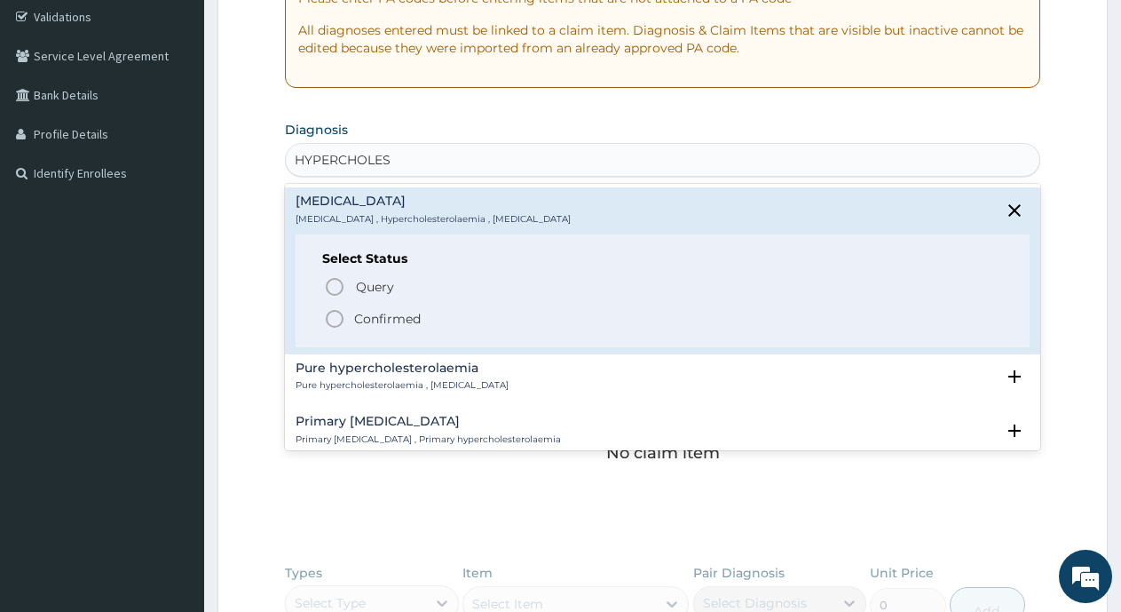
click at [348, 320] on span "Confirmed" at bounding box center [663, 318] width 679 height 21
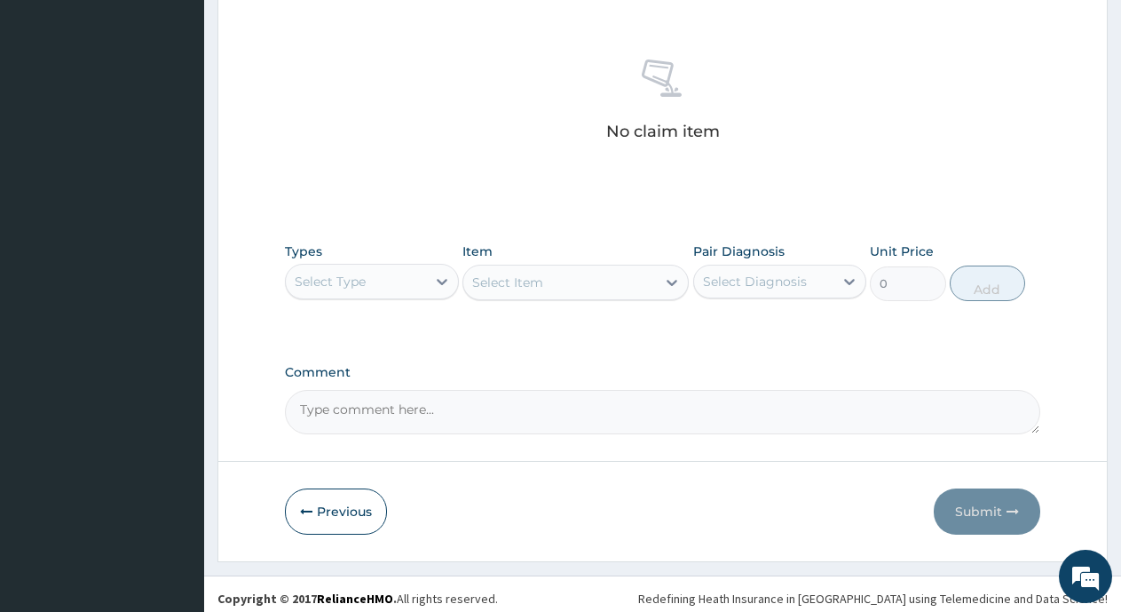
scroll to position [669, 0]
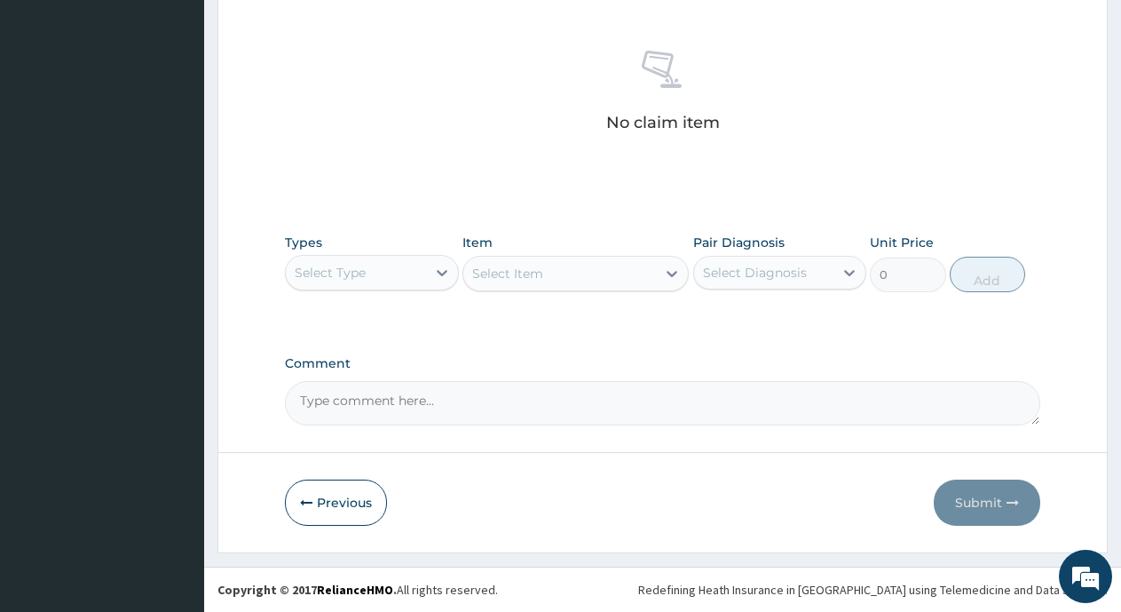
click at [392, 263] on div "Select Type" at bounding box center [356, 272] width 140 height 28
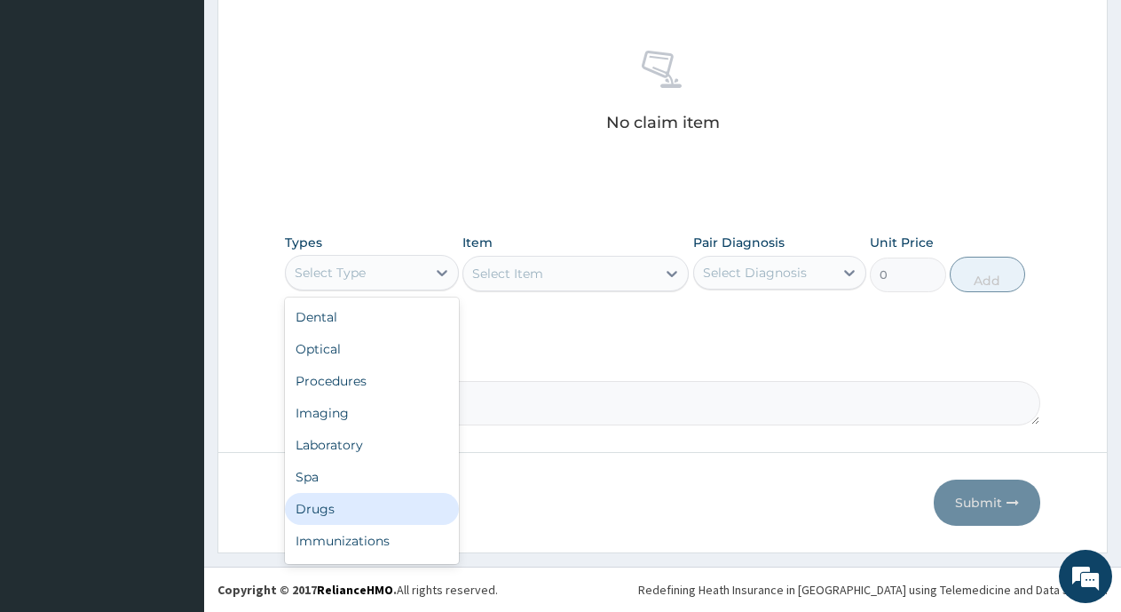
click at [309, 500] on div "Drugs" at bounding box center [372, 509] width 174 height 32
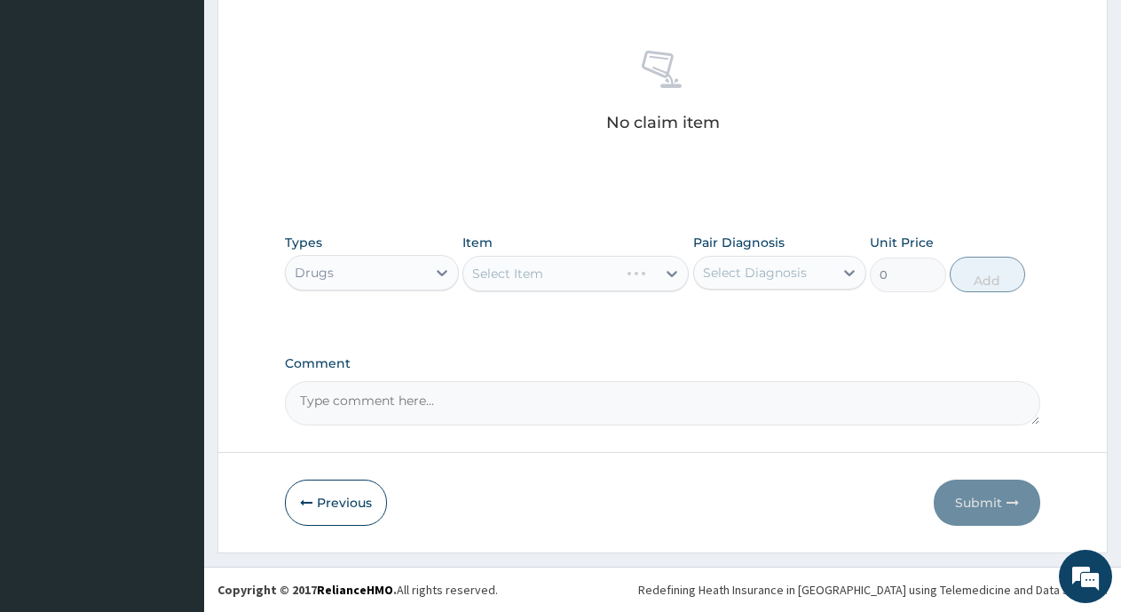
click at [535, 275] on div "Select Item" at bounding box center [576, 274] width 226 height 36
click at [535, 273] on div "Select Item" at bounding box center [507, 274] width 71 height 18
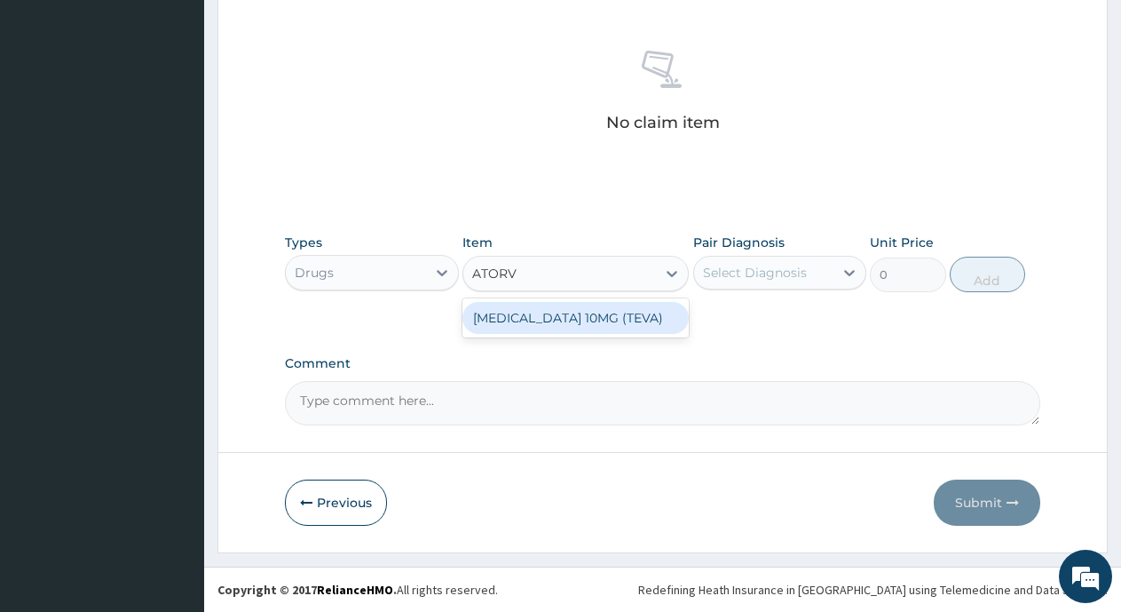
type input "ATORVA"
click at [497, 319] on div "ATORVASTATIN 10MG (TEVA)" at bounding box center [576, 318] width 226 height 32
type input "140"
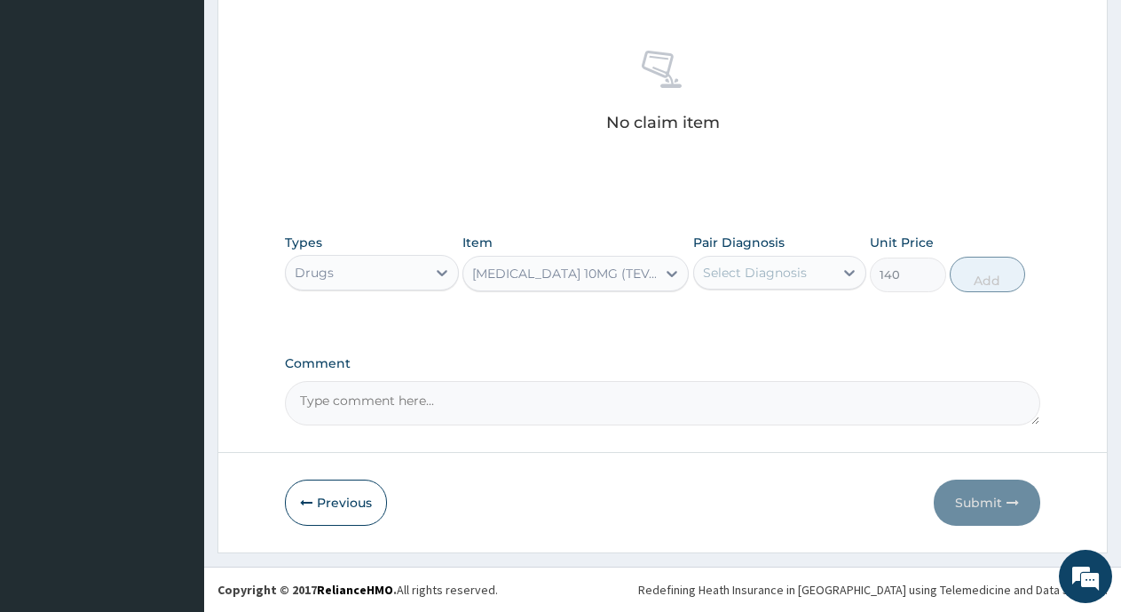
click at [765, 271] on div "Select Diagnosis" at bounding box center [755, 273] width 104 height 18
click at [712, 318] on input "checkbox" at bounding box center [710, 317] width 12 height 12
checkbox input "true"
click at [986, 289] on button "Add" at bounding box center [987, 275] width 75 height 36
type input "0"
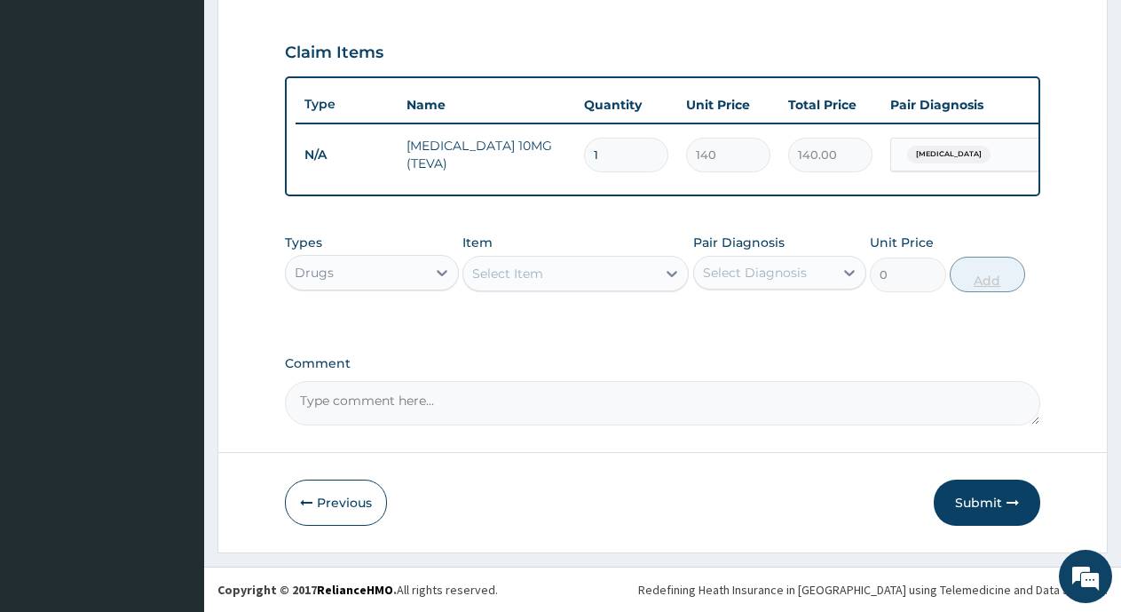
scroll to position [599, 0]
type input "0.00"
type input "3"
type input "420.00"
type input "30"
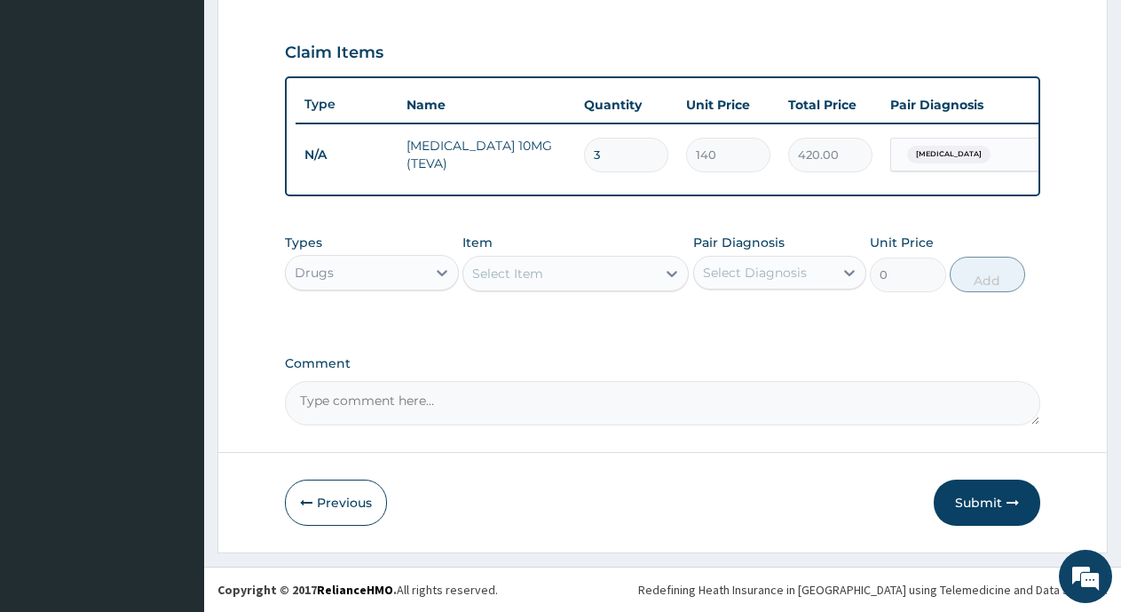
type input "4200.00"
type input "30"
click at [999, 507] on button "Submit" at bounding box center [987, 502] width 107 height 46
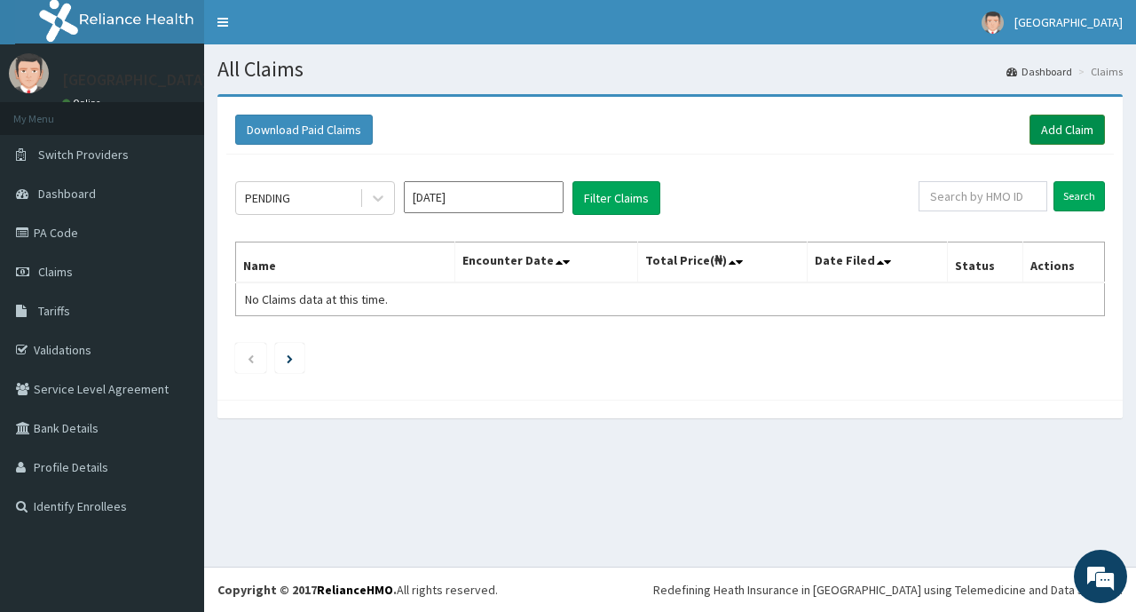
click at [1089, 141] on link "Add Claim" at bounding box center [1067, 130] width 75 height 30
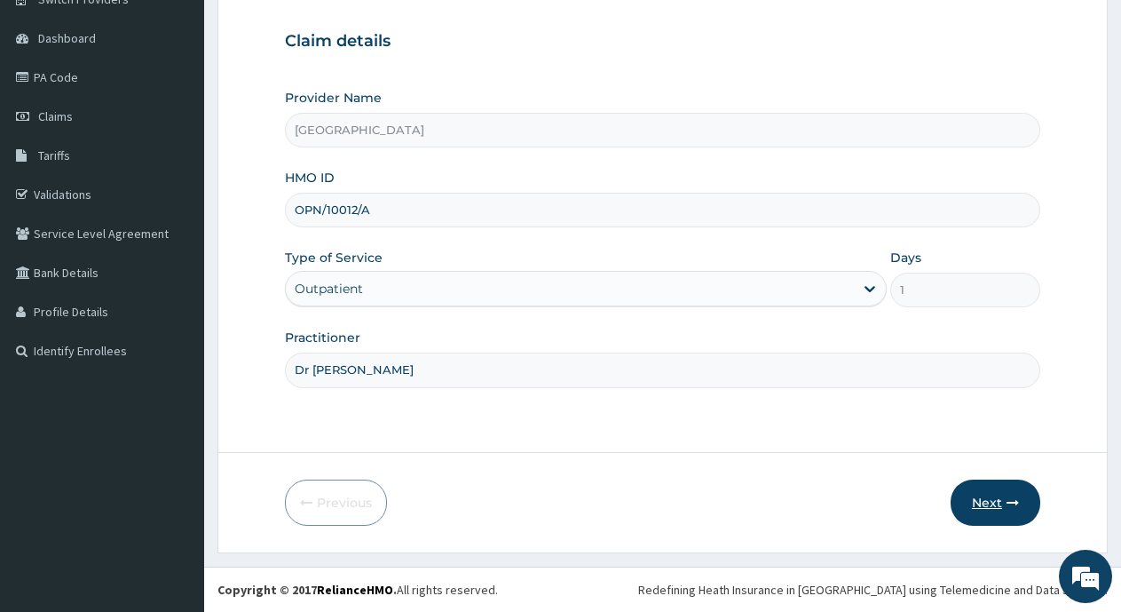
click at [982, 503] on button "Next" at bounding box center [996, 502] width 90 height 46
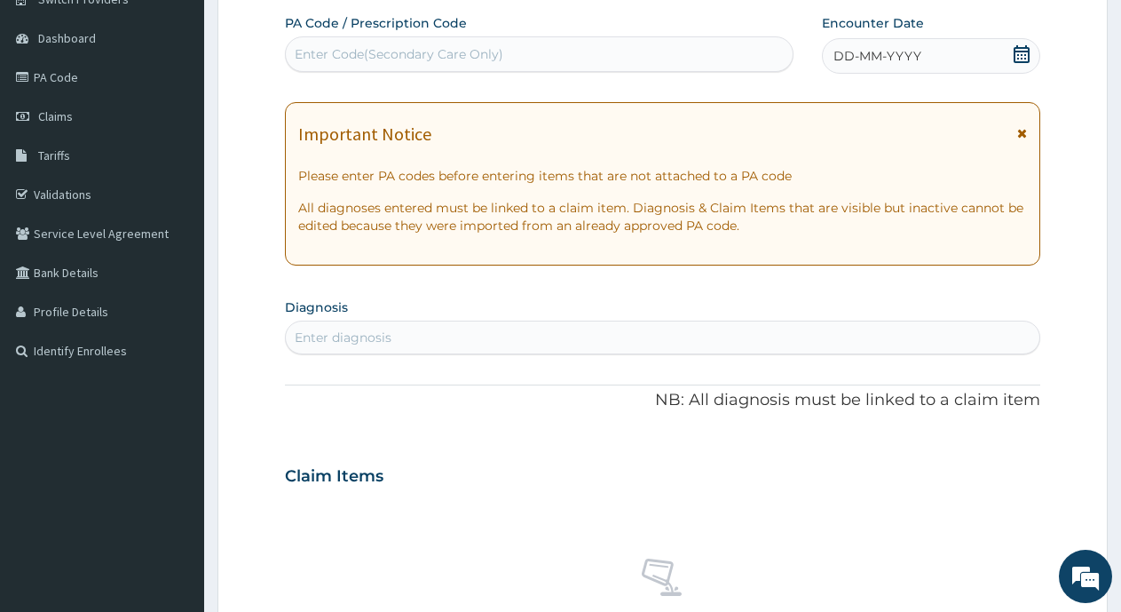
click at [1026, 52] on icon at bounding box center [1022, 54] width 18 height 18
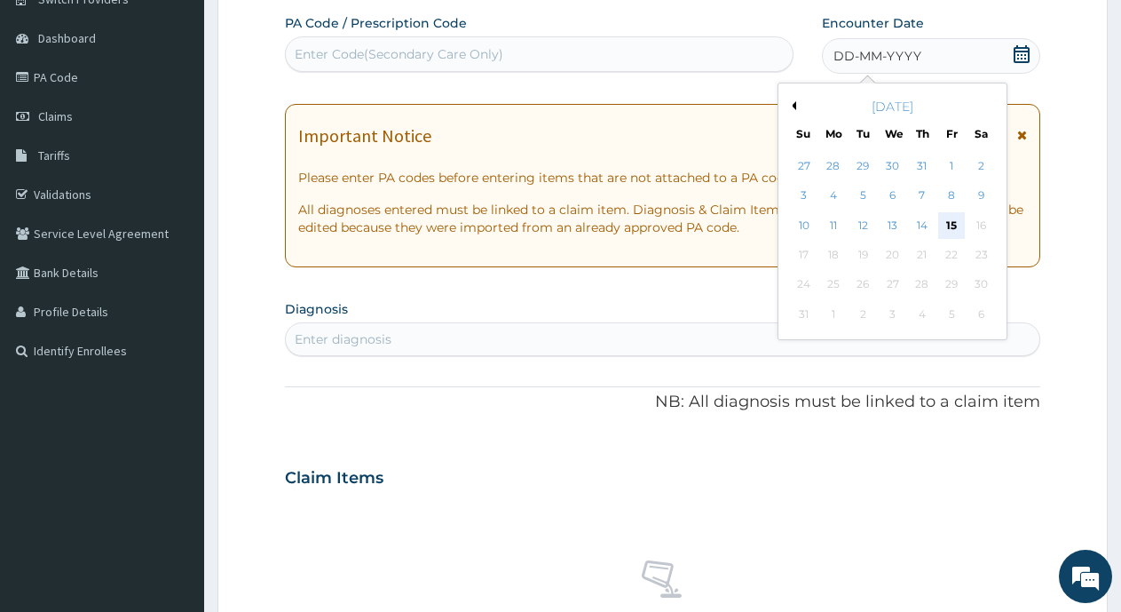
click at [955, 228] on div "15" at bounding box center [951, 225] width 27 height 27
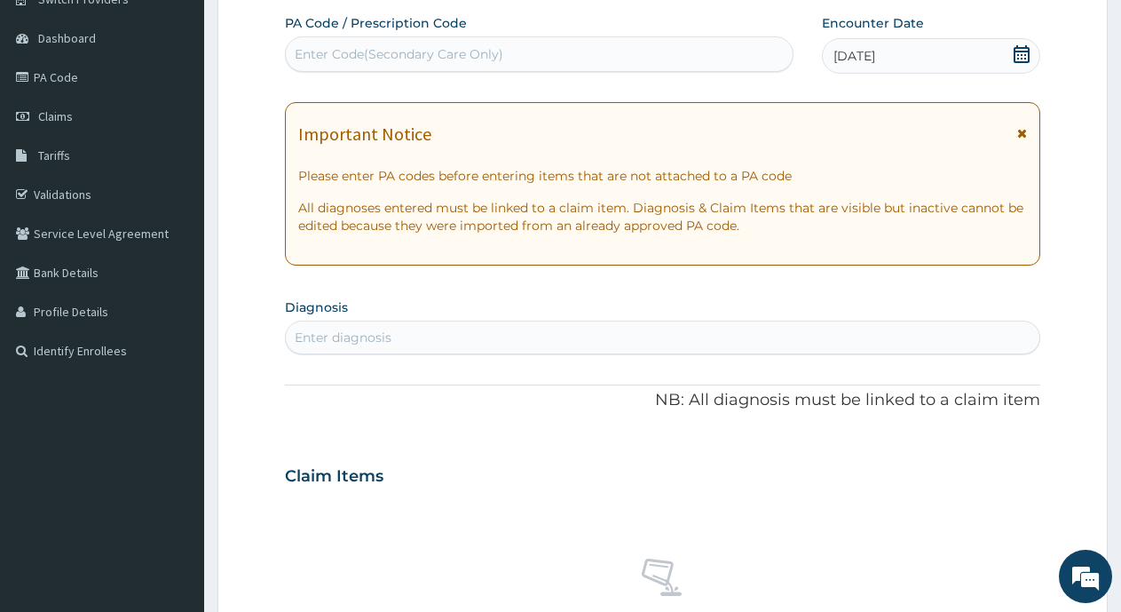
click at [486, 350] on div "Enter diagnosis" at bounding box center [663, 337] width 754 height 28
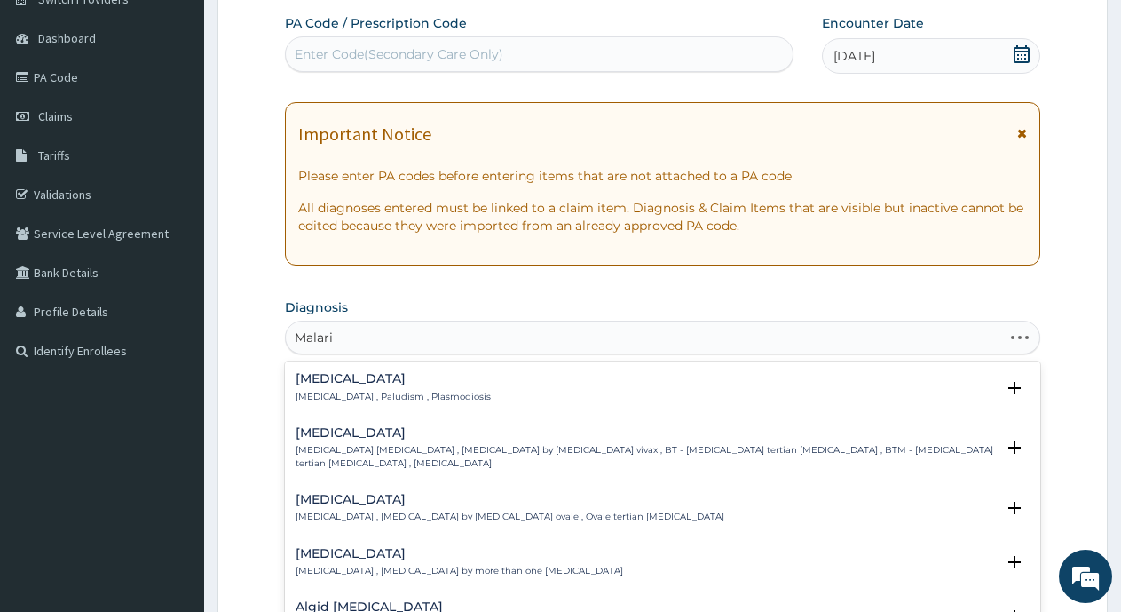
type input "[MEDICAL_DATA]"
click at [413, 398] on p "Malaria , Paludism , Plasmodiosis" at bounding box center [393, 397] width 195 height 12
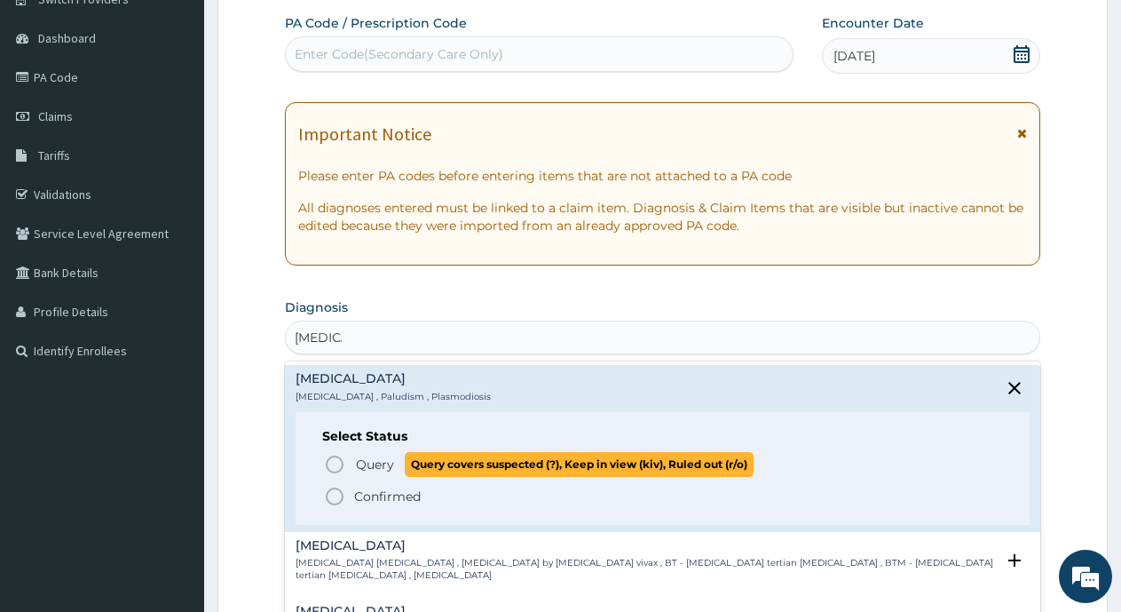
click at [328, 464] on circle "status option query" at bounding box center [335, 464] width 16 height 16
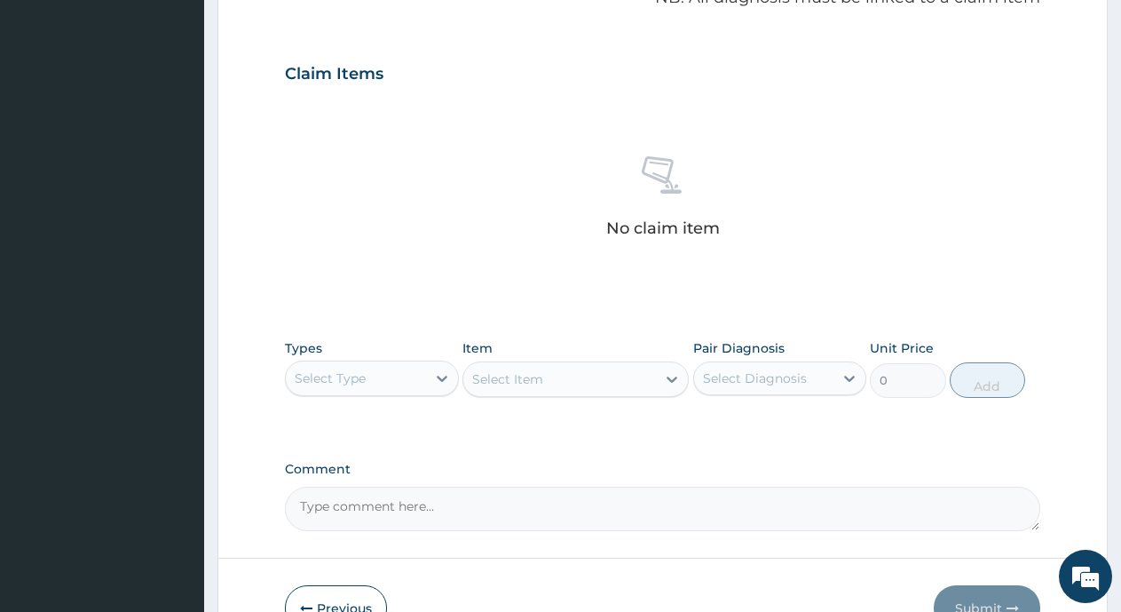
scroll to position [599, 0]
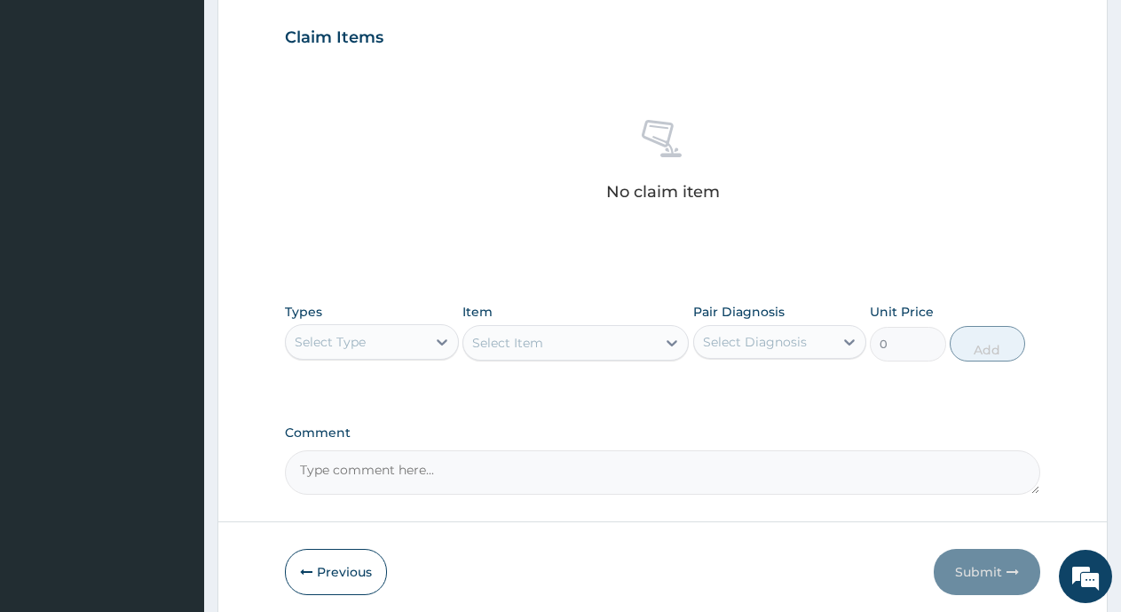
click at [395, 320] on div "Types Select Type" at bounding box center [372, 332] width 174 height 59
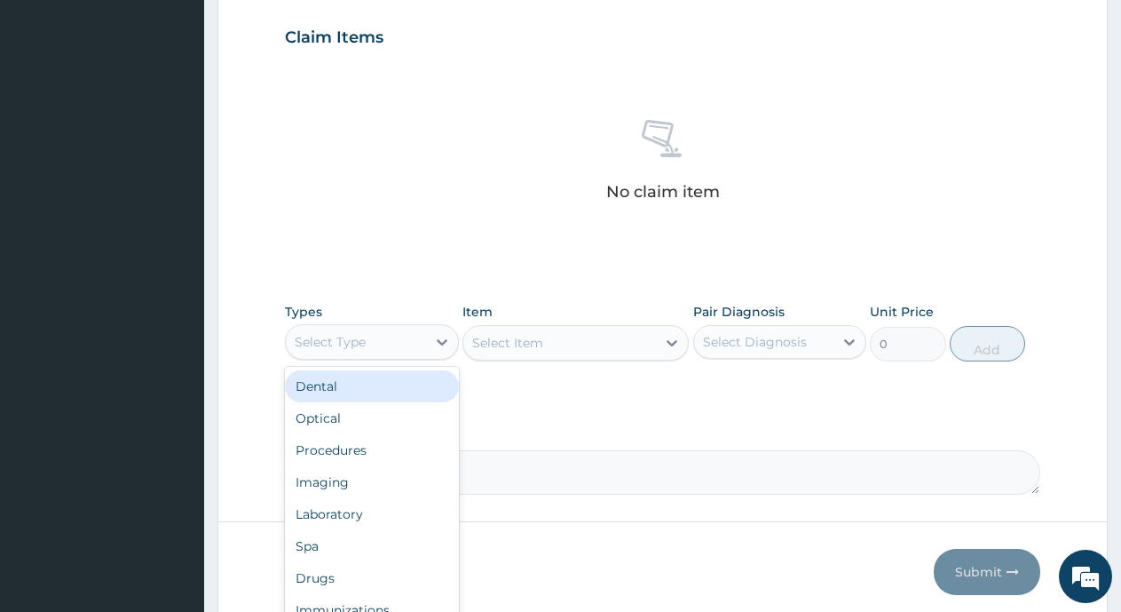
click at [400, 344] on div "Select Type" at bounding box center [356, 342] width 140 height 28
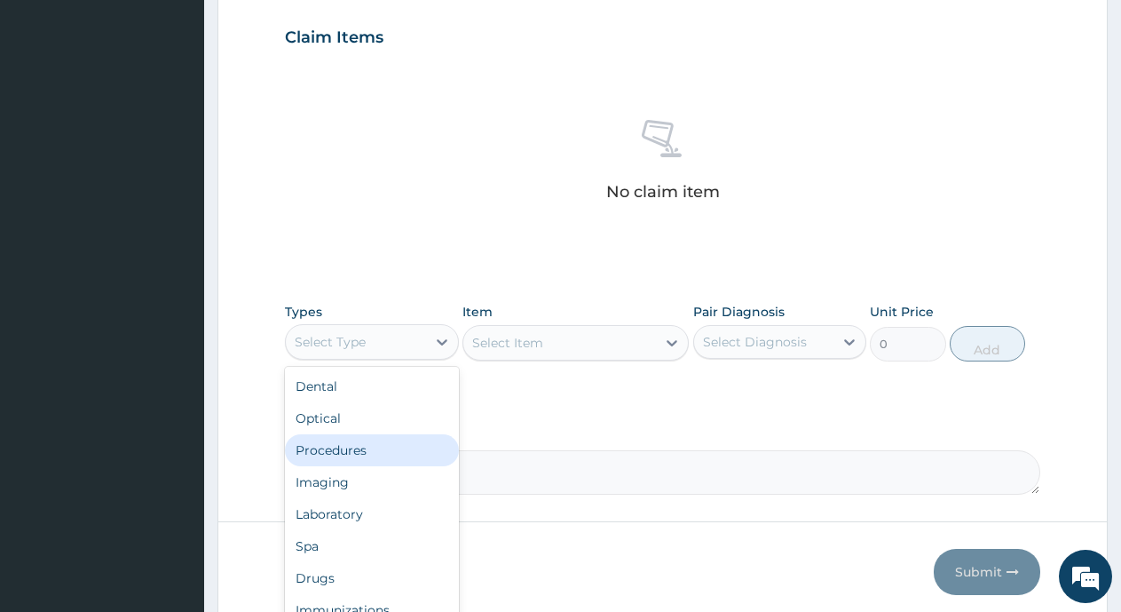
click at [349, 449] on div "Procedures" at bounding box center [372, 450] width 174 height 32
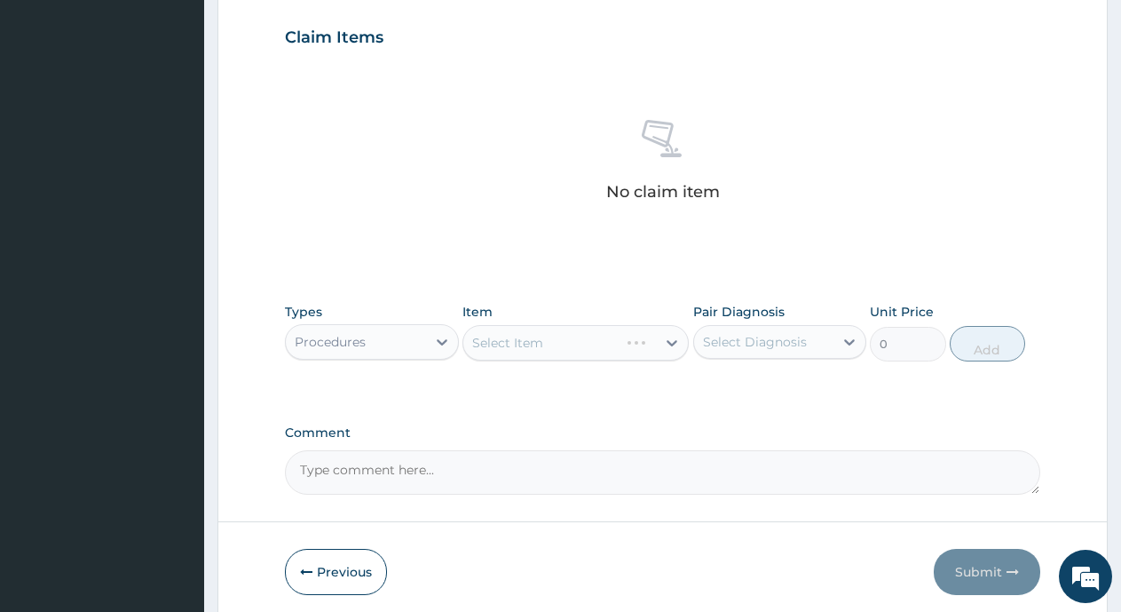
click at [515, 344] on div "Select Item" at bounding box center [576, 343] width 226 height 36
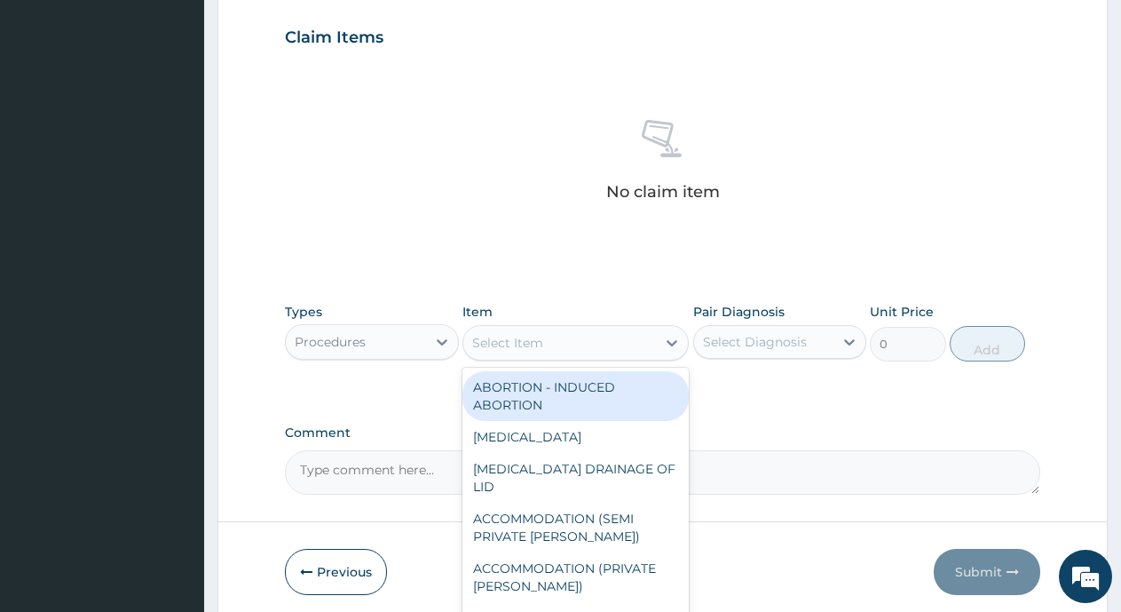
click at [518, 342] on div "Select Item" at bounding box center [507, 343] width 71 height 18
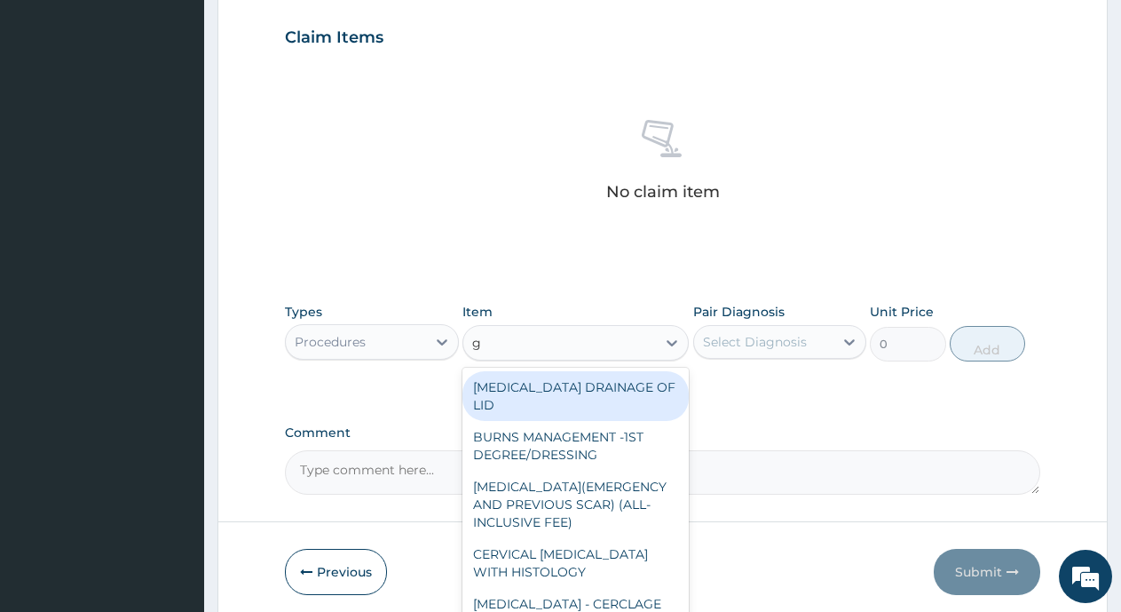
type input "gp"
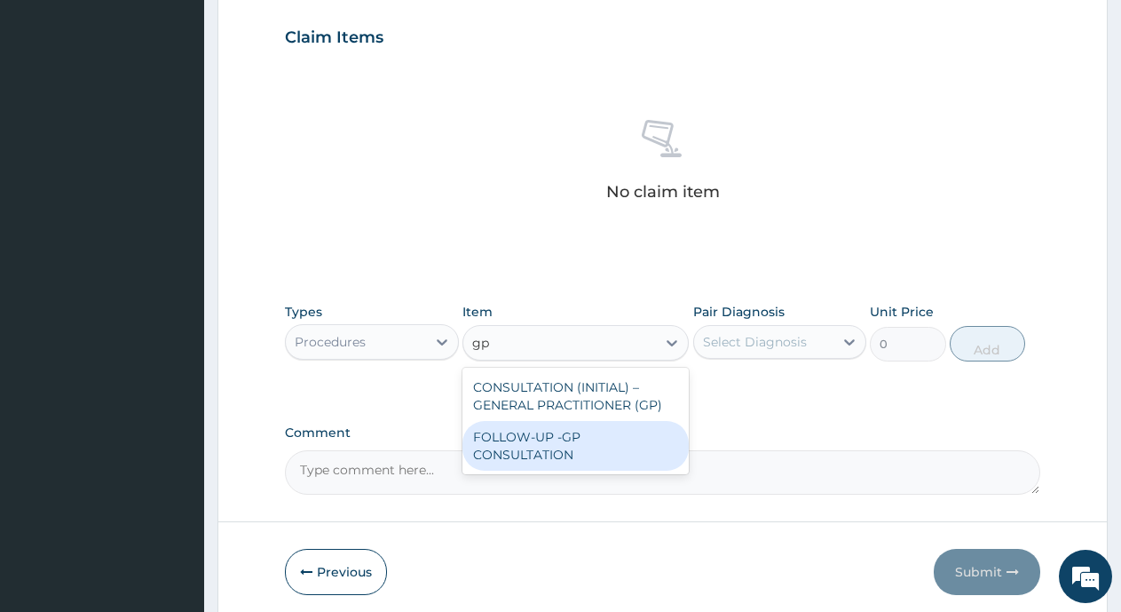
click at [523, 421] on div "FOLLOW-UP -GP CONSULTATION" at bounding box center [576, 446] width 226 height 50
type input "1500"
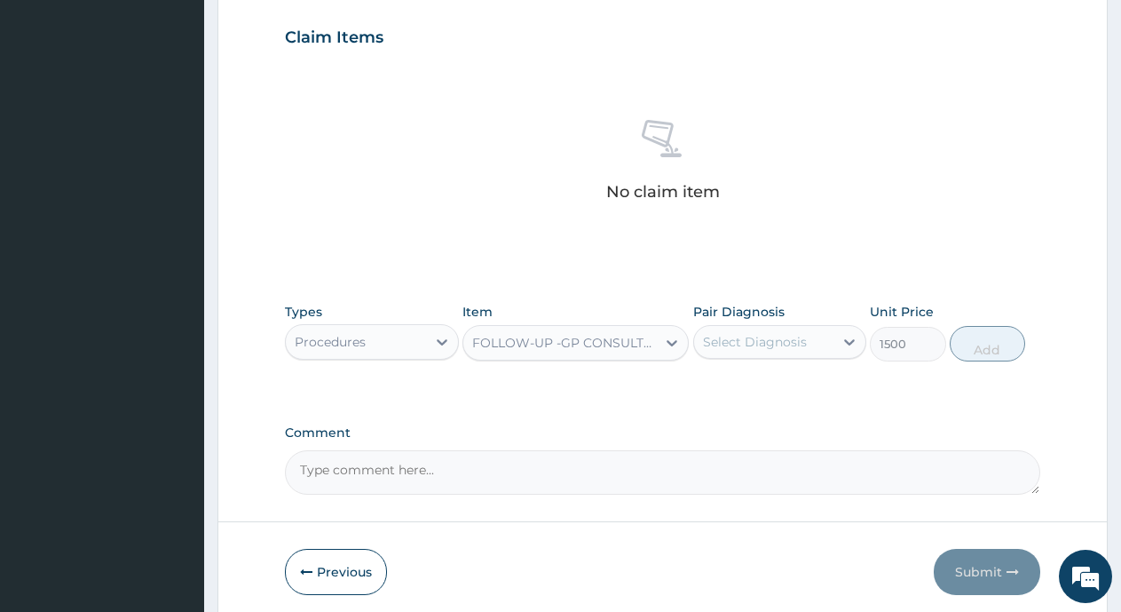
click at [606, 340] on div "FOLLOW-UP -GP CONSULTATION" at bounding box center [565, 343] width 186 height 18
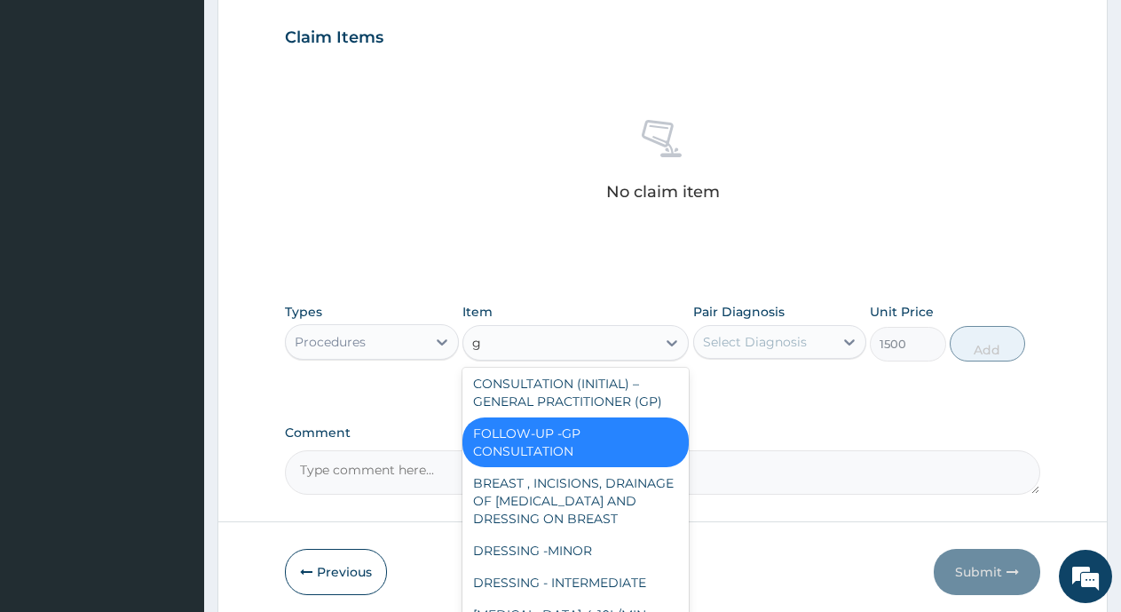
scroll to position [2754, 0]
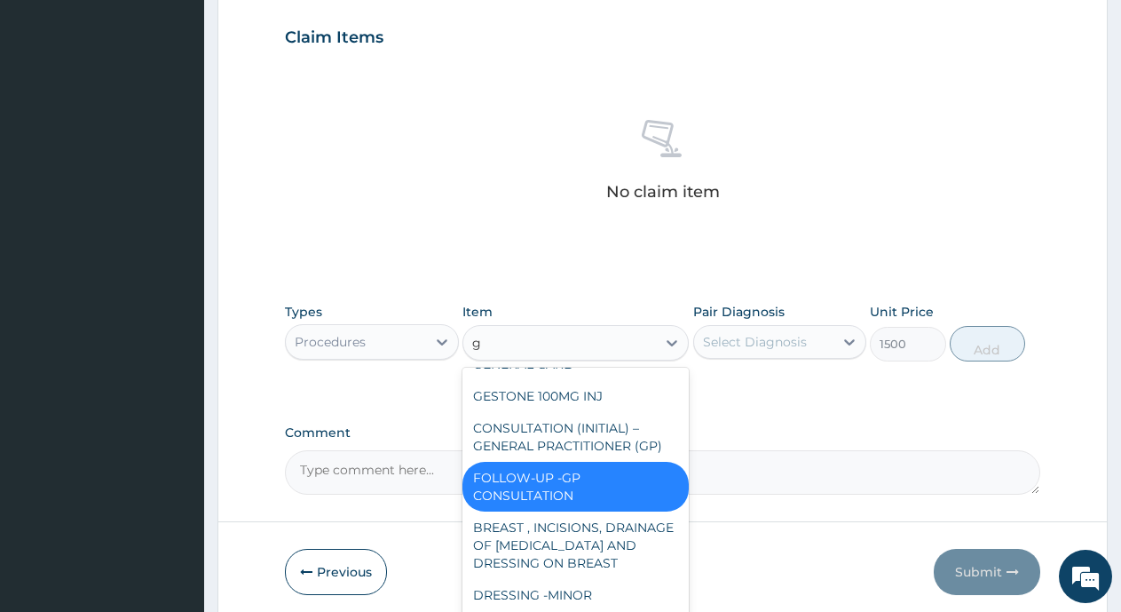
type input "gp"
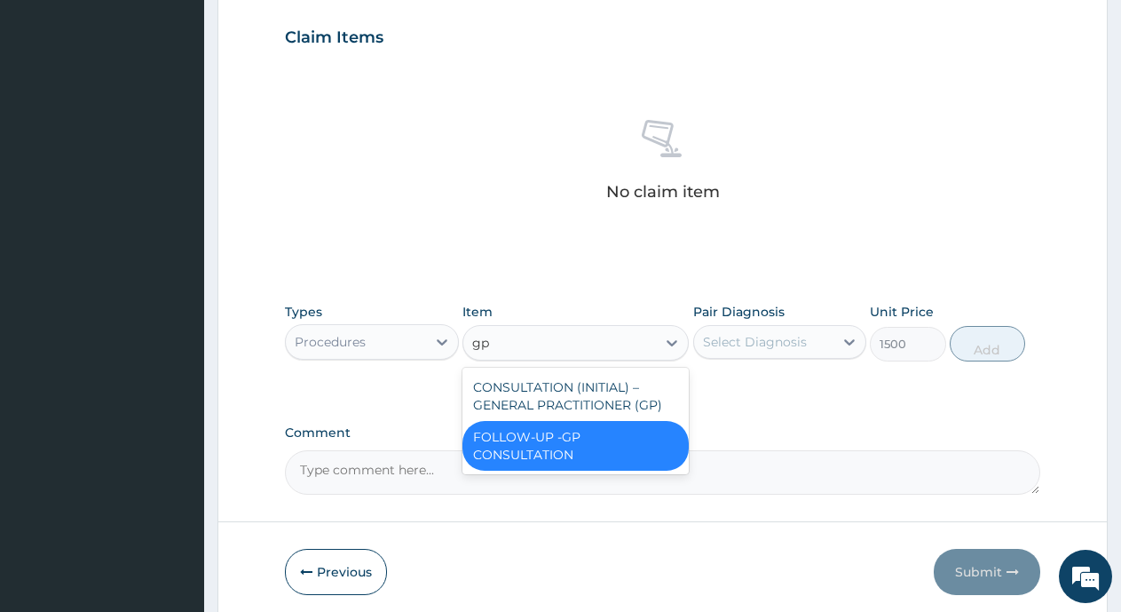
scroll to position [0, 0]
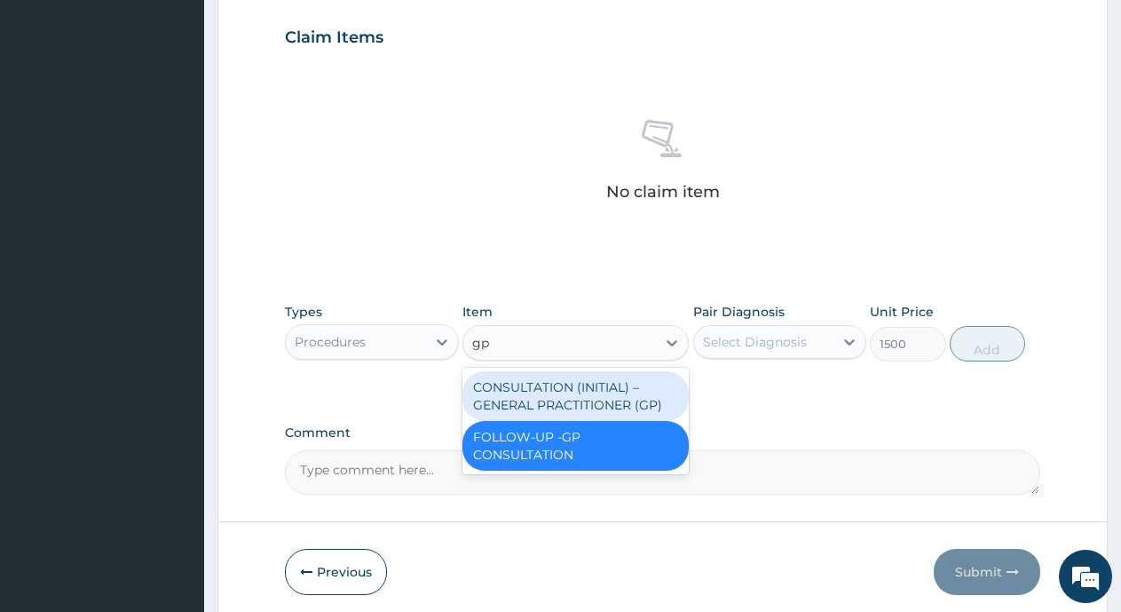
click at [601, 379] on div "CONSULTATION (INITIAL) – GENERAL PRACTITIONER (GP)" at bounding box center [576, 396] width 226 height 50
type input "3000"
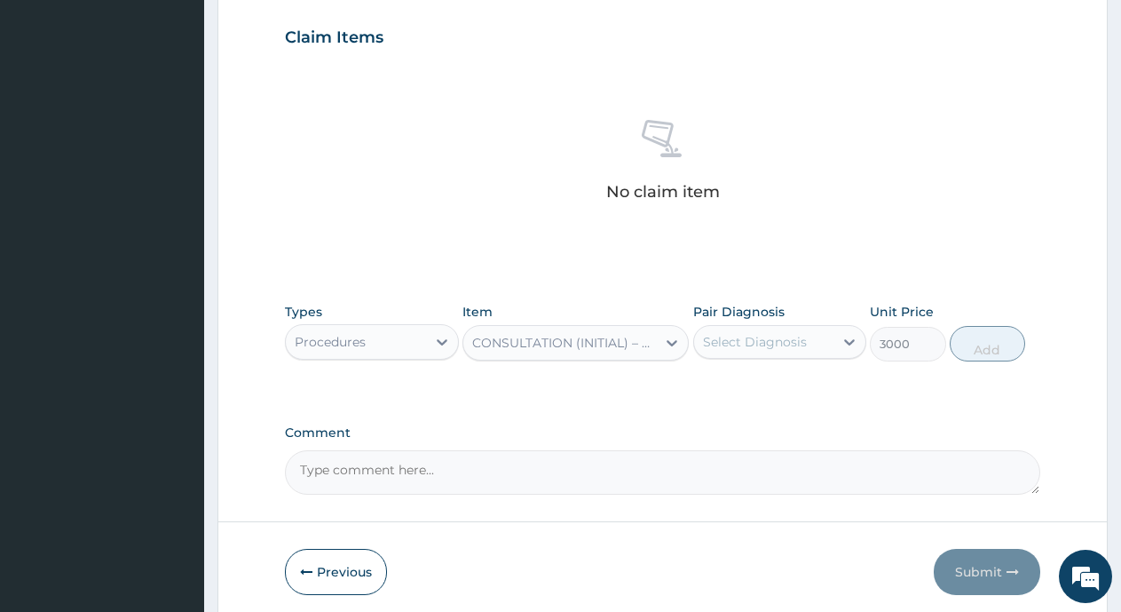
click at [725, 333] on div "Select Diagnosis" at bounding box center [755, 342] width 104 height 18
click at [710, 377] on div "[MEDICAL_DATA]" at bounding box center [780, 387] width 174 height 36
checkbox input "true"
click at [984, 358] on button "Add" at bounding box center [987, 344] width 75 height 36
type input "0"
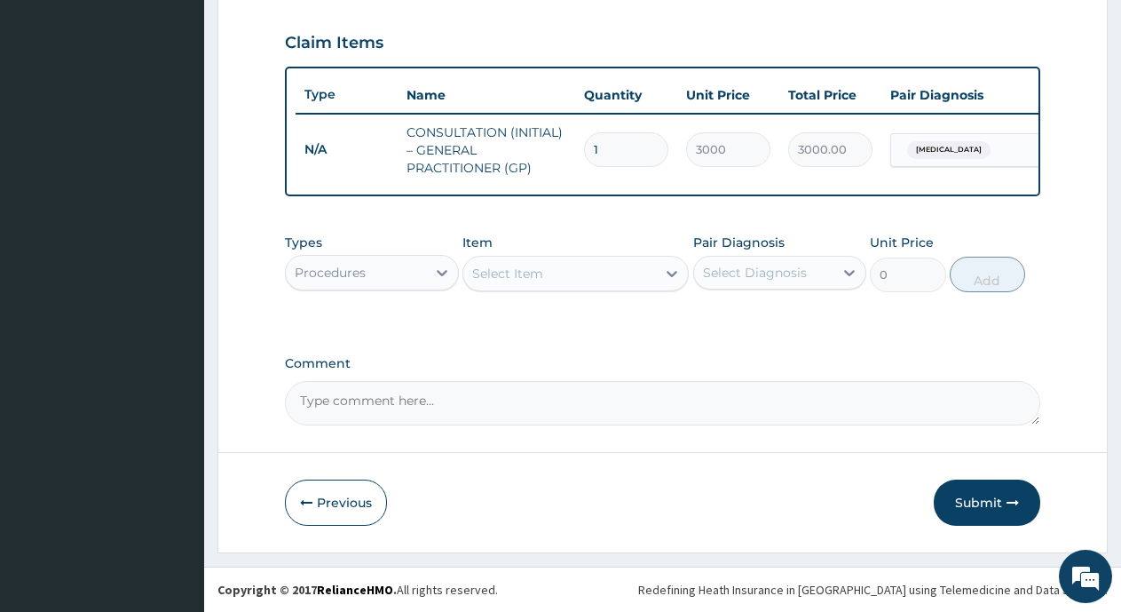
click at [359, 281] on div "Procedures" at bounding box center [330, 273] width 71 height 18
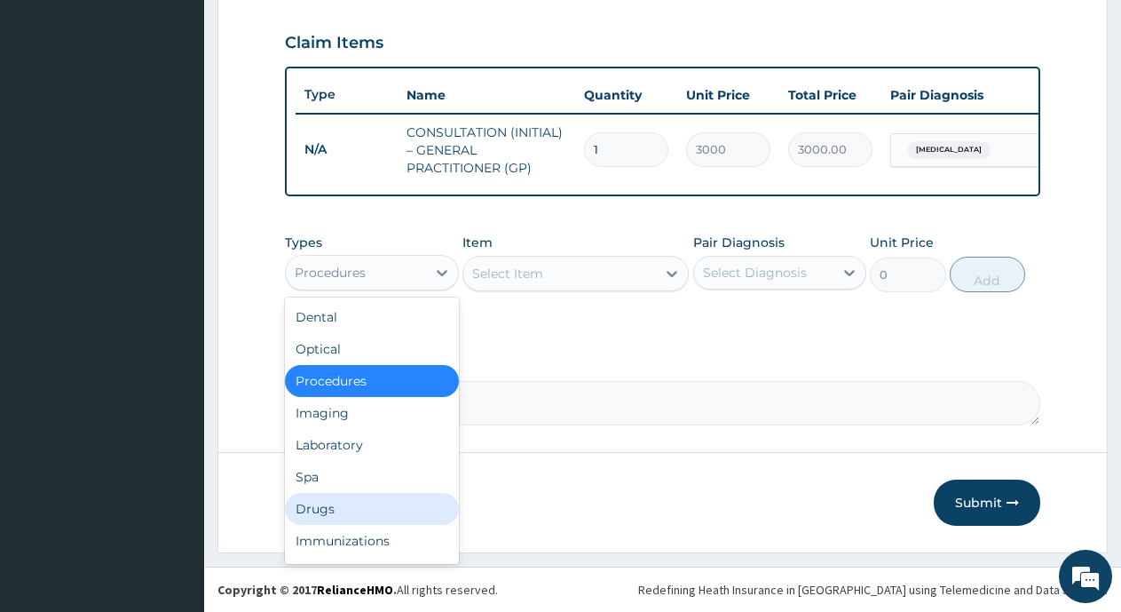
click at [291, 513] on div "Drugs" at bounding box center [372, 509] width 174 height 32
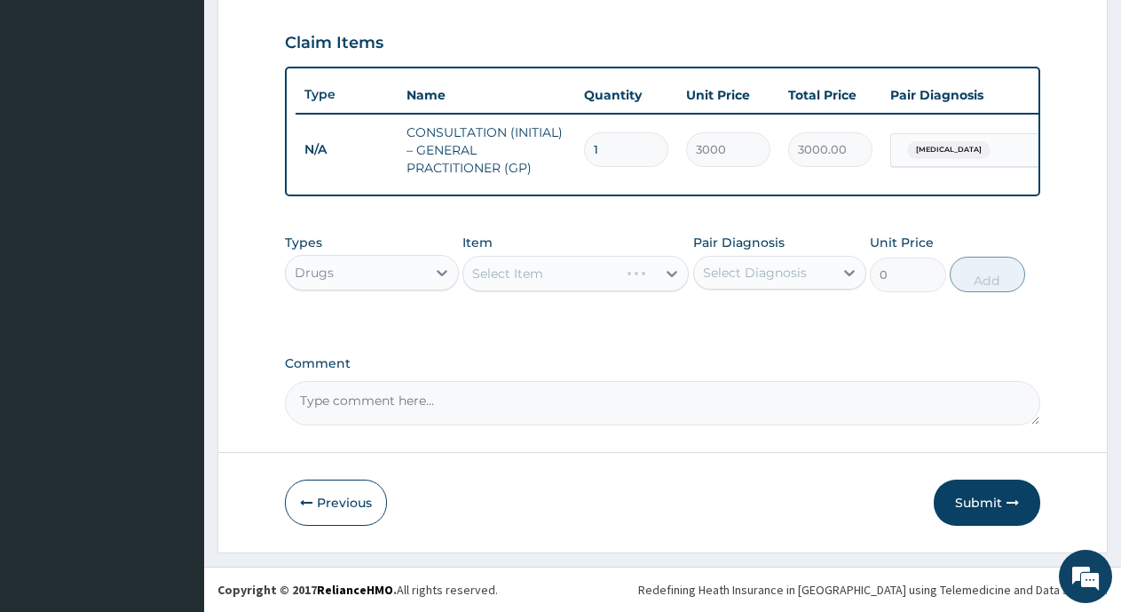
click at [535, 286] on div "Select Item" at bounding box center [576, 274] width 226 height 36
click at [535, 282] on div "Select Item" at bounding box center [507, 274] width 71 height 18
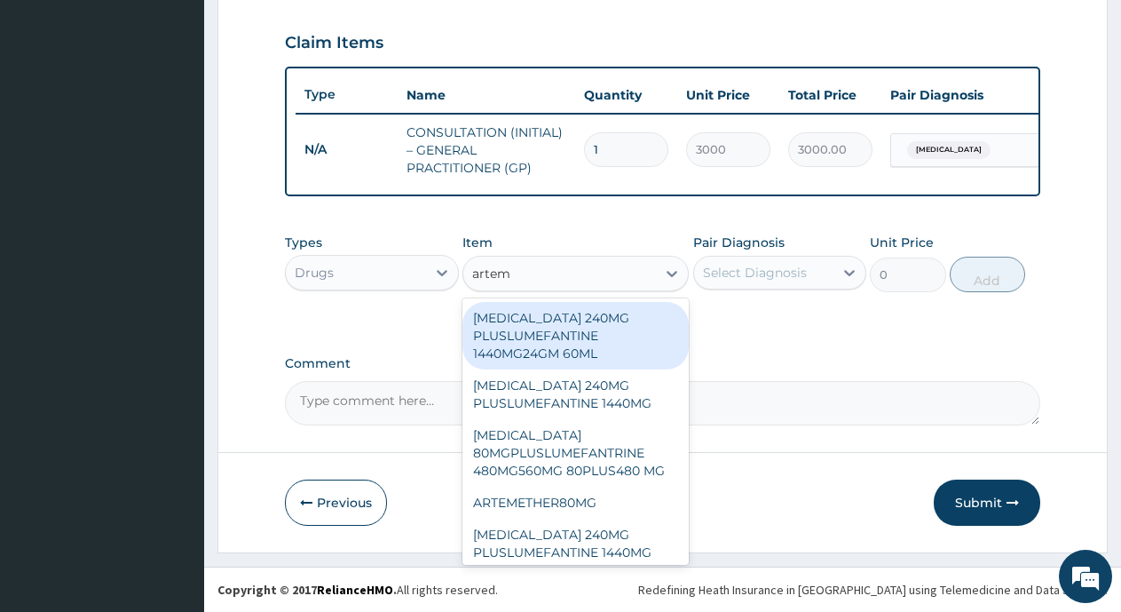
type input "arteme"
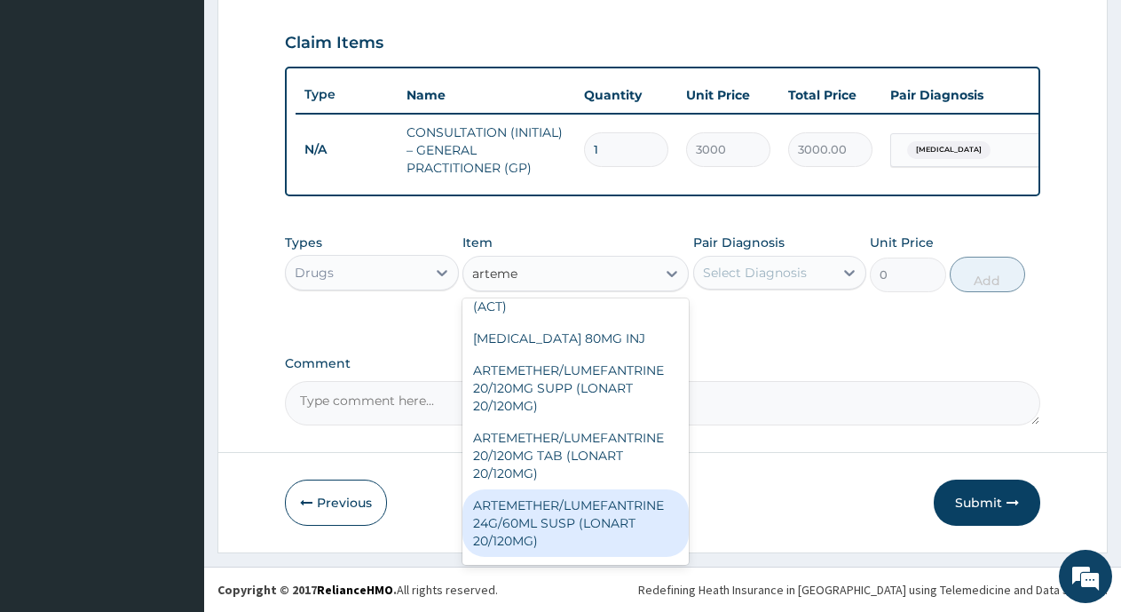
scroll to position [1158, 0]
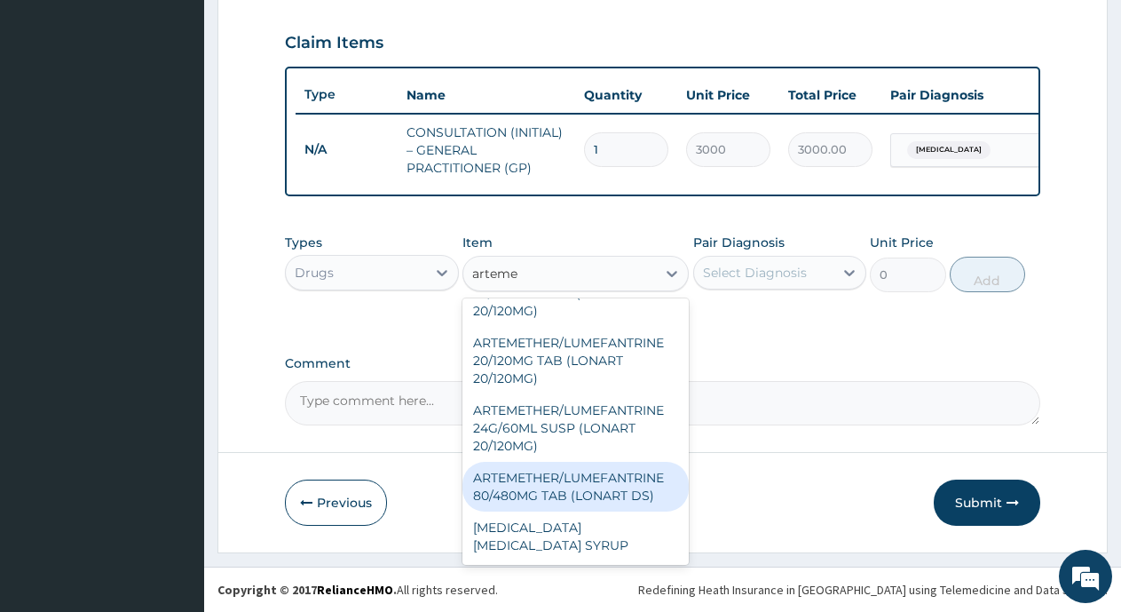
click at [586, 511] on div "ARTEMETHER/LUMEFANTRINE 80/480MG TAB (LONART DS)" at bounding box center [576, 487] width 226 height 50
type input "350"
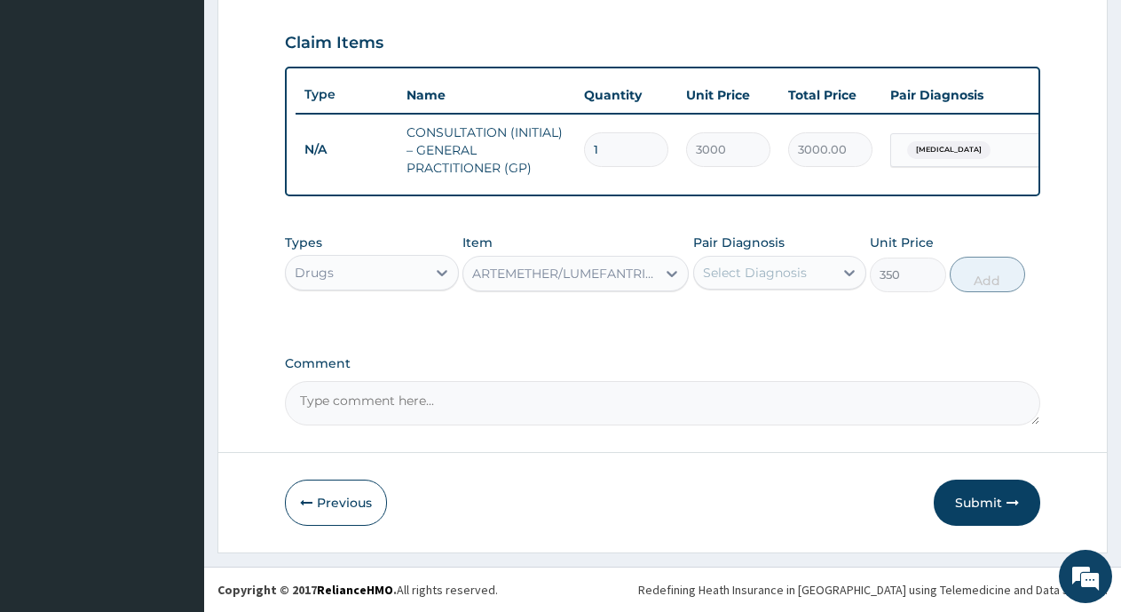
click at [764, 276] on div "Select Diagnosis" at bounding box center [755, 273] width 104 height 18
click at [713, 322] on input "checkbox" at bounding box center [710, 317] width 12 height 12
checkbox input "true"
click at [972, 292] on button "Add" at bounding box center [987, 275] width 75 height 36
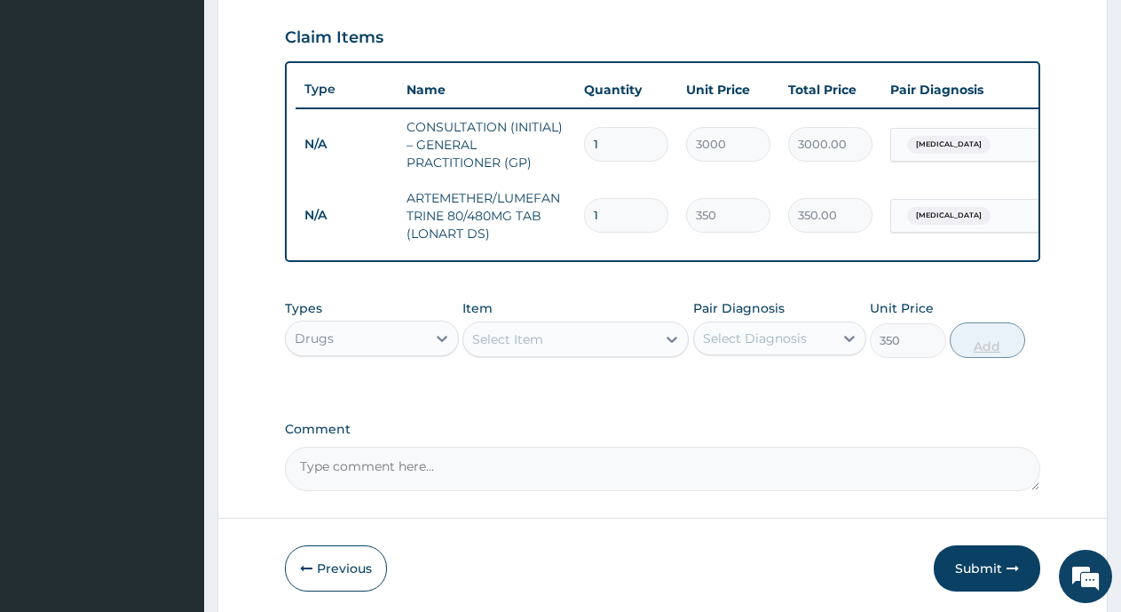
type input "0"
type input "0.00"
type input "6"
type input "2100.00"
type input "6"
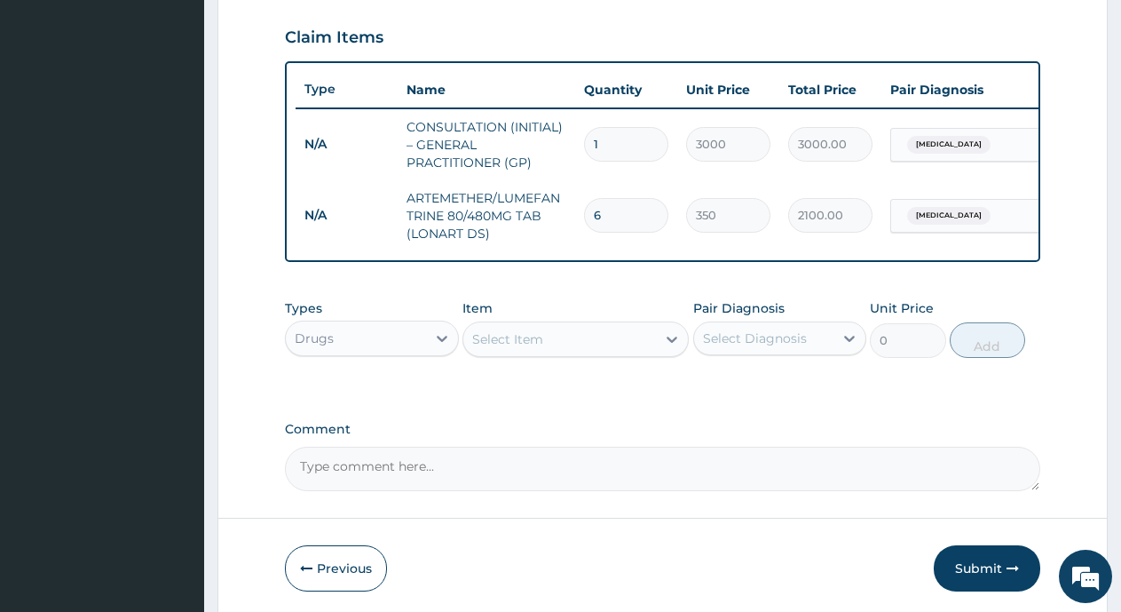
click at [554, 353] on div "Select Item" at bounding box center [559, 339] width 193 height 28
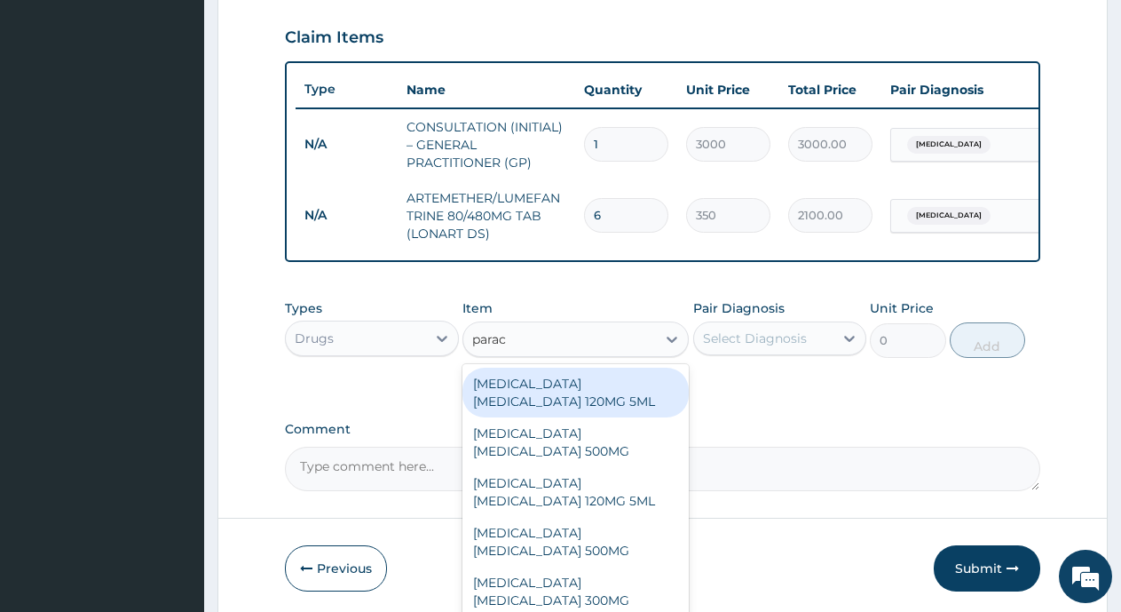
type input "parace"
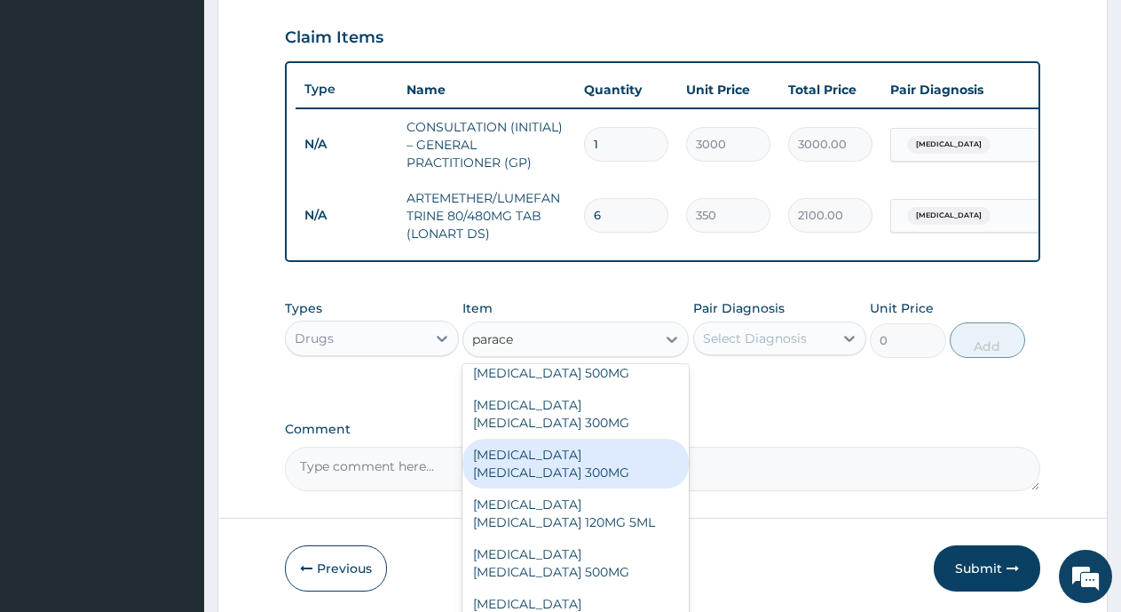
scroll to position [384, 0]
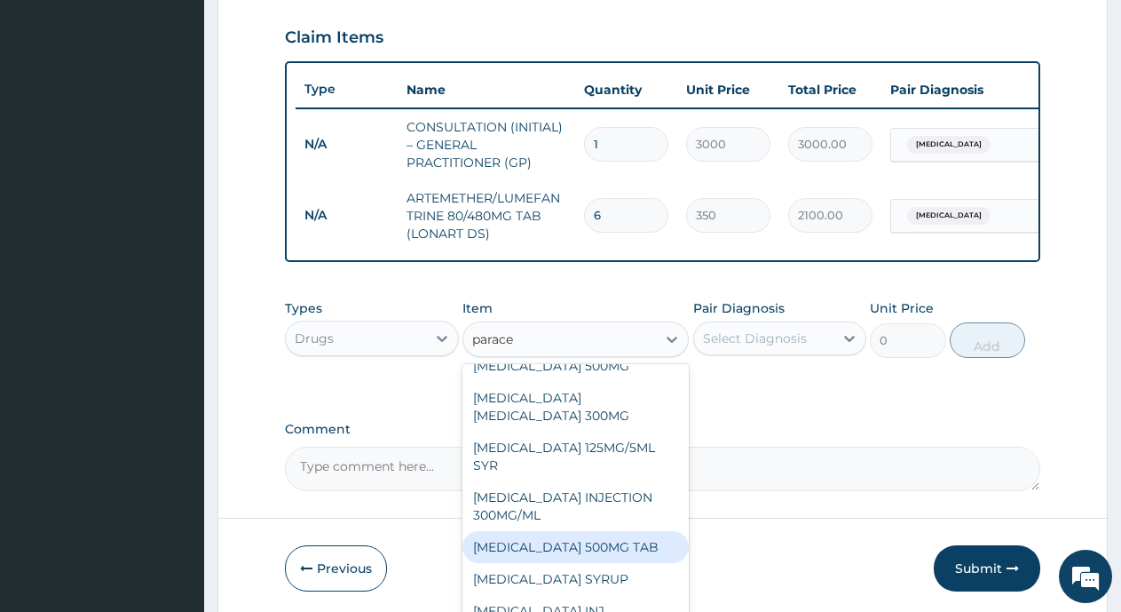
click at [604, 563] on div "[MEDICAL_DATA] 500MG TAB" at bounding box center [576, 547] width 226 height 32
type input "24"
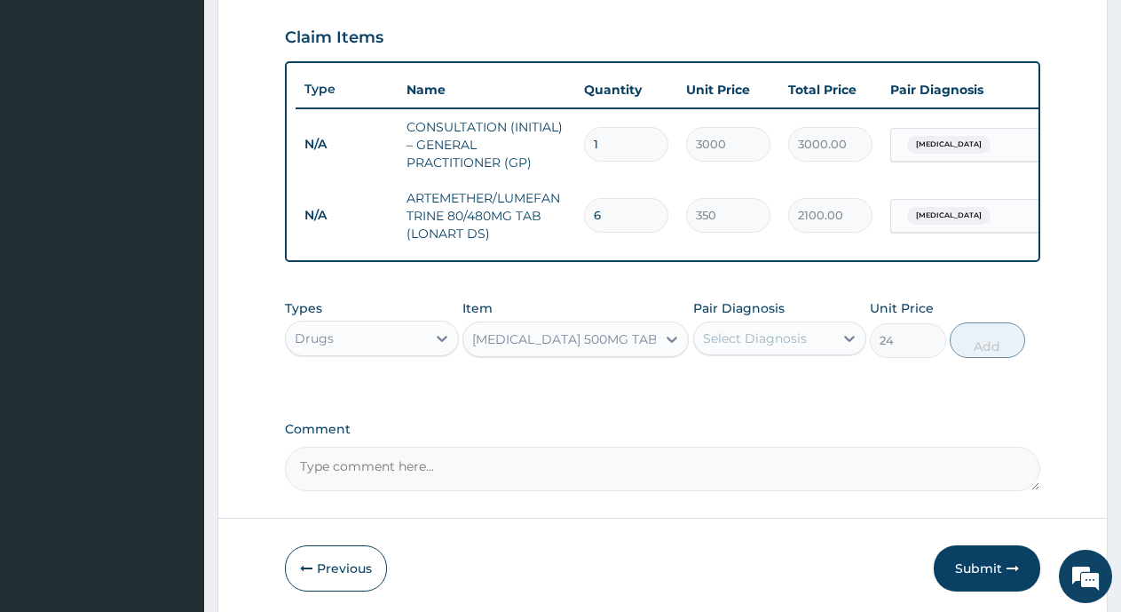
click at [740, 344] on div "Select Diagnosis" at bounding box center [755, 338] width 104 height 18
click at [713, 388] on input "checkbox" at bounding box center [710, 382] width 12 height 12
checkbox input "true"
click at [972, 358] on button "Add" at bounding box center [987, 340] width 75 height 36
type input "0"
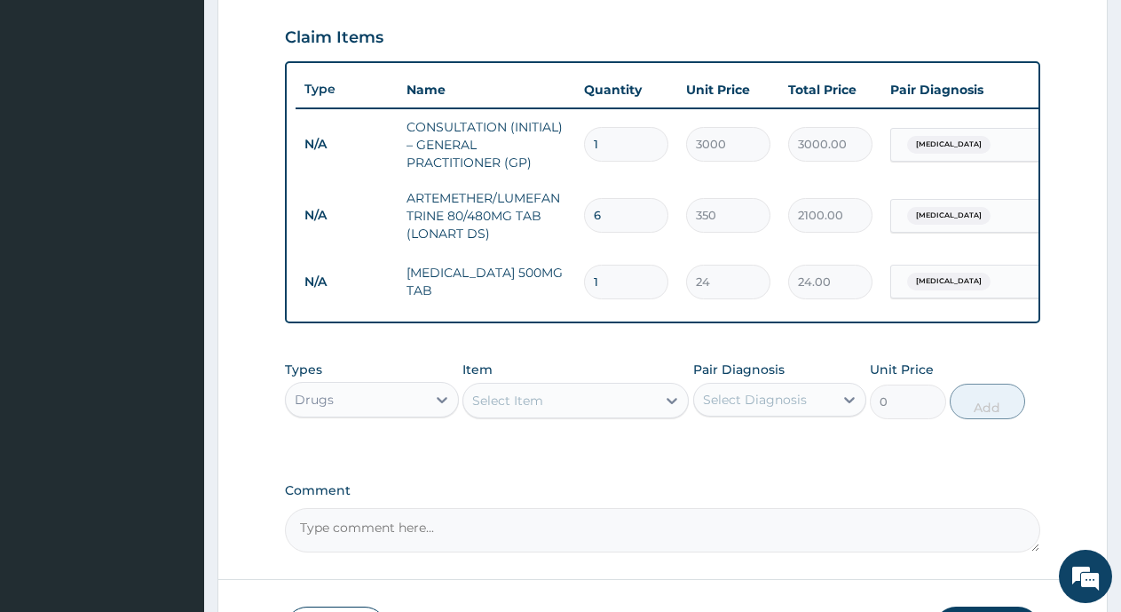
type input "12"
type input "288.00"
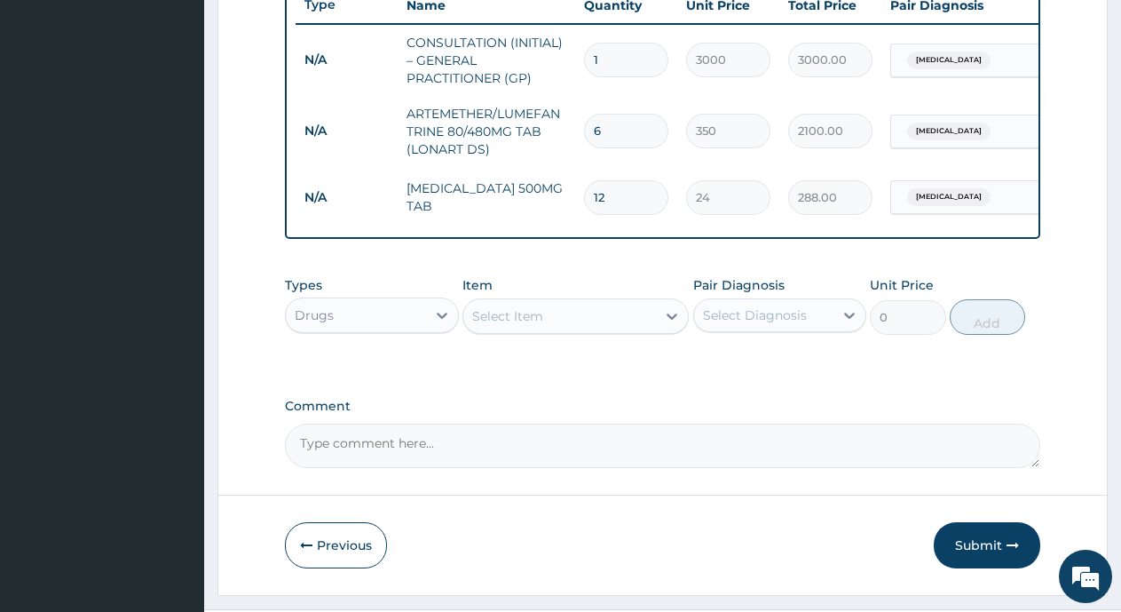
scroll to position [741, 0]
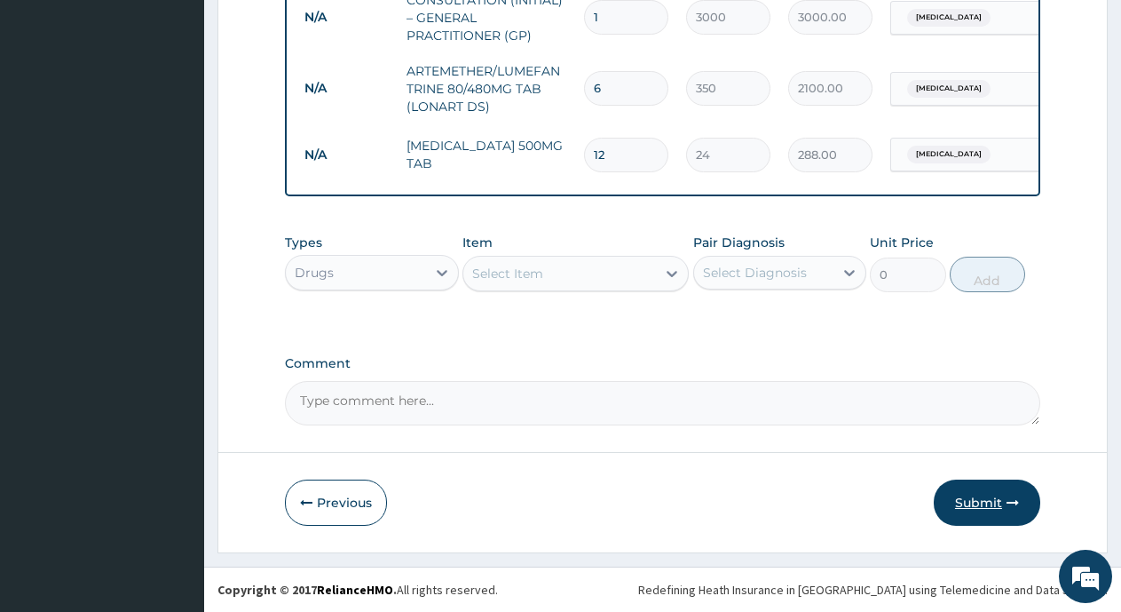
type input "12"
click at [976, 512] on button "Submit" at bounding box center [987, 502] width 107 height 46
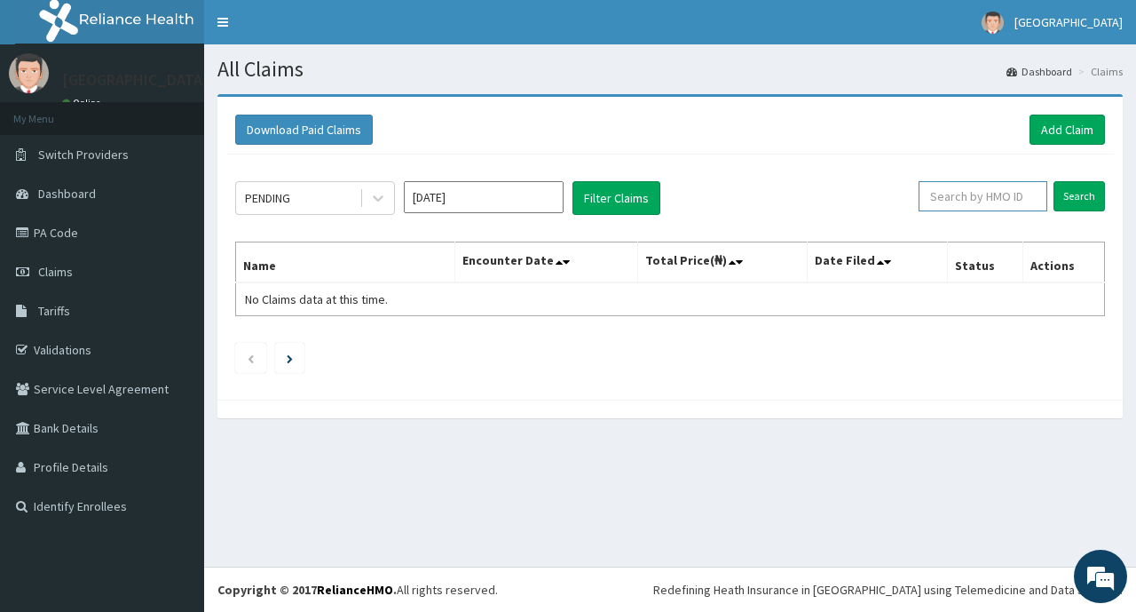
click at [1025, 196] on input "text" at bounding box center [983, 196] width 129 height 30
type input "opn/10012/a"
click at [1090, 194] on input "Search" at bounding box center [1079, 196] width 51 height 30
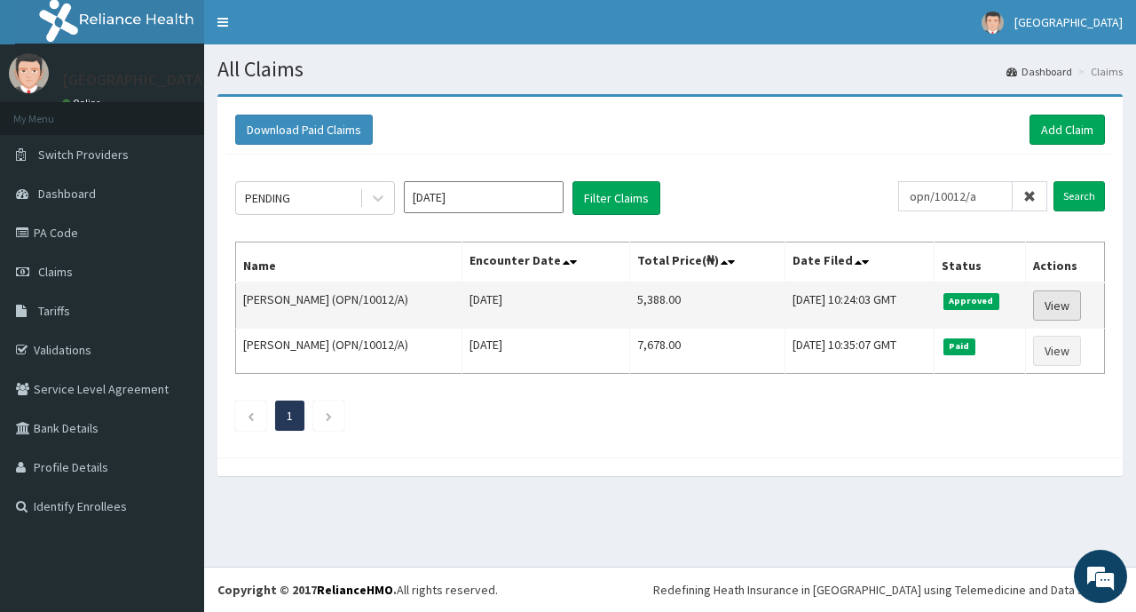
click at [1073, 301] on link "View" at bounding box center [1057, 305] width 48 height 30
